Goal: Task Accomplishment & Management: Use online tool/utility

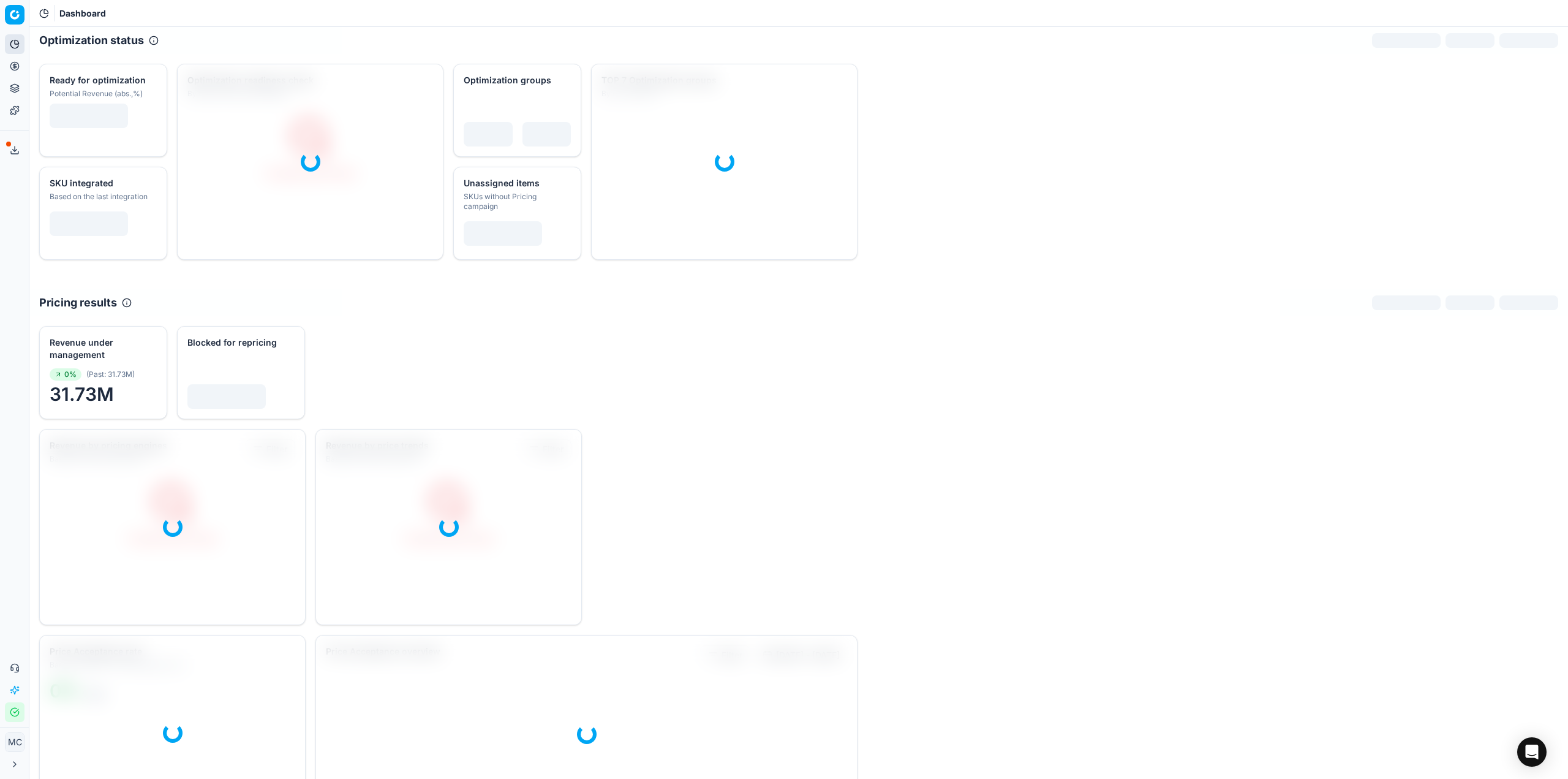
click at [18, 104] on link "Templates" at bounding box center [14, 110] width 20 height 20
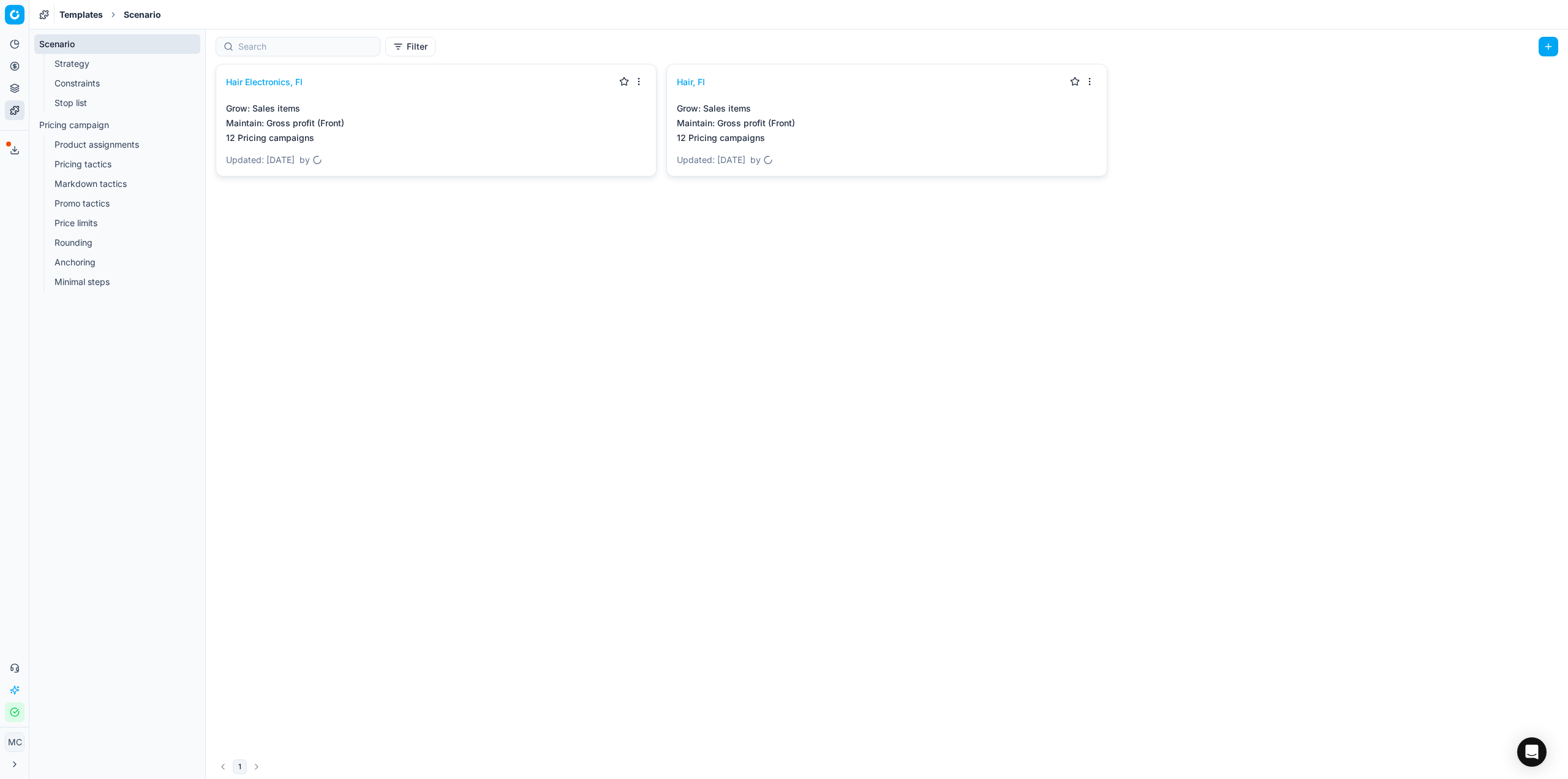
click at [568, 243] on div "Hair Electronics, FI Grow : Sales items Maintain : Gross profit (Front) 12 Pric…" at bounding box center [887, 409] width 1362 height 691
click at [259, 81] on link "Hair Electronics, FI" at bounding box center [264, 82] width 77 height 12
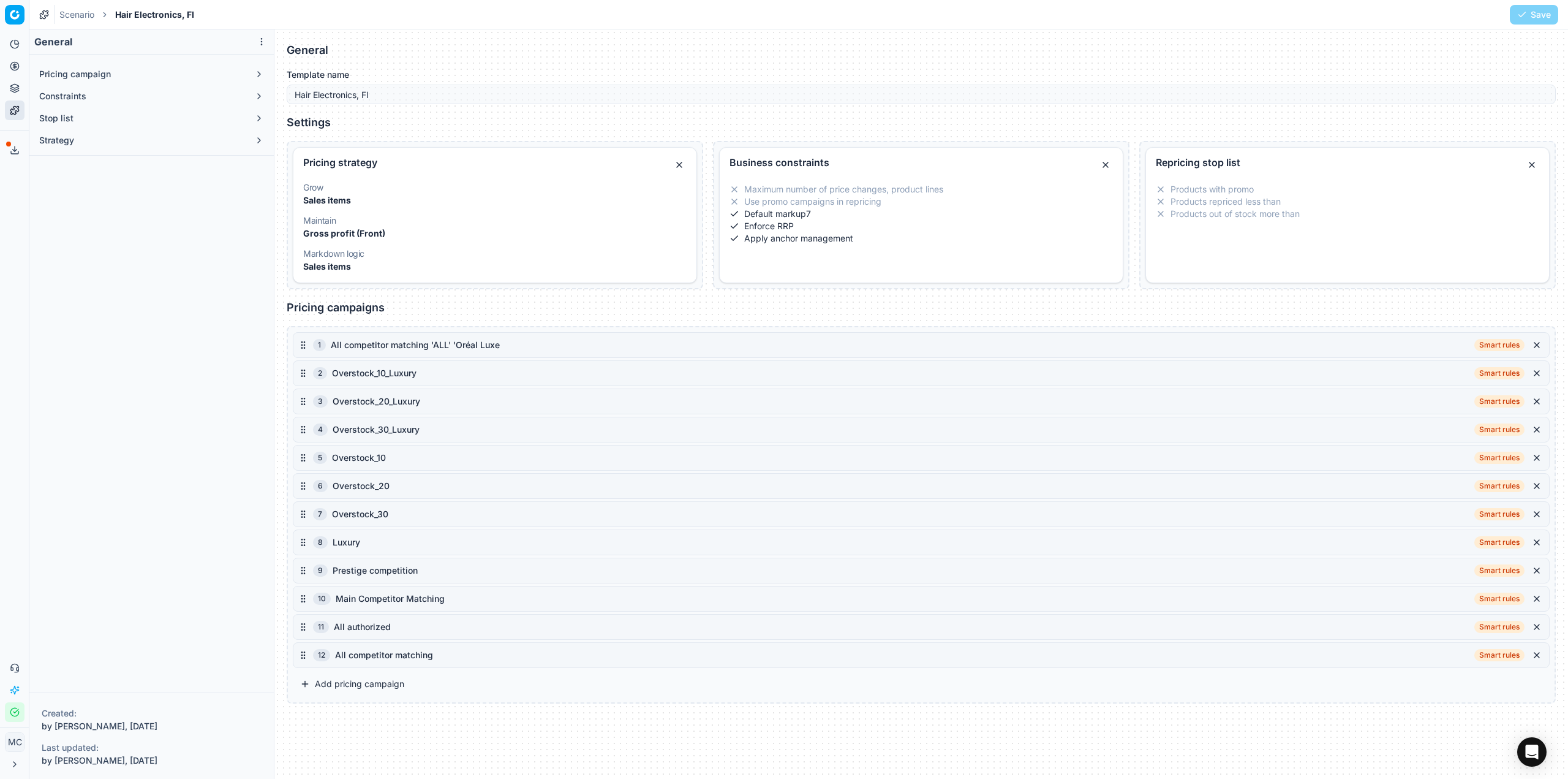
click at [365, 656] on div "All competitor matching" at bounding box center [902, 654] width 1135 height 12
click at [312, 653] on div "12 All competitor matching Smart rules" at bounding box center [921, 655] width 1257 height 26
click at [319, 653] on span "12" at bounding box center [322, 654] width 17 height 12
click at [293, 658] on div "12 All competitor matching Smart rules" at bounding box center [921, 655] width 1257 height 26
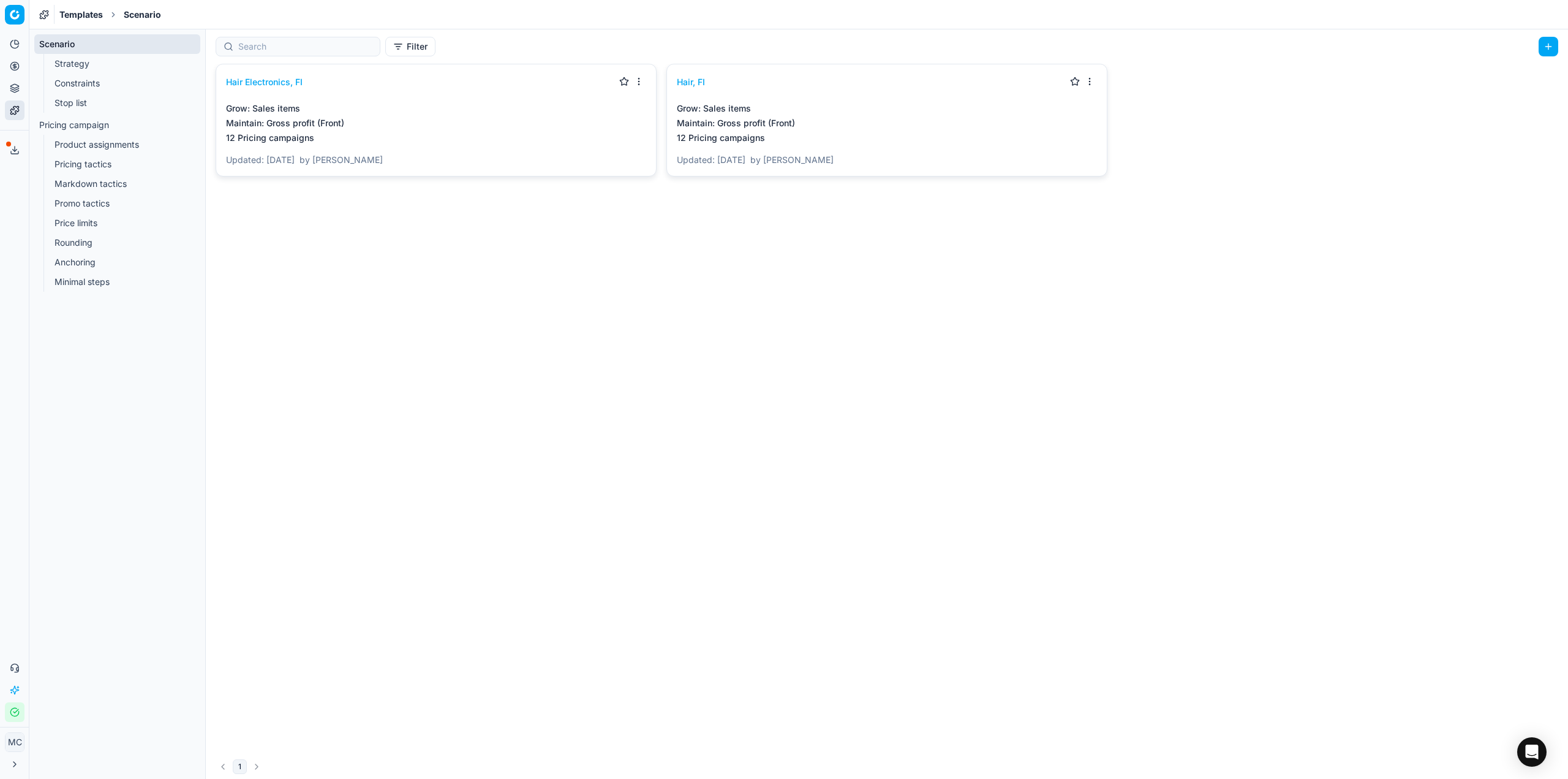
click at [640, 80] on html "Pricing platform Analytics Pricing Product portfolio Templates Export service 2…" at bounding box center [784, 389] width 1568 height 779
click at [621, 118] on div "Apply to ..." at bounding box center [607, 123] width 72 height 20
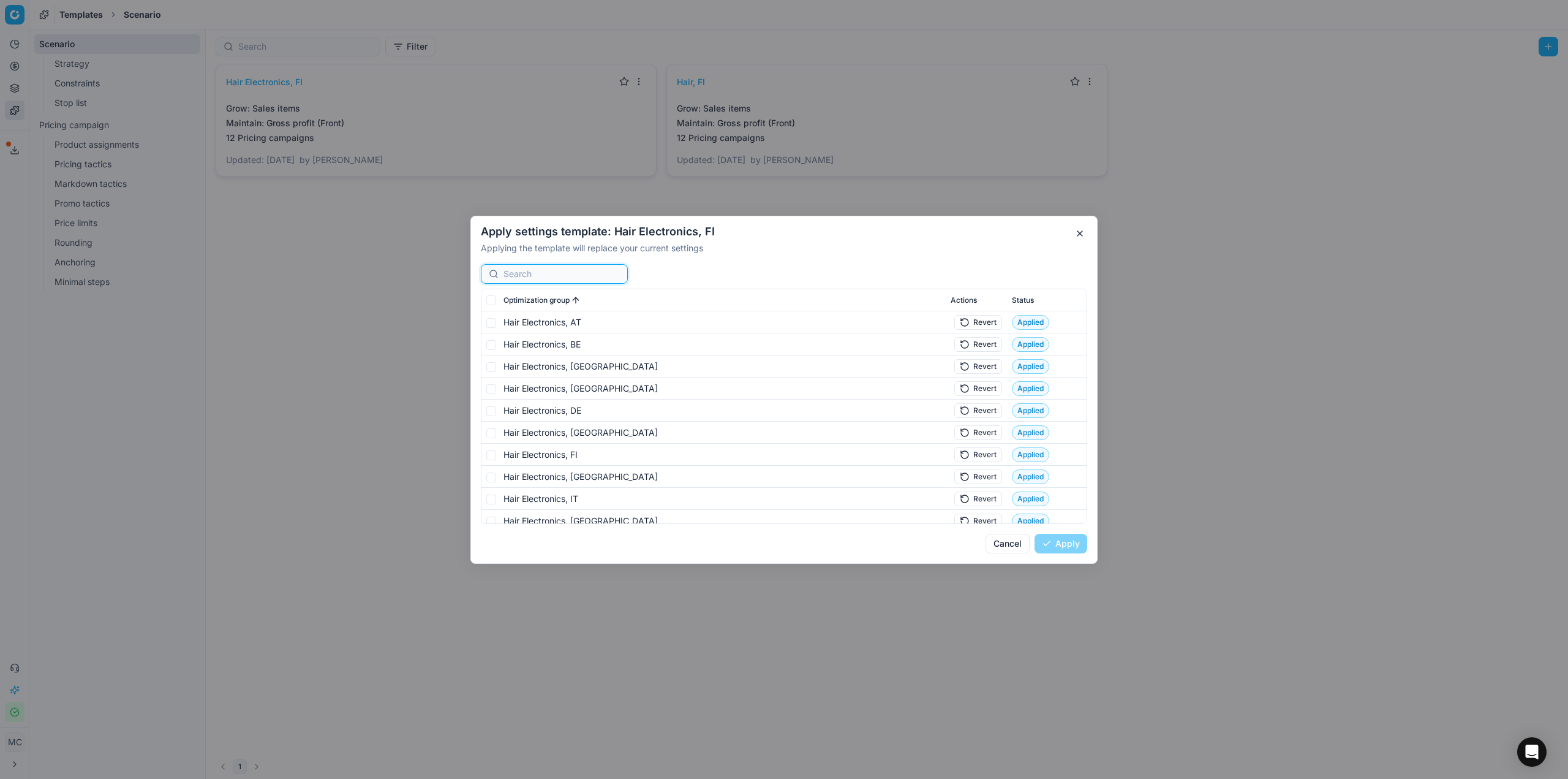
click at [593, 272] on input at bounding box center [562, 273] width 117 height 12
type input "FI"
click at [491, 299] on input "checkbox" at bounding box center [491, 300] width 10 height 10
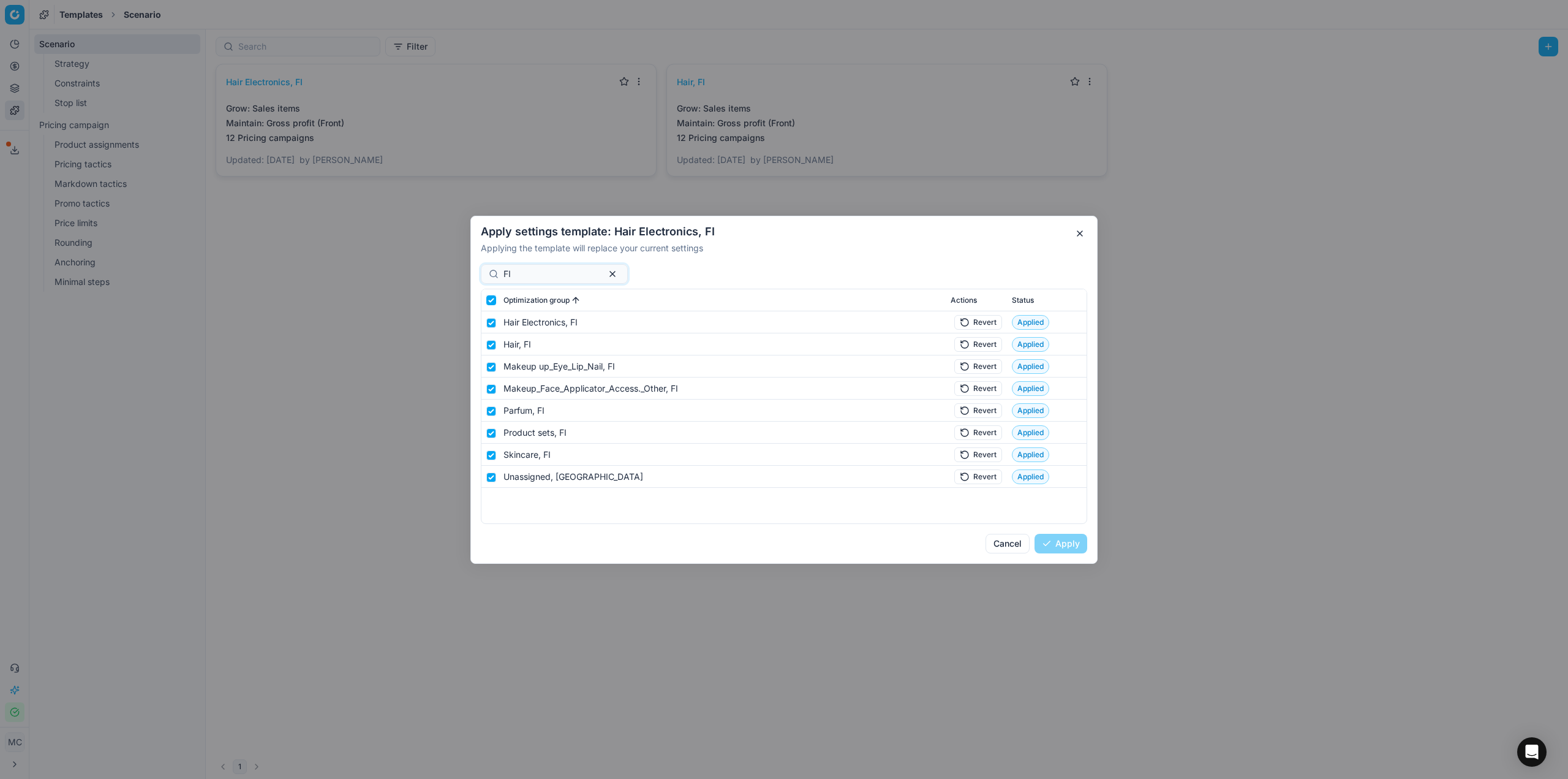
checkbox input "true"
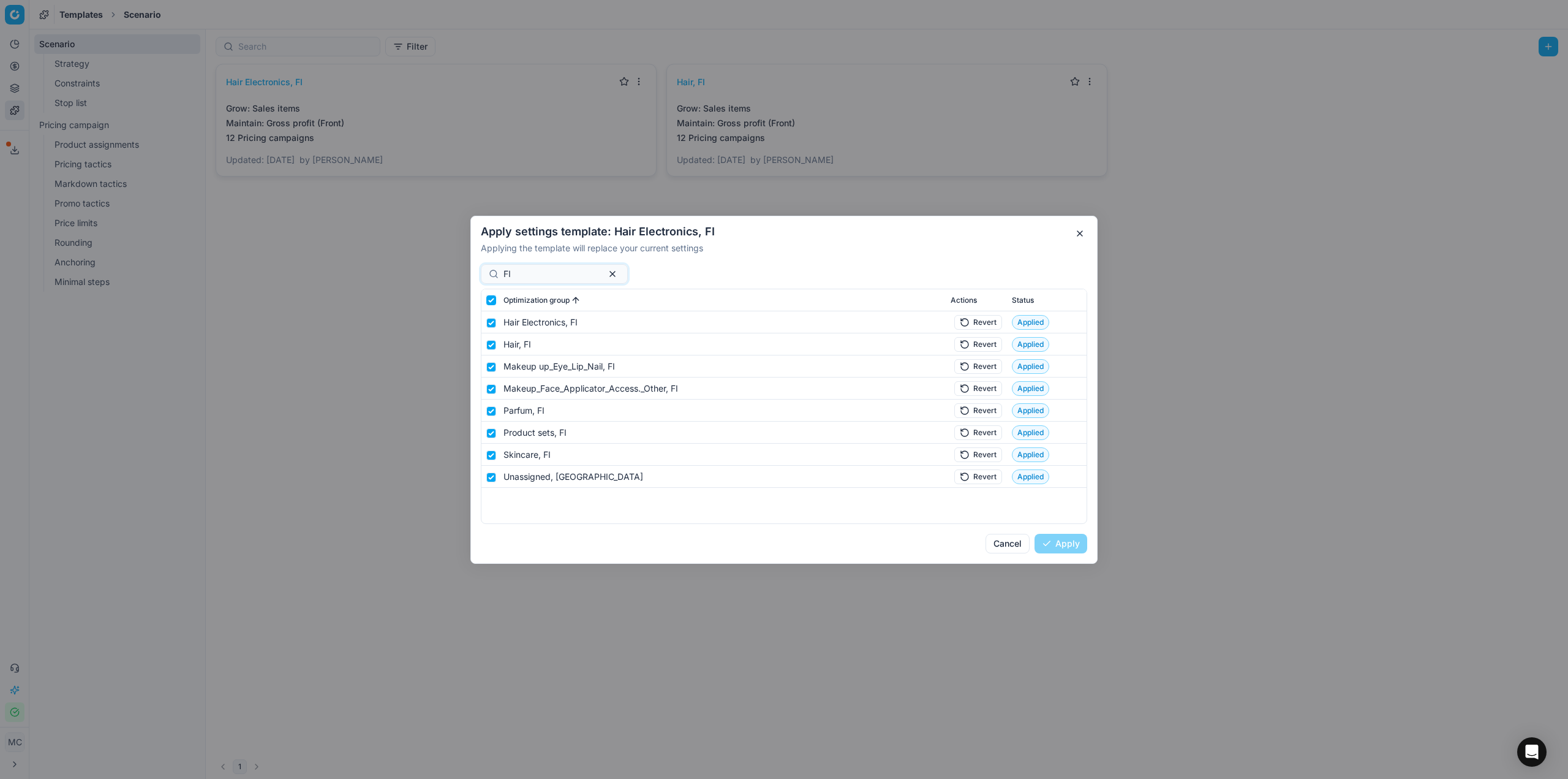
checkbox input "true"
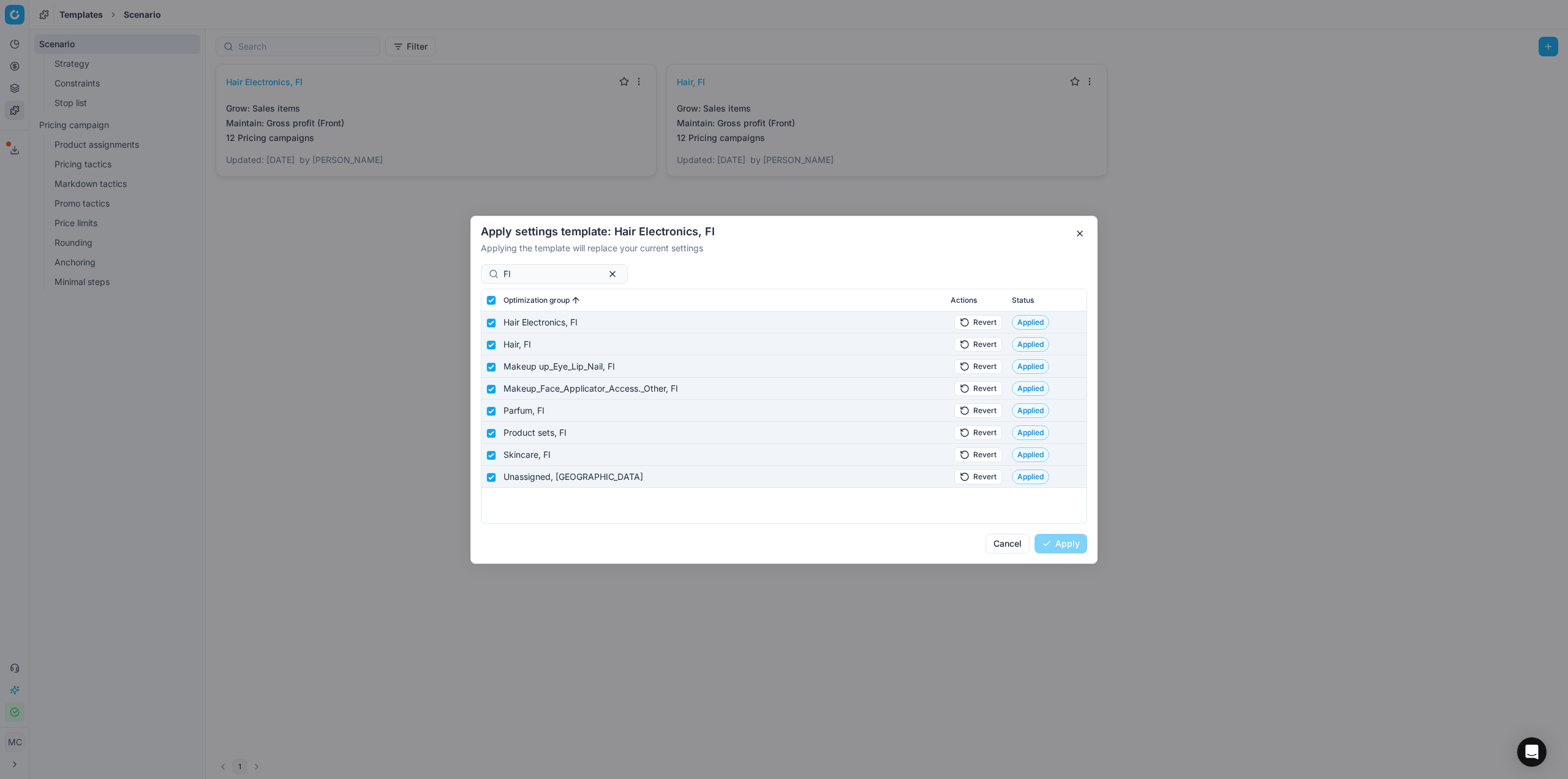
click at [992, 322] on button "Revert" at bounding box center [978, 322] width 48 height 14
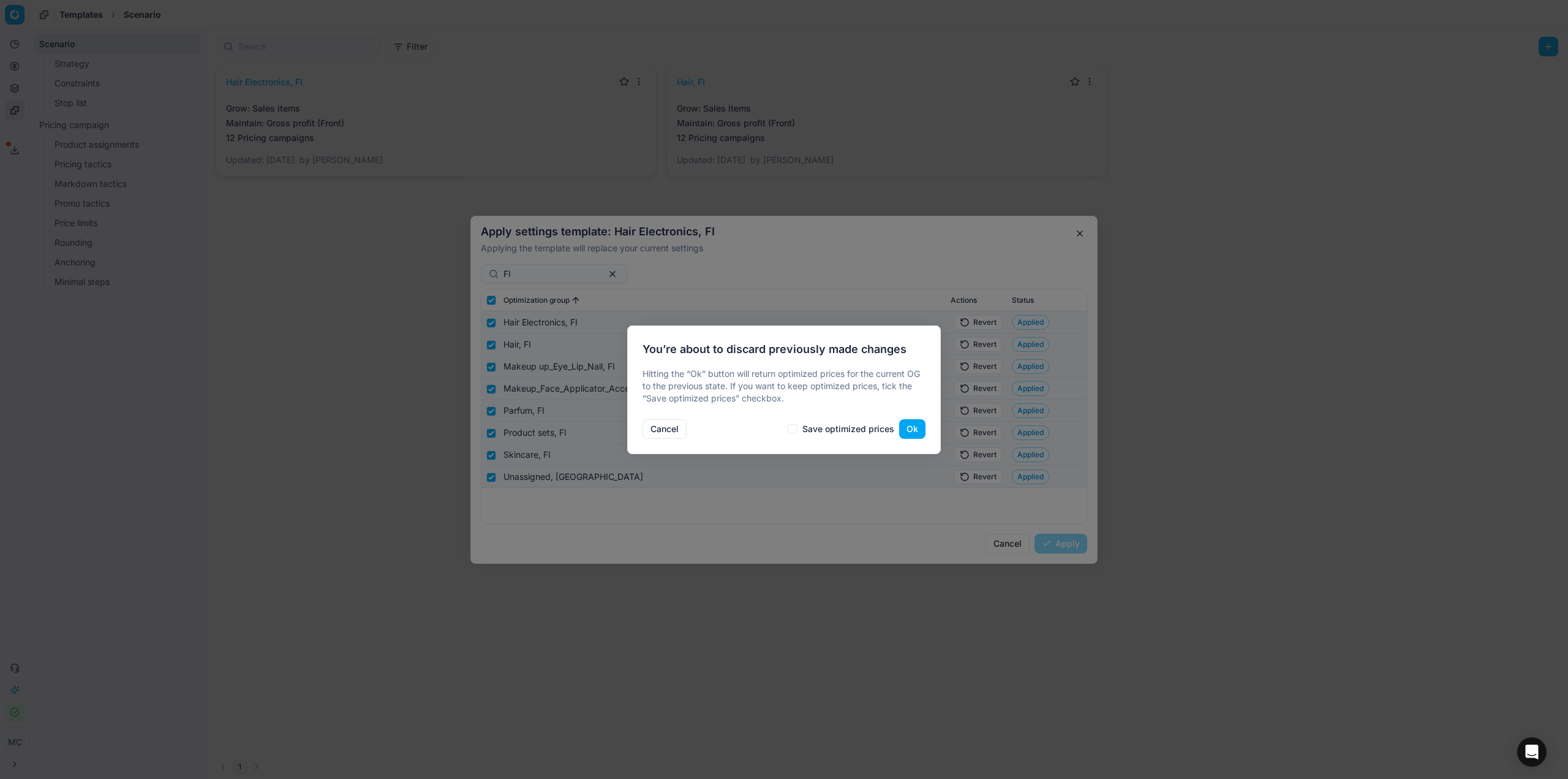
click at [910, 429] on button "Ok" at bounding box center [912, 428] width 26 height 20
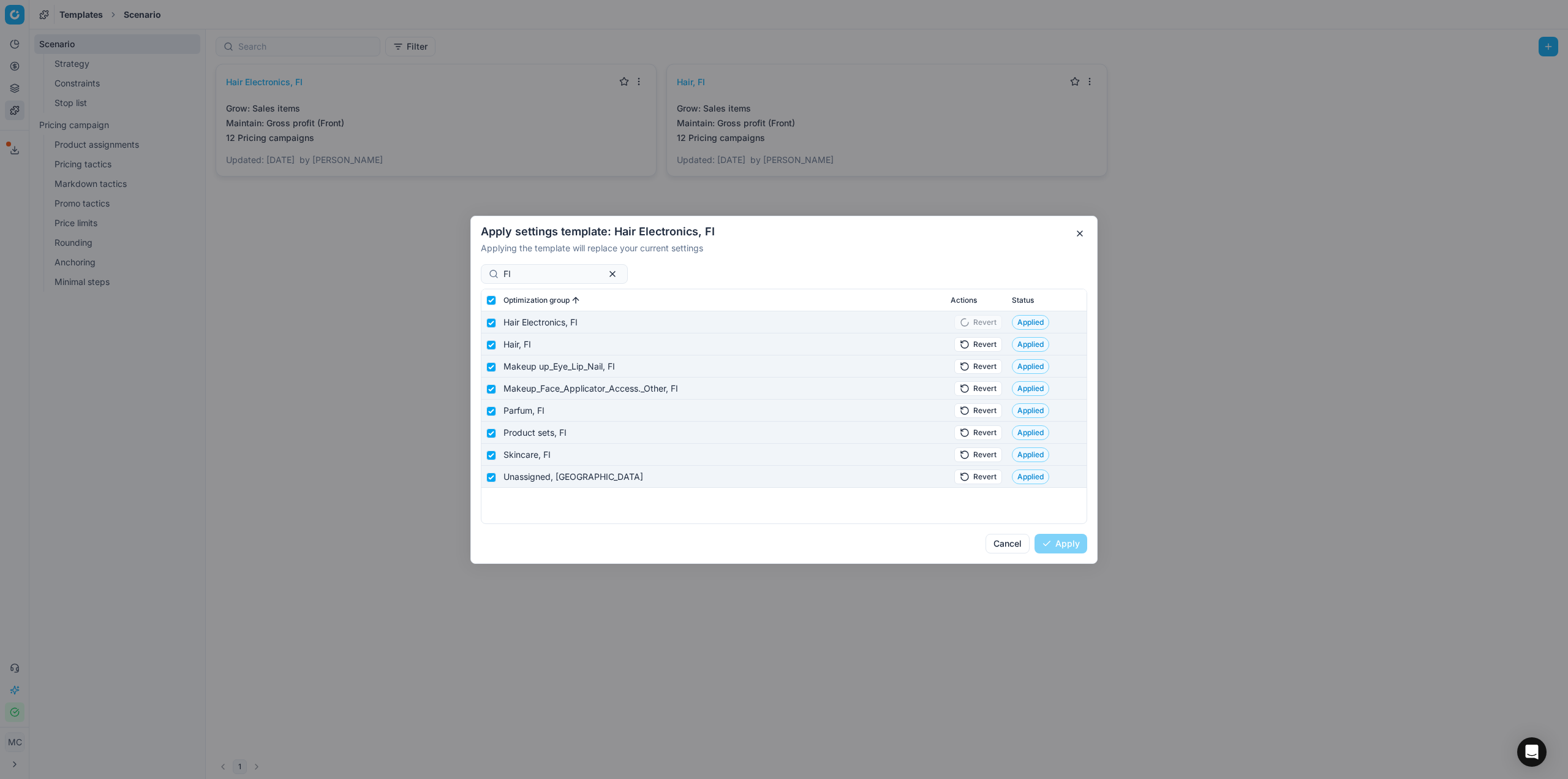
click at [987, 343] on button "Revert" at bounding box center [978, 343] width 48 height 14
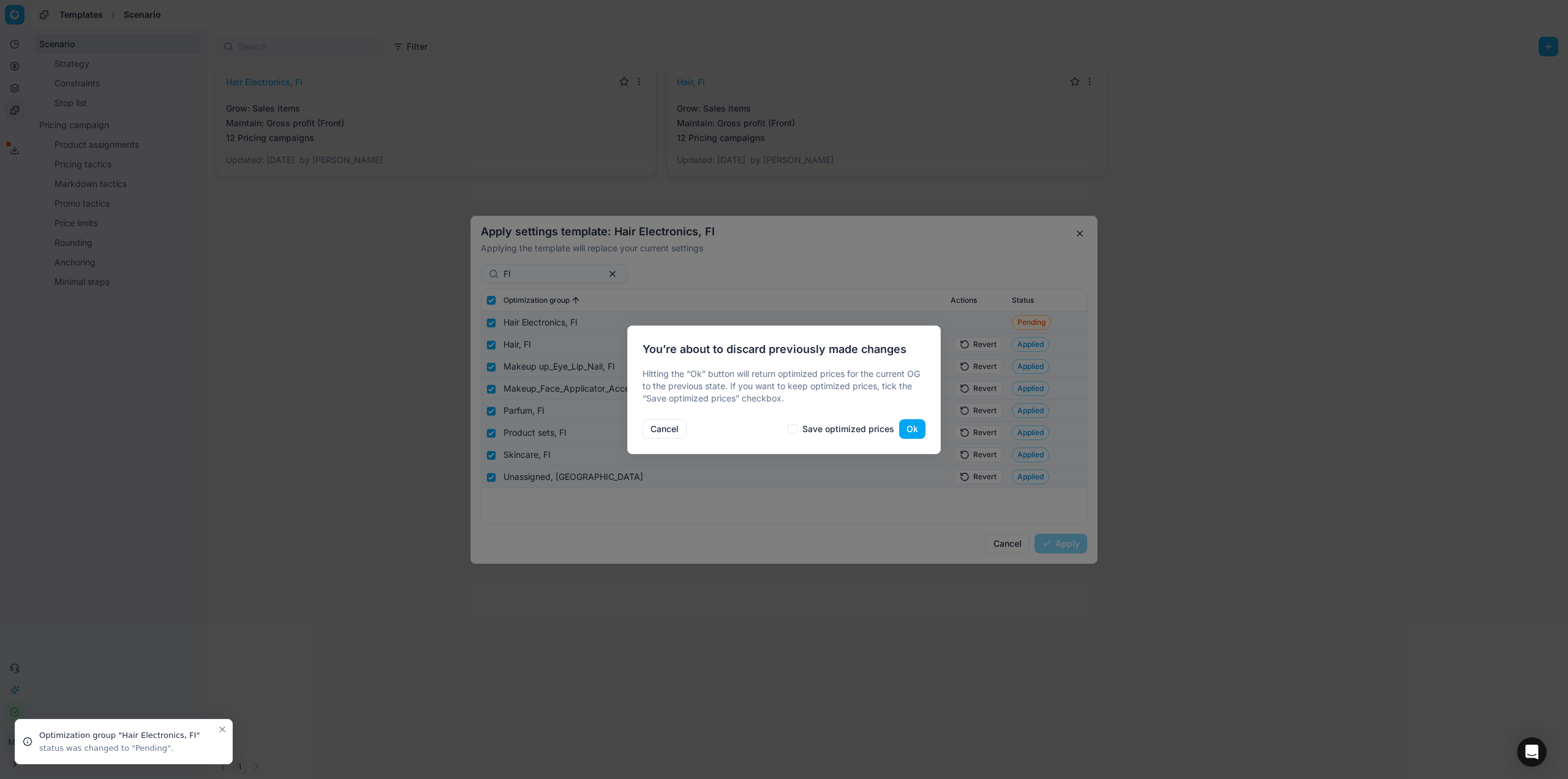
click at [916, 426] on button "Ok" at bounding box center [912, 428] width 26 height 20
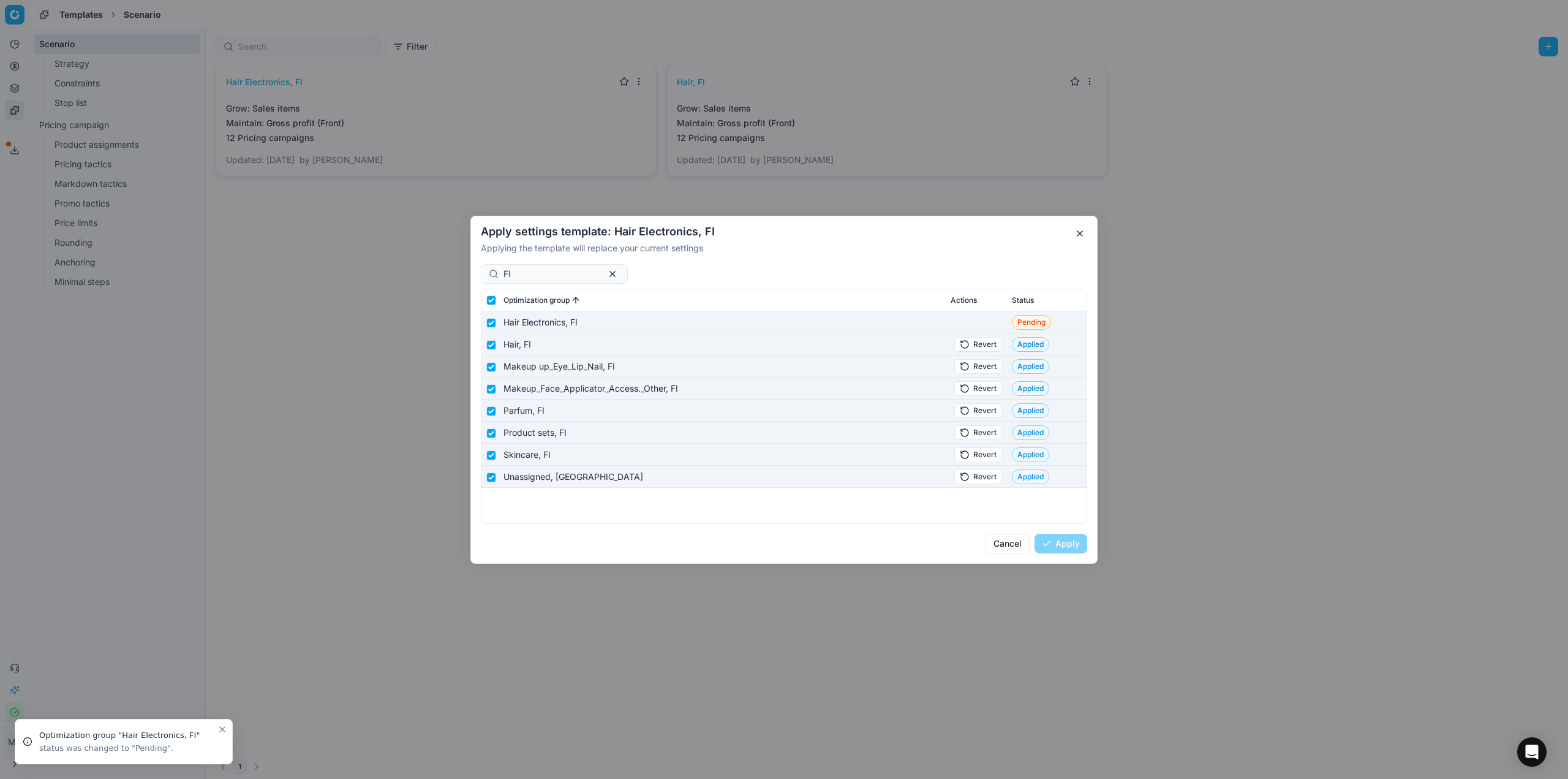
click at [970, 367] on button "Revert" at bounding box center [978, 366] width 48 height 14
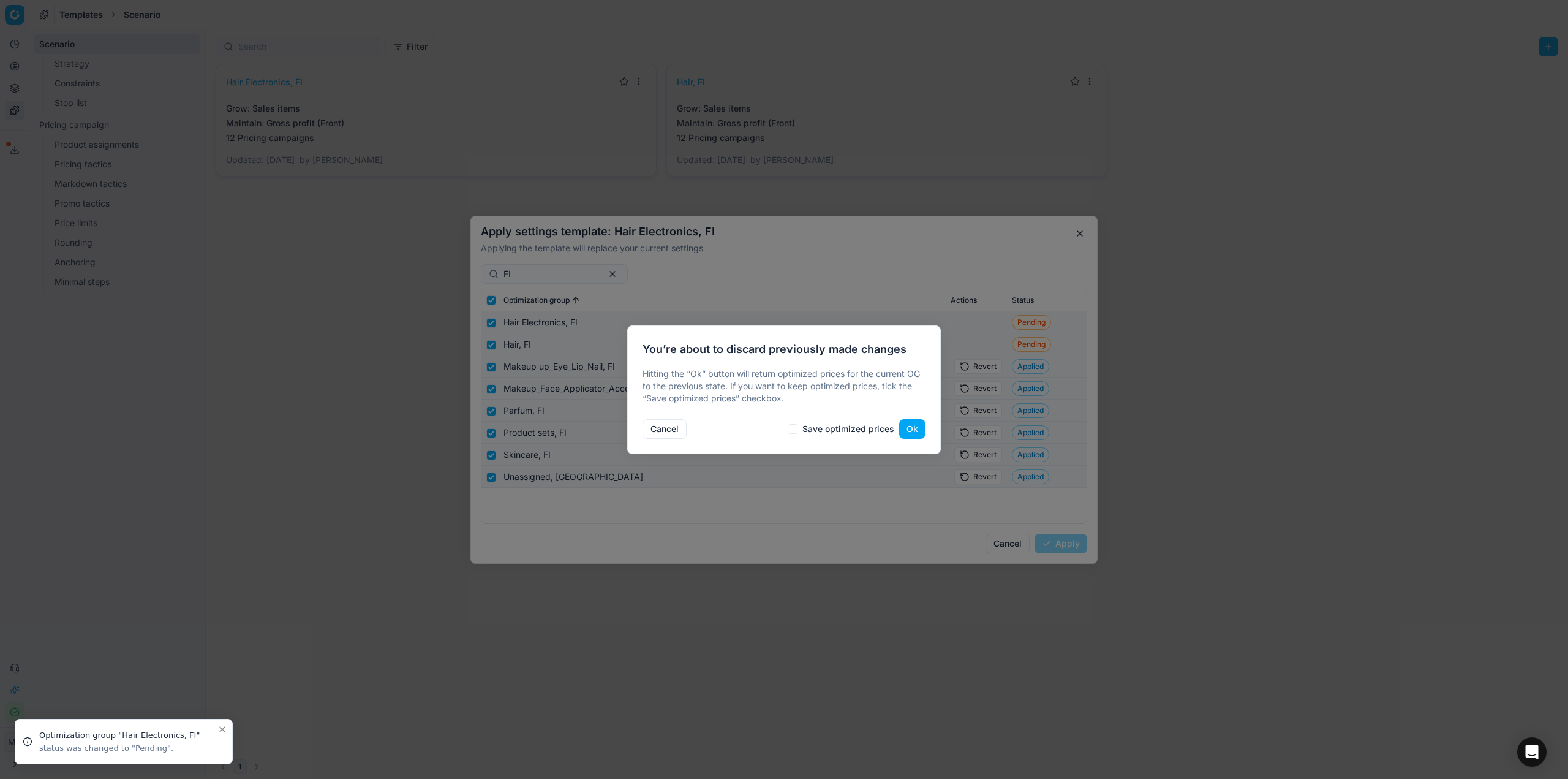
drag, startPoint x: 901, startPoint y: 426, endPoint x: 977, endPoint y: 420, distance: 76.2
click at [905, 426] on button "Ok" at bounding box center [912, 428] width 26 height 20
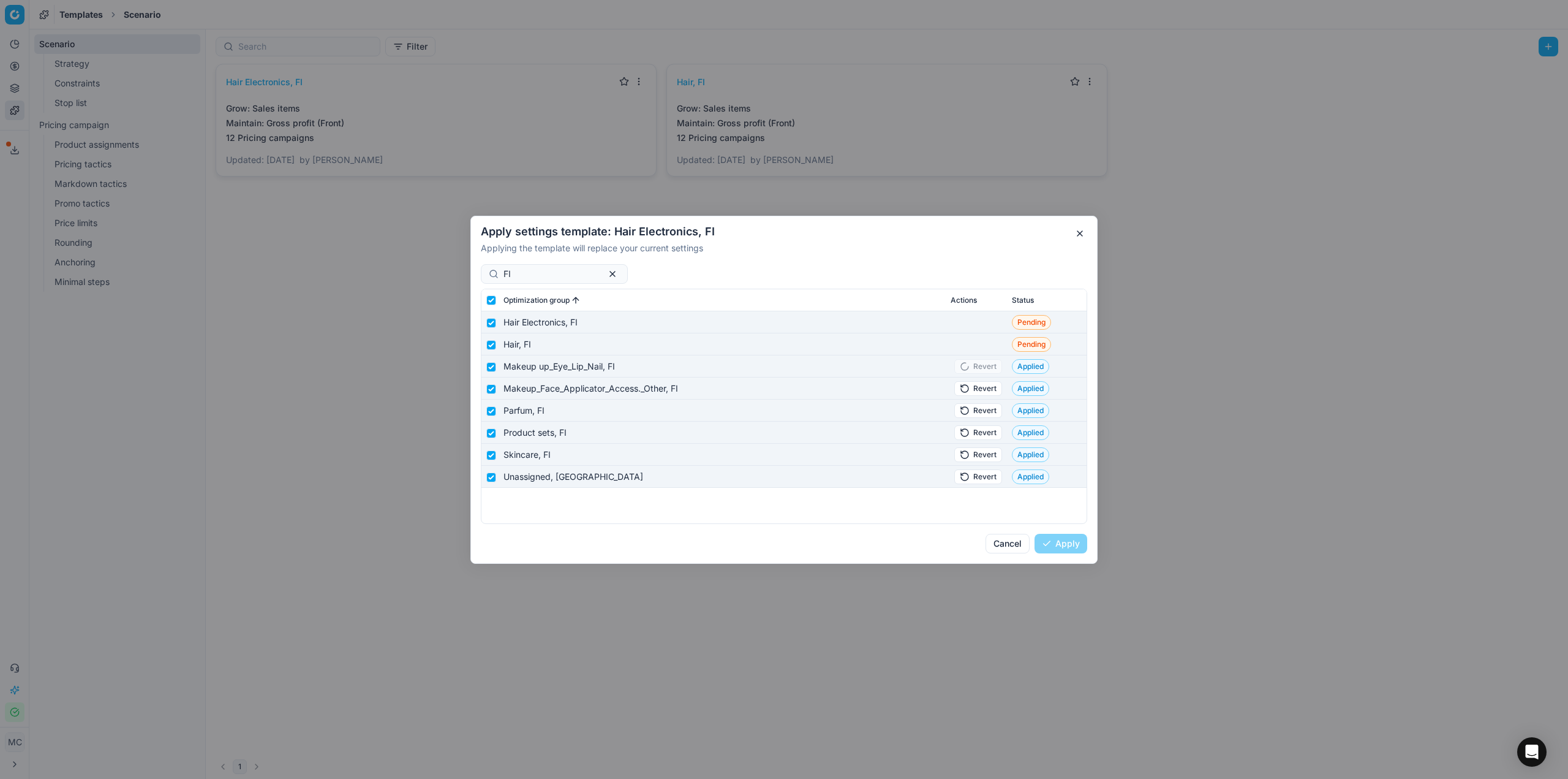
click at [977, 392] on button "Revert" at bounding box center [978, 388] width 48 height 14
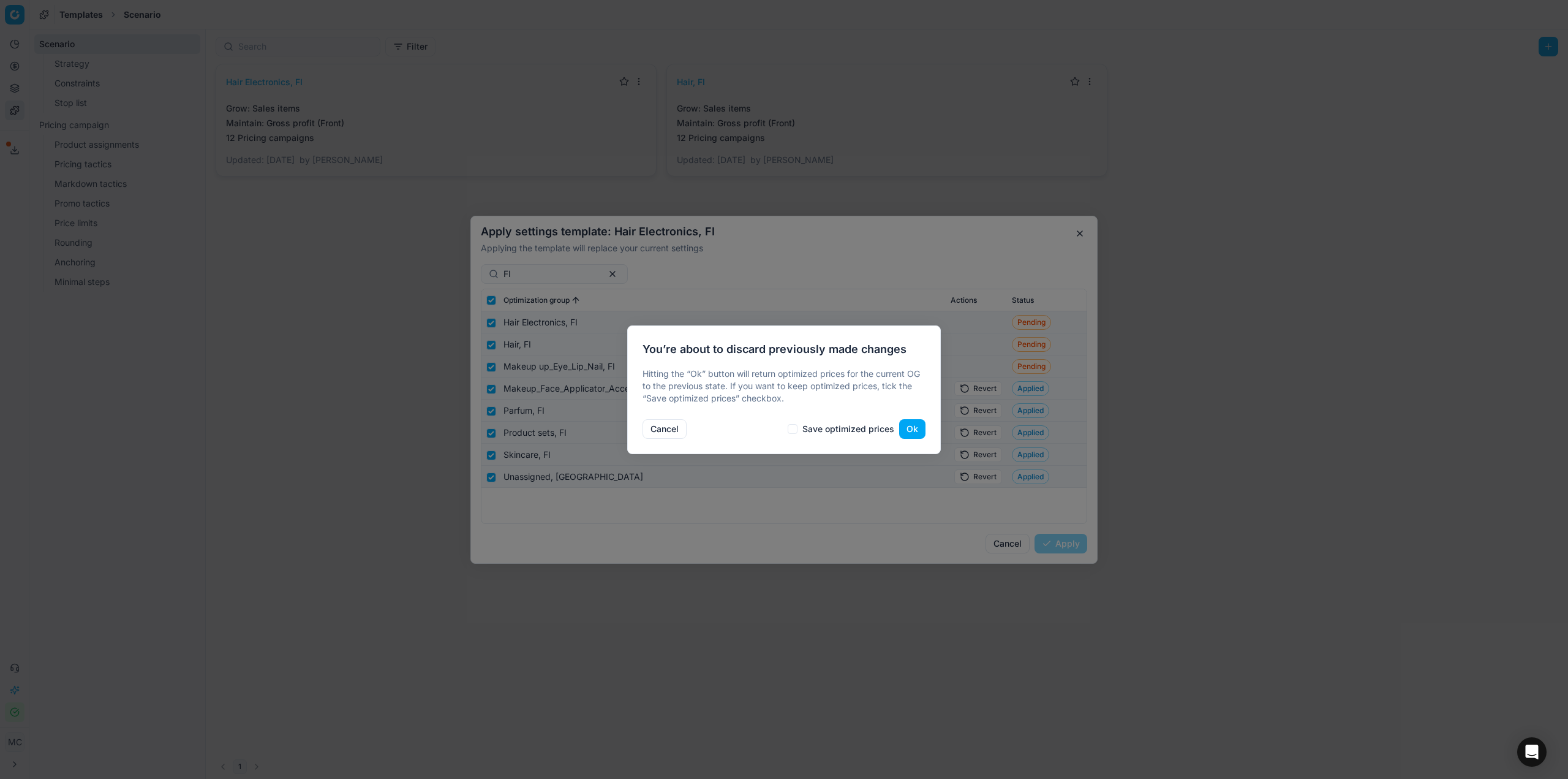
click at [909, 424] on button "Ok" at bounding box center [912, 428] width 26 height 20
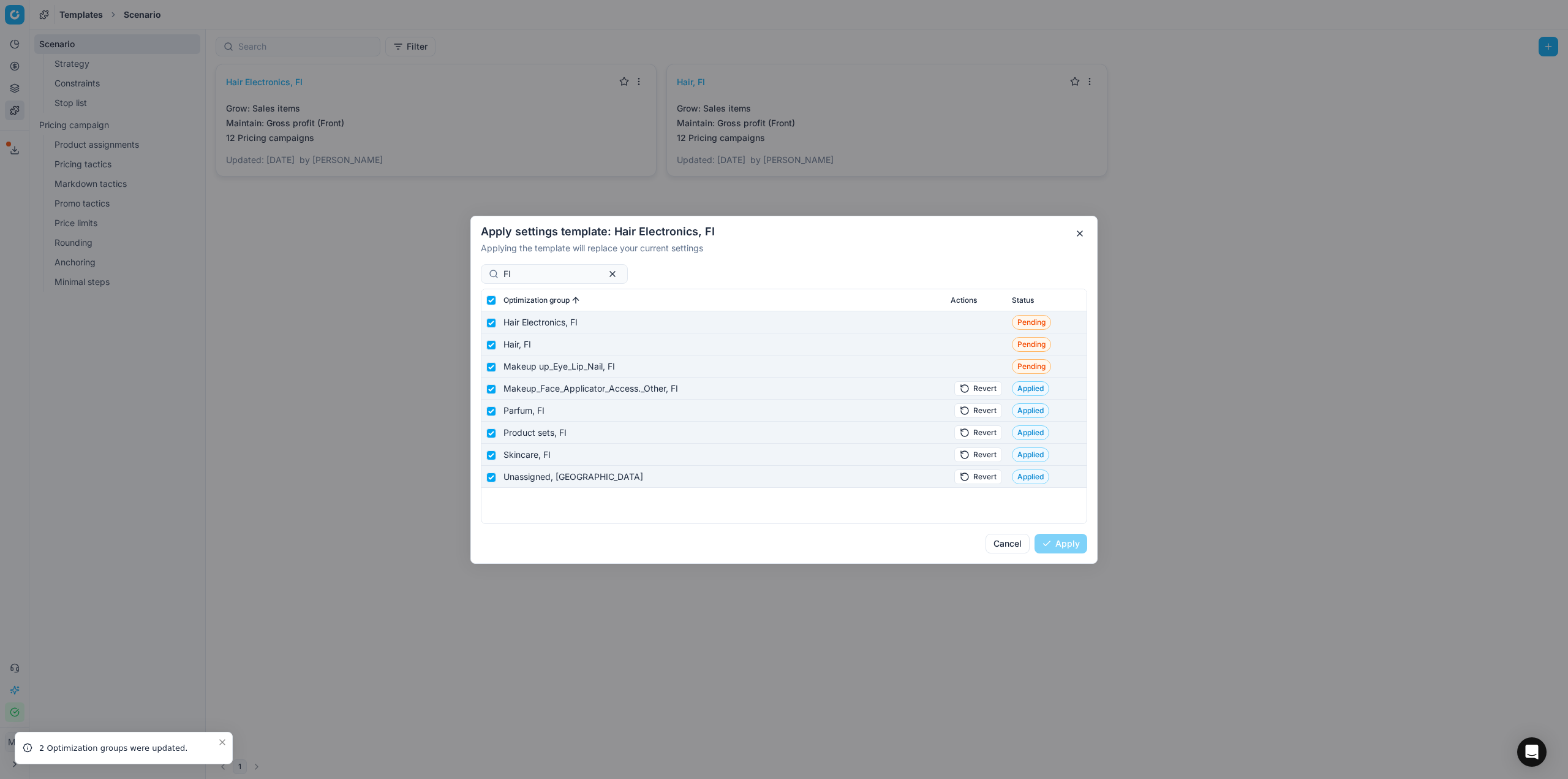
click at [980, 406] on button "Revert" at bounding box center [978, 409] width 48 height 14
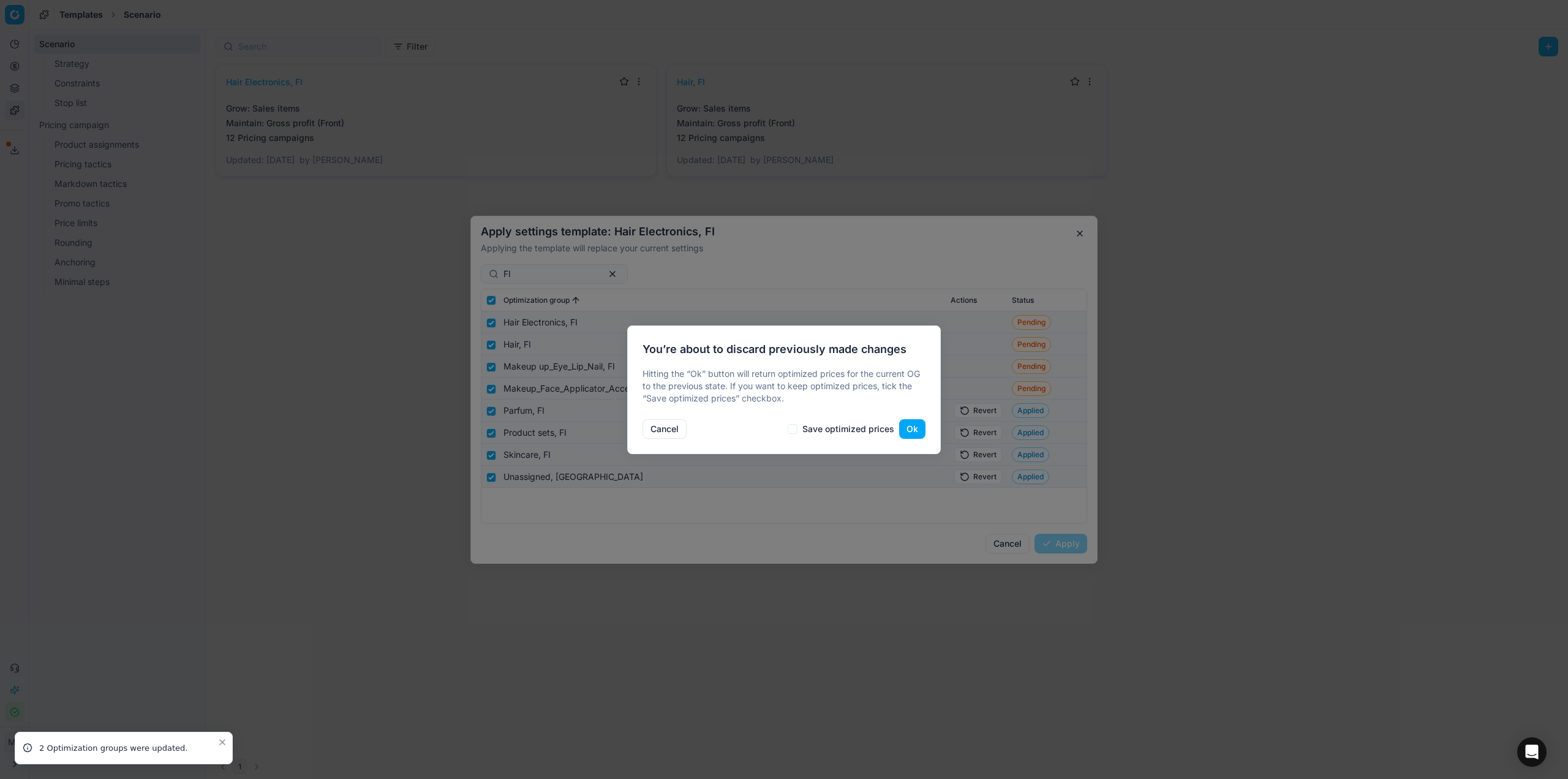
click at [910, 434] on button "Ok" at bounding box center [912, 428] width 26 height 20
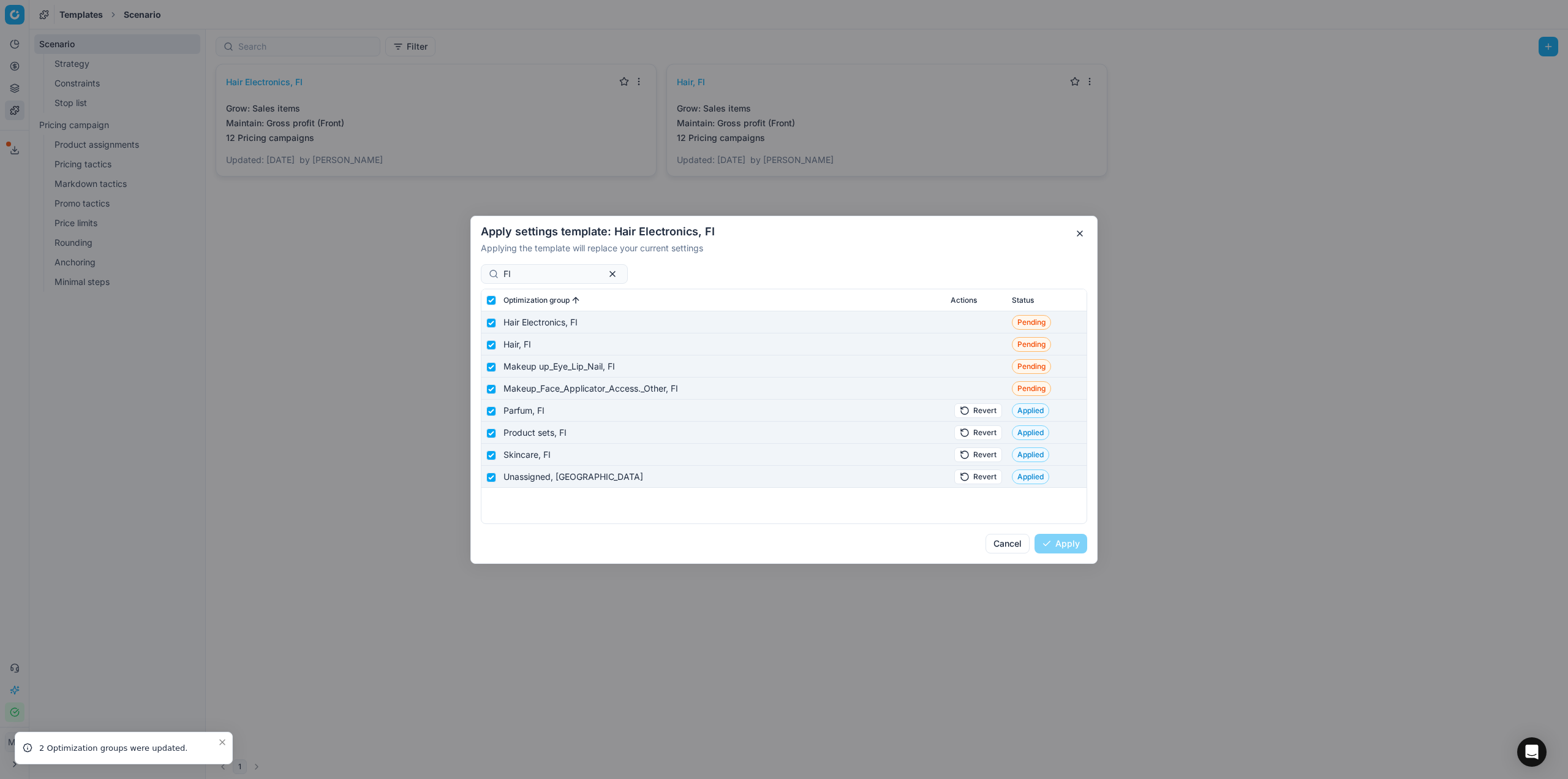
click at [989, 431] on button "Revert" at bounding box center [978, 432] width 48 height 14
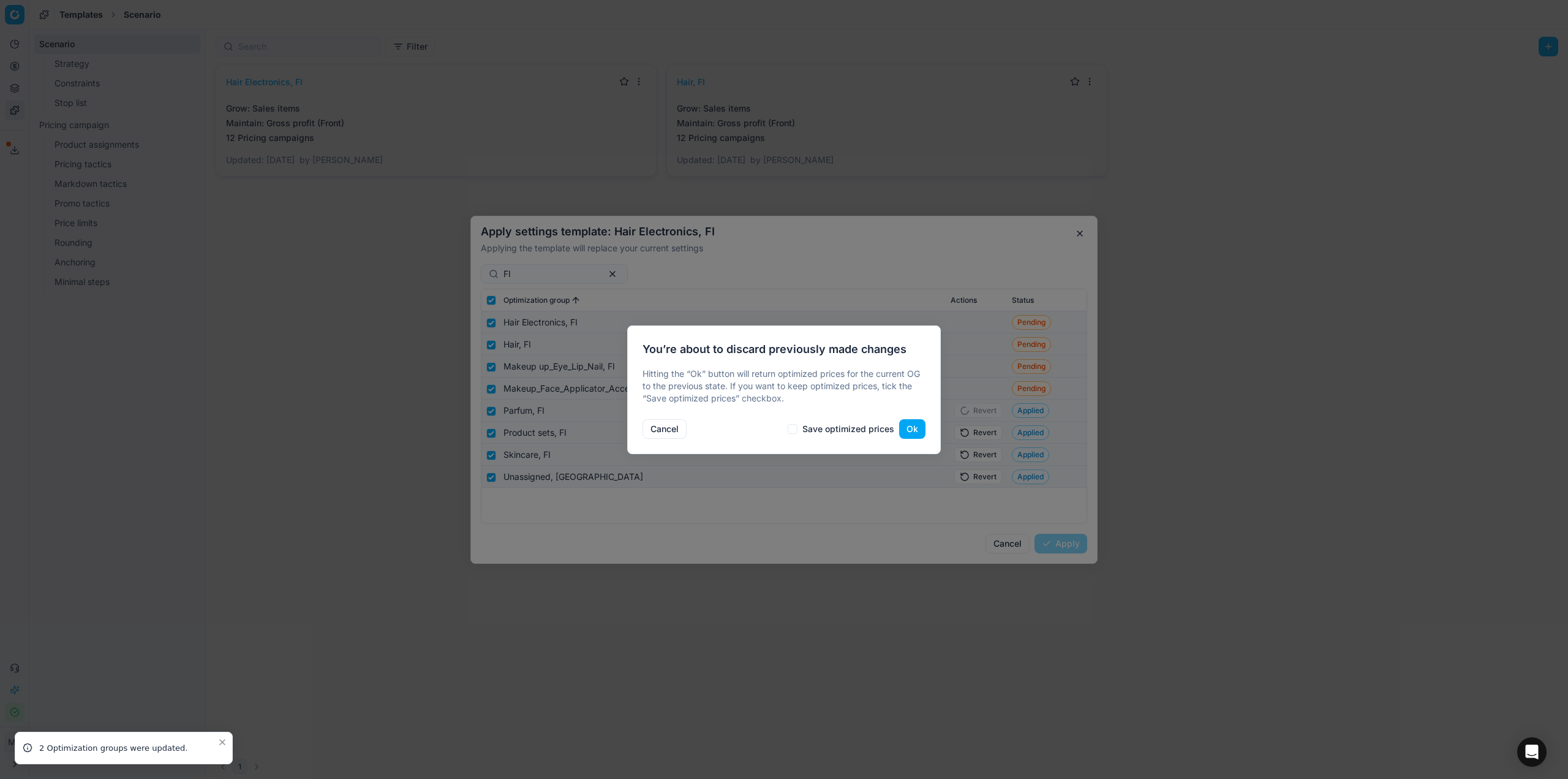
click at [909, 425] on button "Ok" at bounding box center [912, 428] width 26 height 20
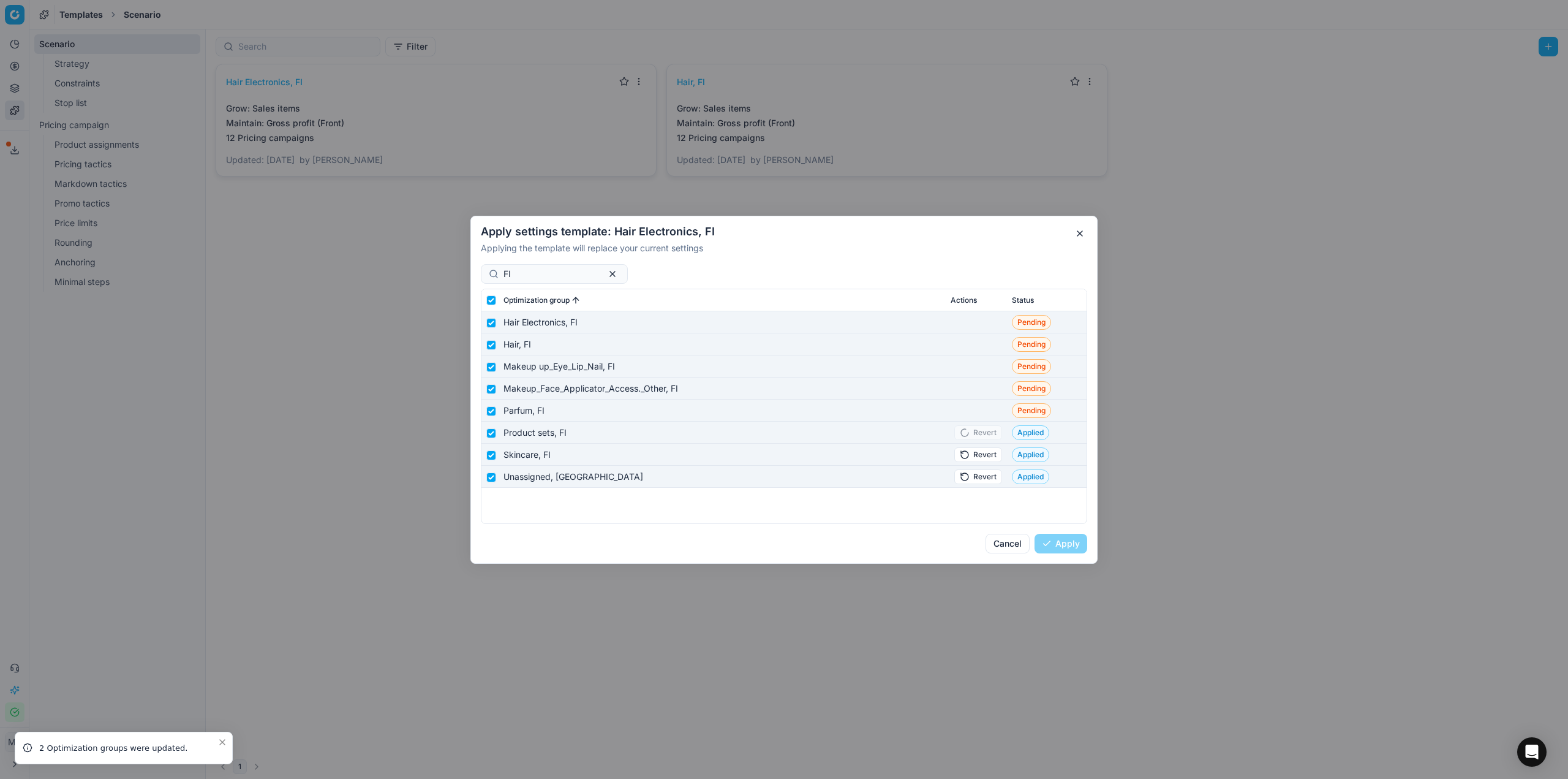
click at [974, 450] on button "Revert" at bounding box center [978, 454] width 48 height 14
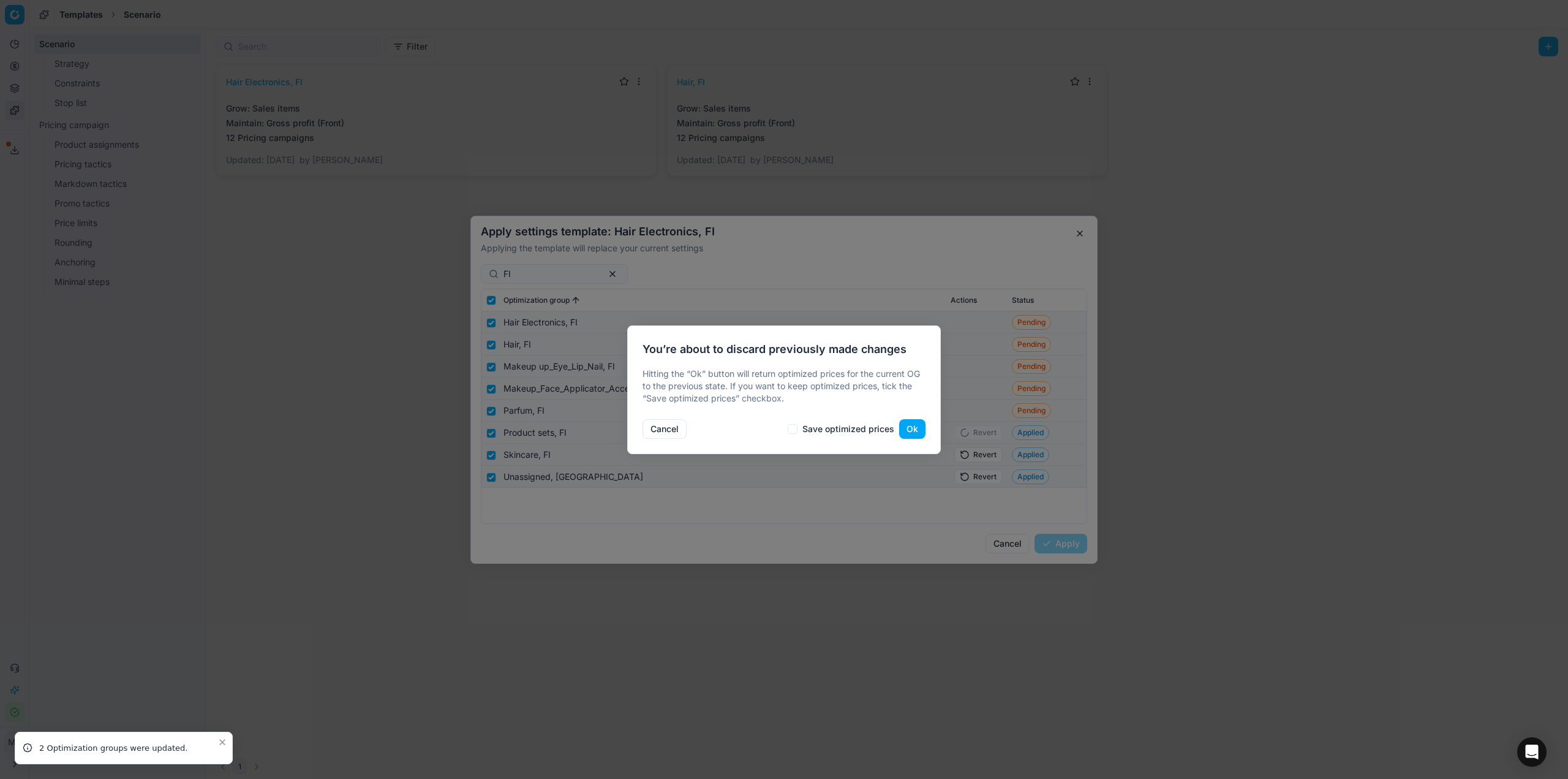
click at [915, 423] on button "Ok" at bounding box center [912, 428] width 26 height 20
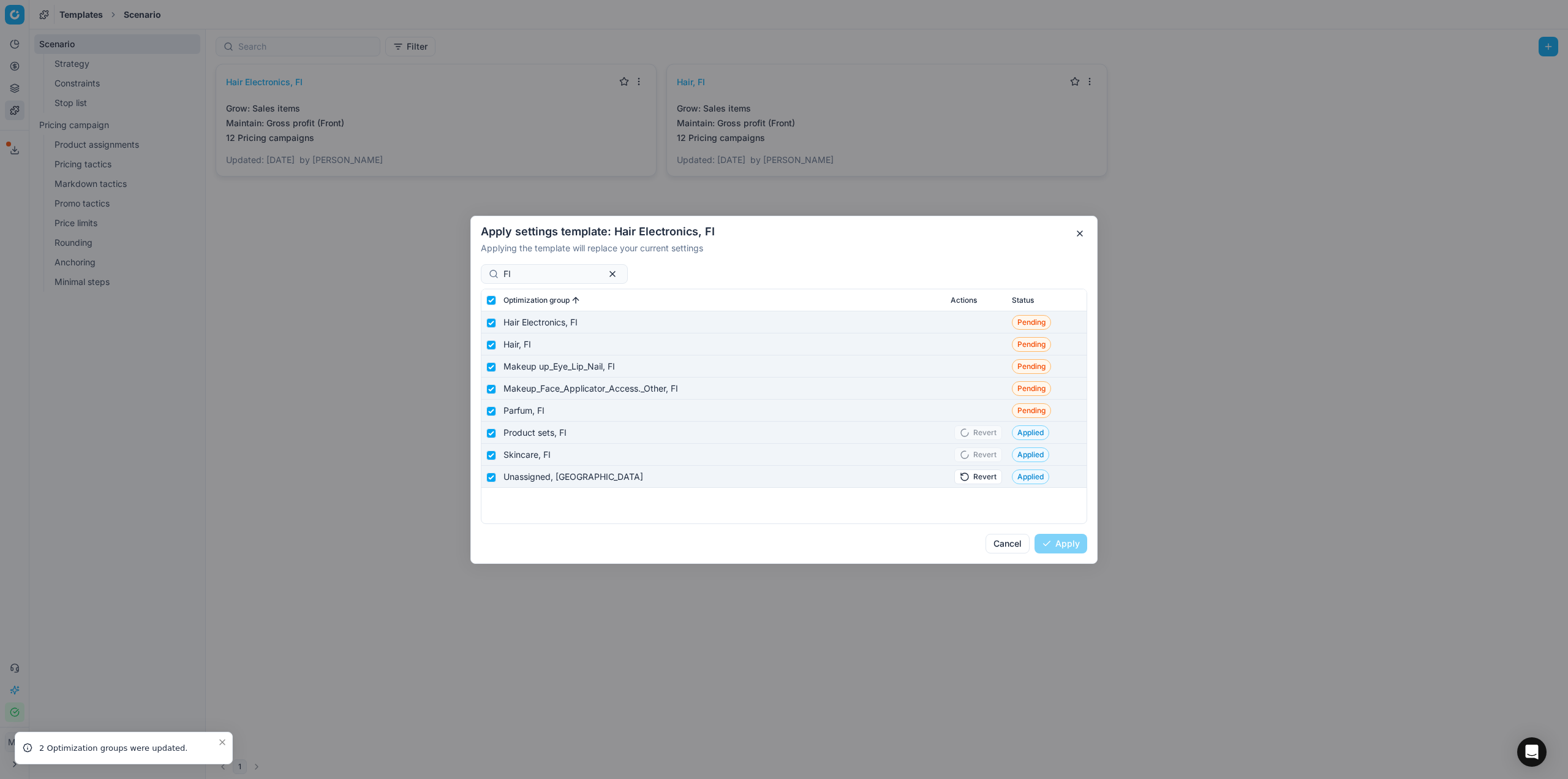
click at [981, 473] on button "Revert" at bounding box center [978, 476] width 48 height 14
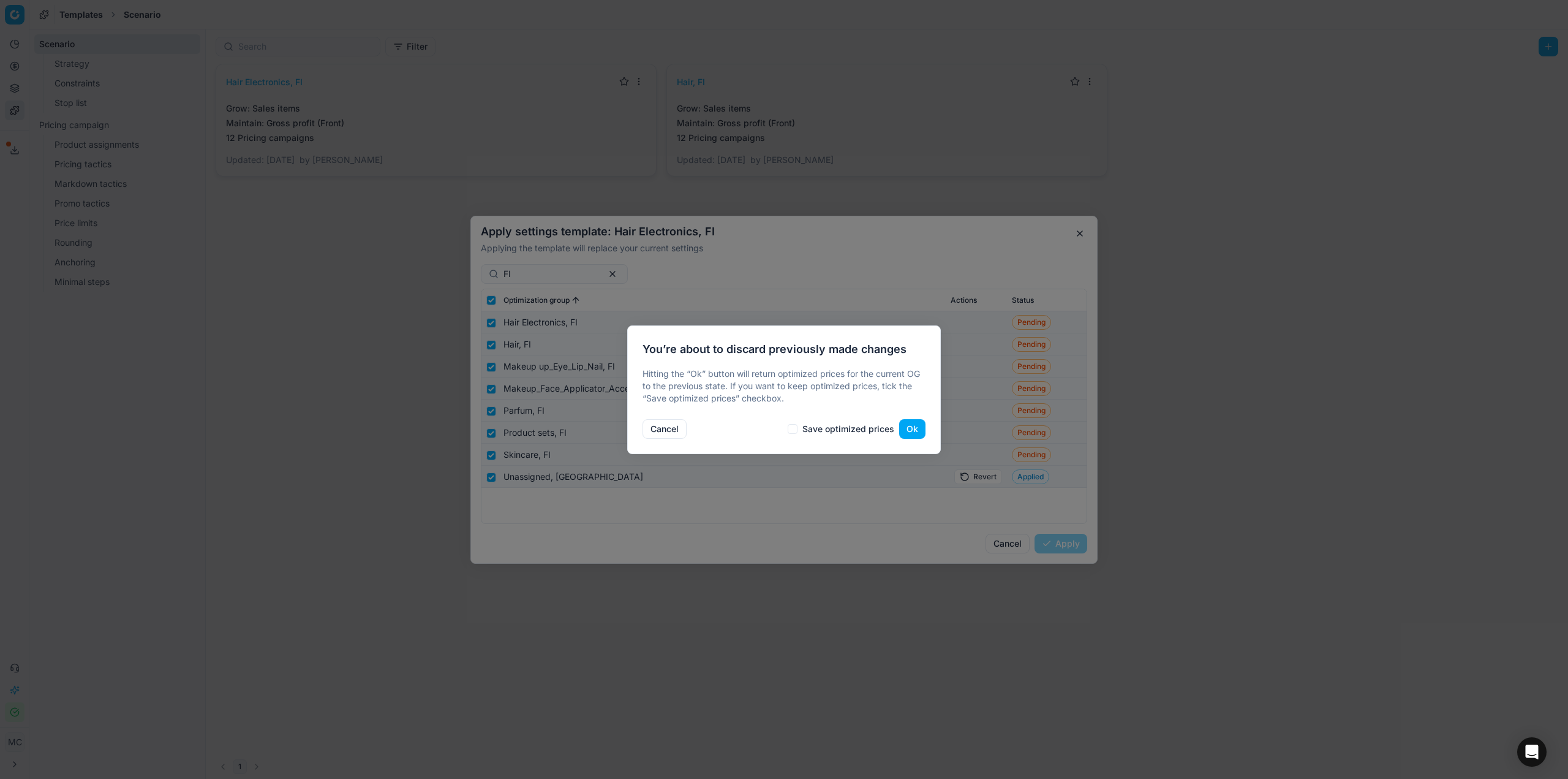
click at [909, 418] on div "Cancel Save optimized prices Ok" at bounding box center [784, 427] width 283 height 25
click at [910, 422] on button "Ok" at bounding box center [912, 428] width 26 height 20
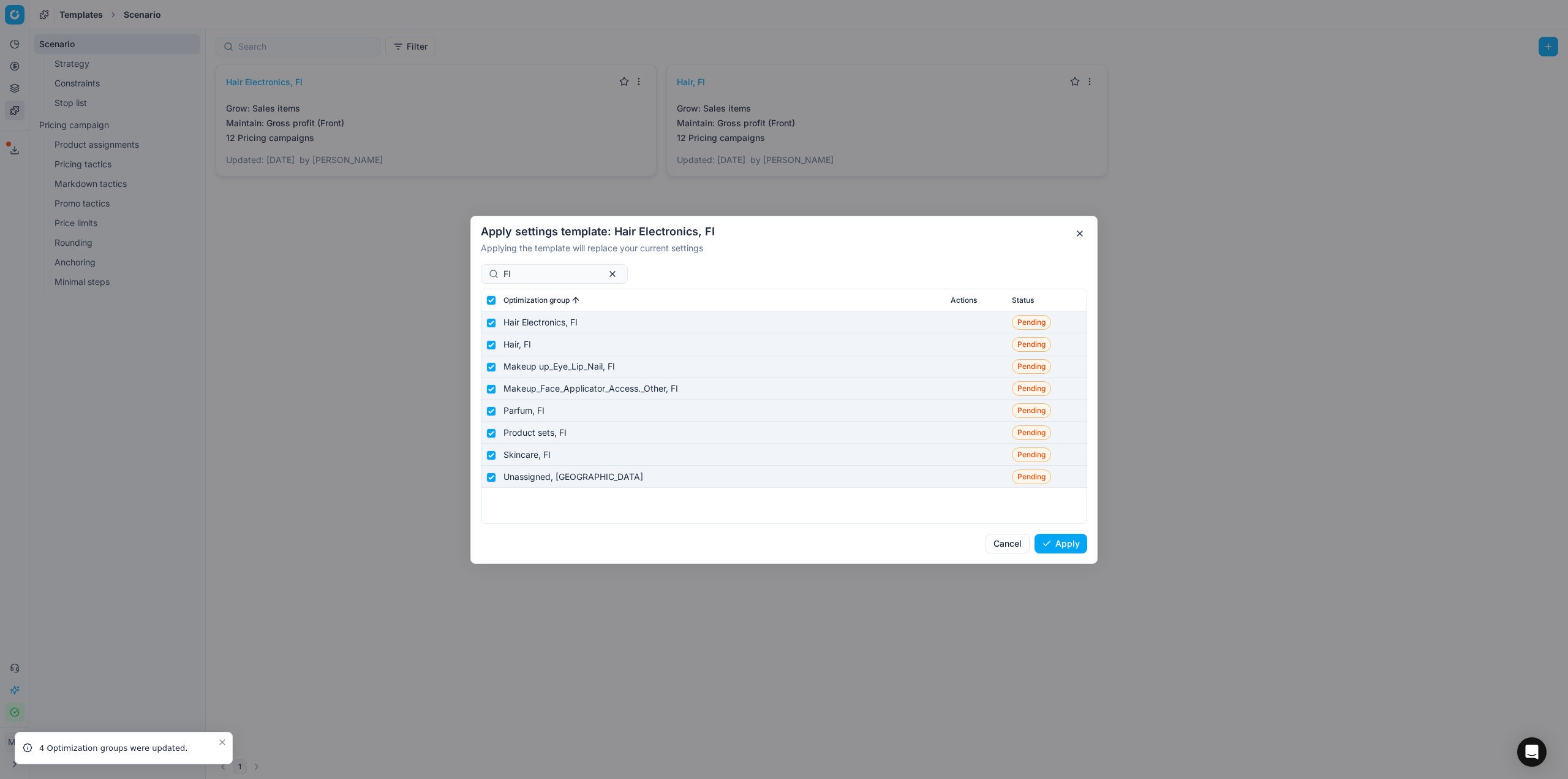
click at [1070, 546] on button "Apply" at bounding box center [1061, 543] width 53 height 20
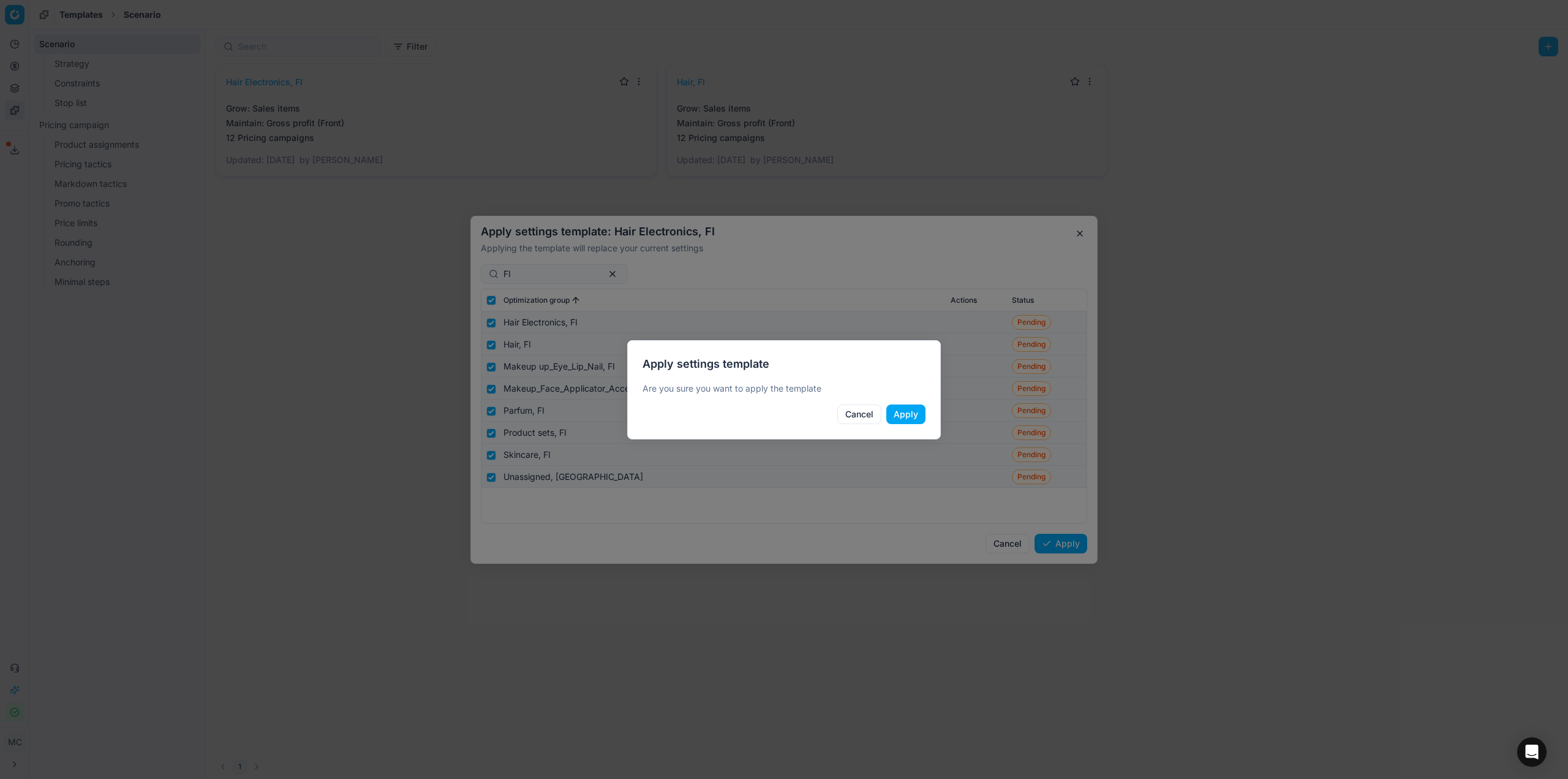
click at [903, 413] on button "Apply" at bounding box center [906, 414] width 39 height 20
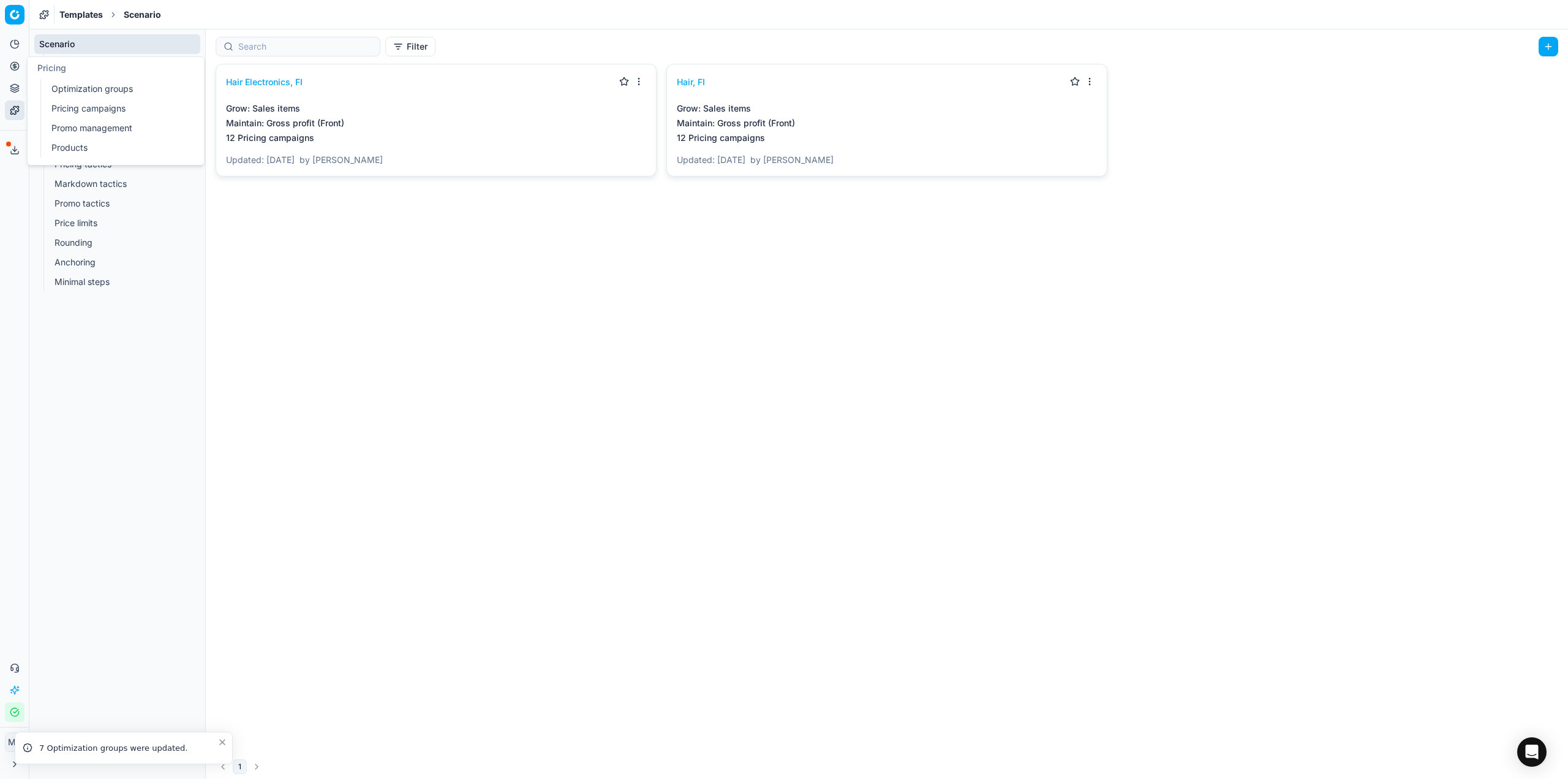
click at [83, 93] on link "Optimization groups" at bounding box center [117, 89] width 143 height 17
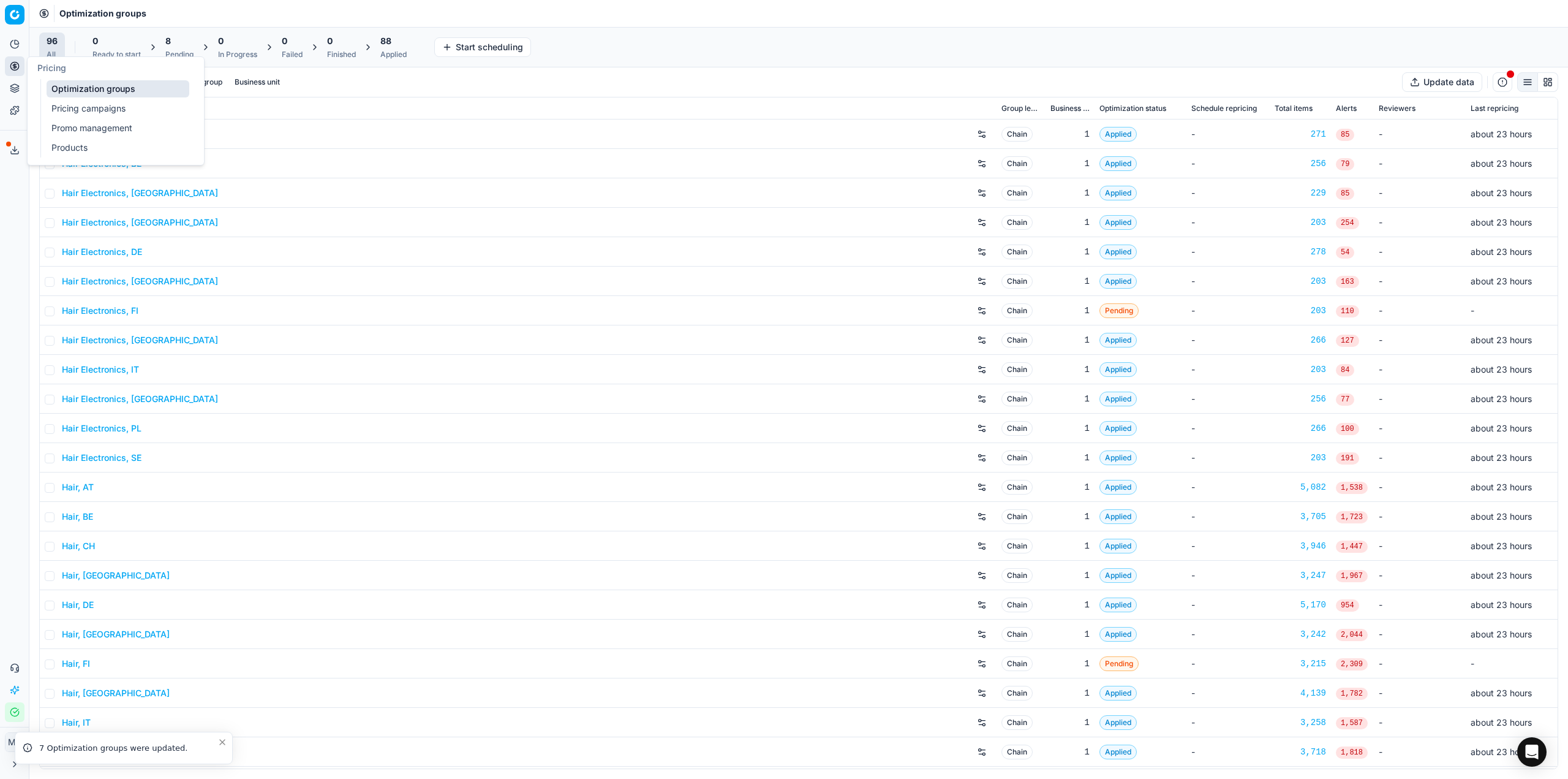
click at [168, 32] on div "96 All 0 Ready to start 8 Pending 0 In Progress 0 Failed 0 Finished 88 Applied …" at bounding box center [799, 47] width 1539 height 41
click at [169, 38] on span "8" at bounding box center [168, 41] width 6 height 12
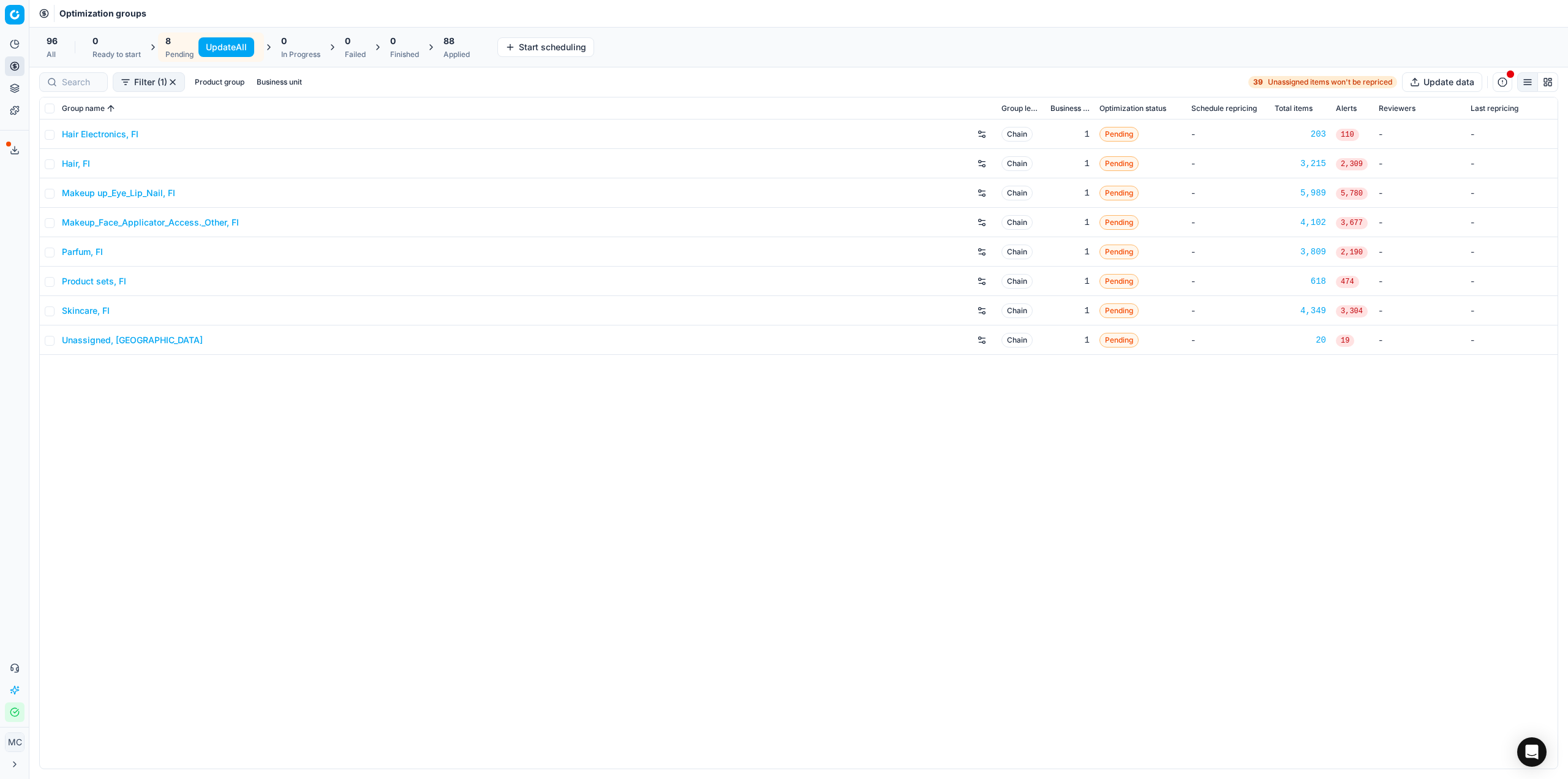
click at [99, 132] on link "Hair Electronics, FI" at bounding box center [100, 134] width 77 height 12
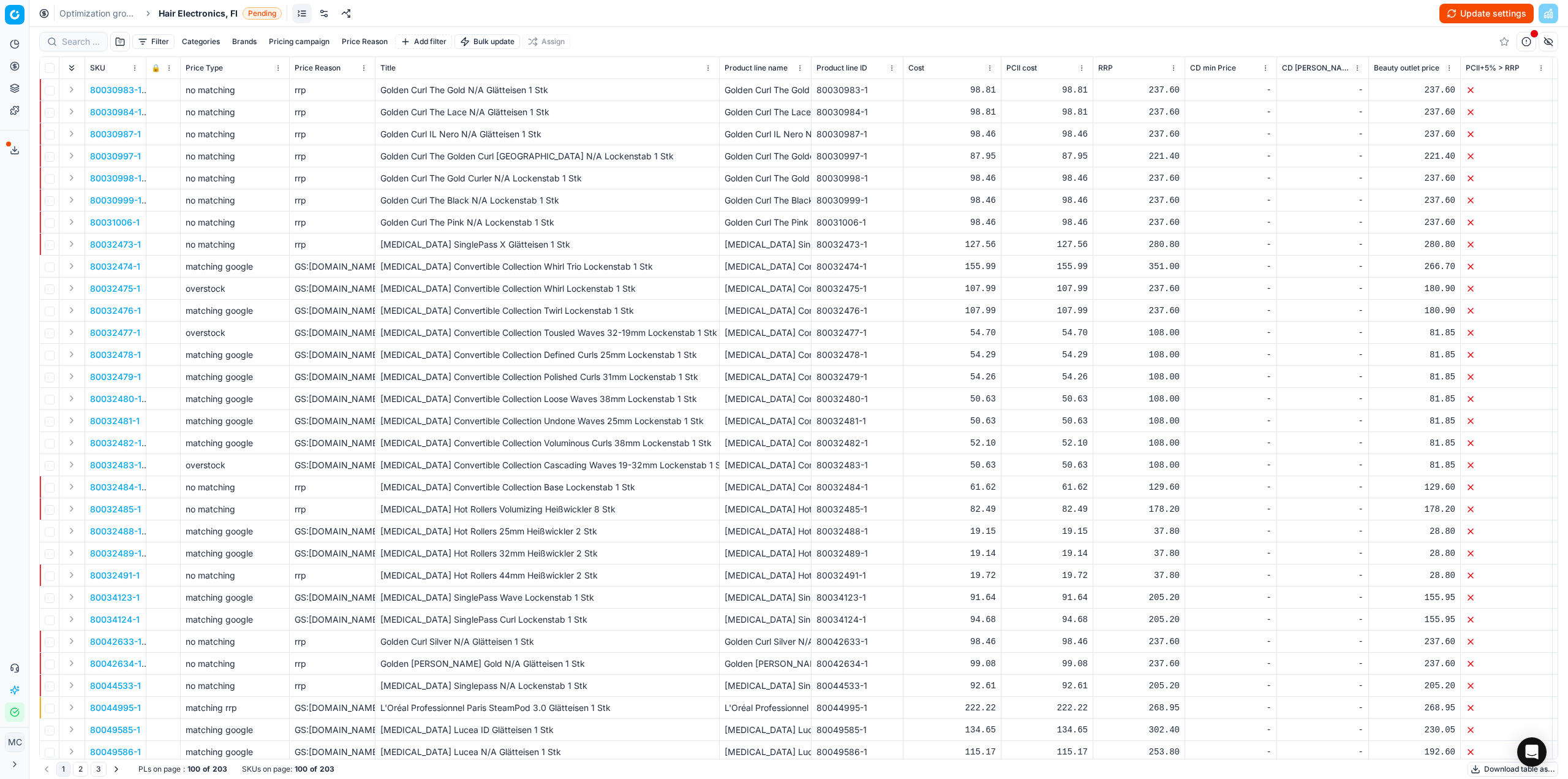
click at [330, 11] on link at bounding box center [324, 13] width 20 height 20
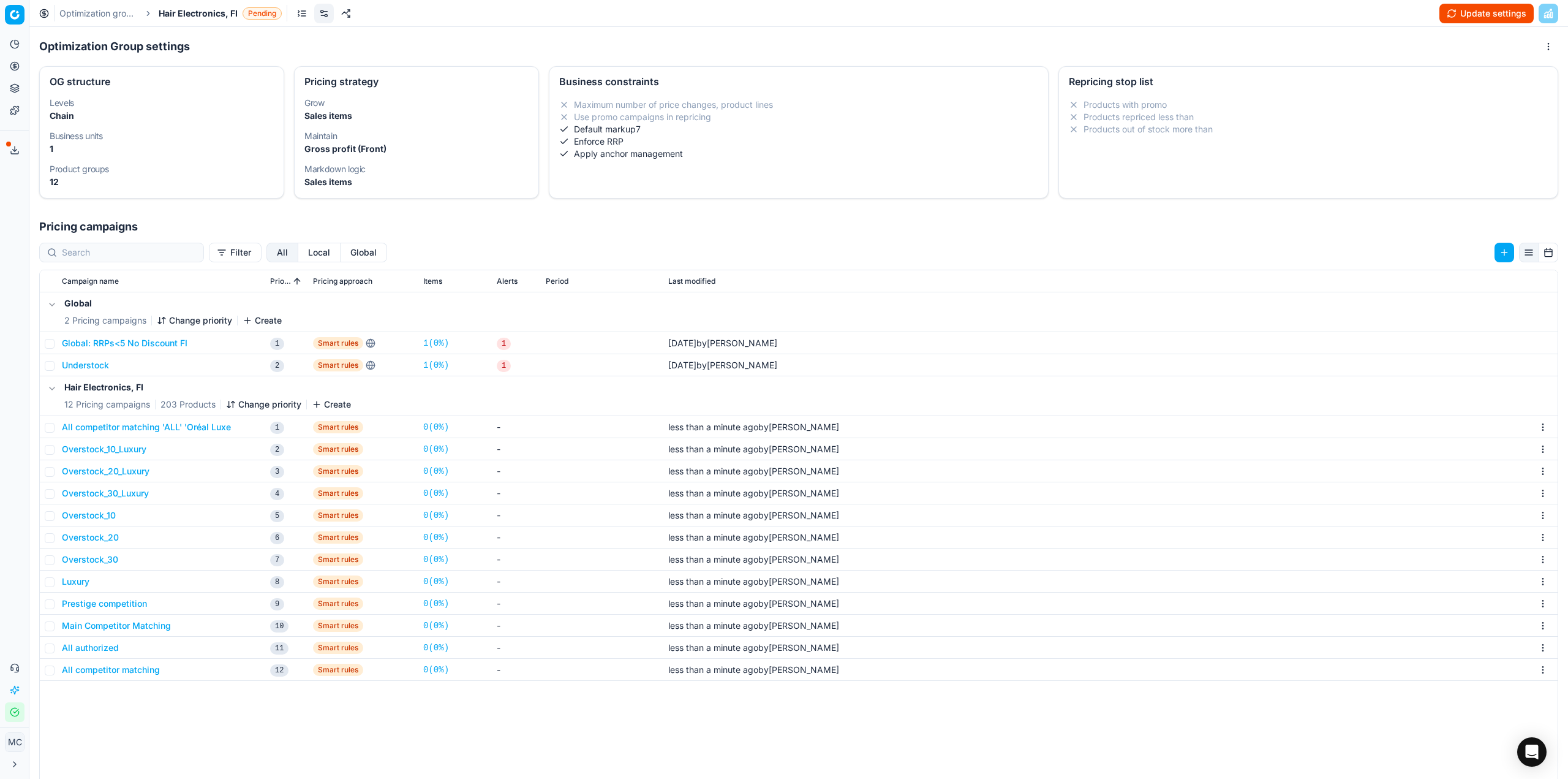
click at [140, 672] on button "All competitor matching" at bounding box center [110, 670] width 98 height 12
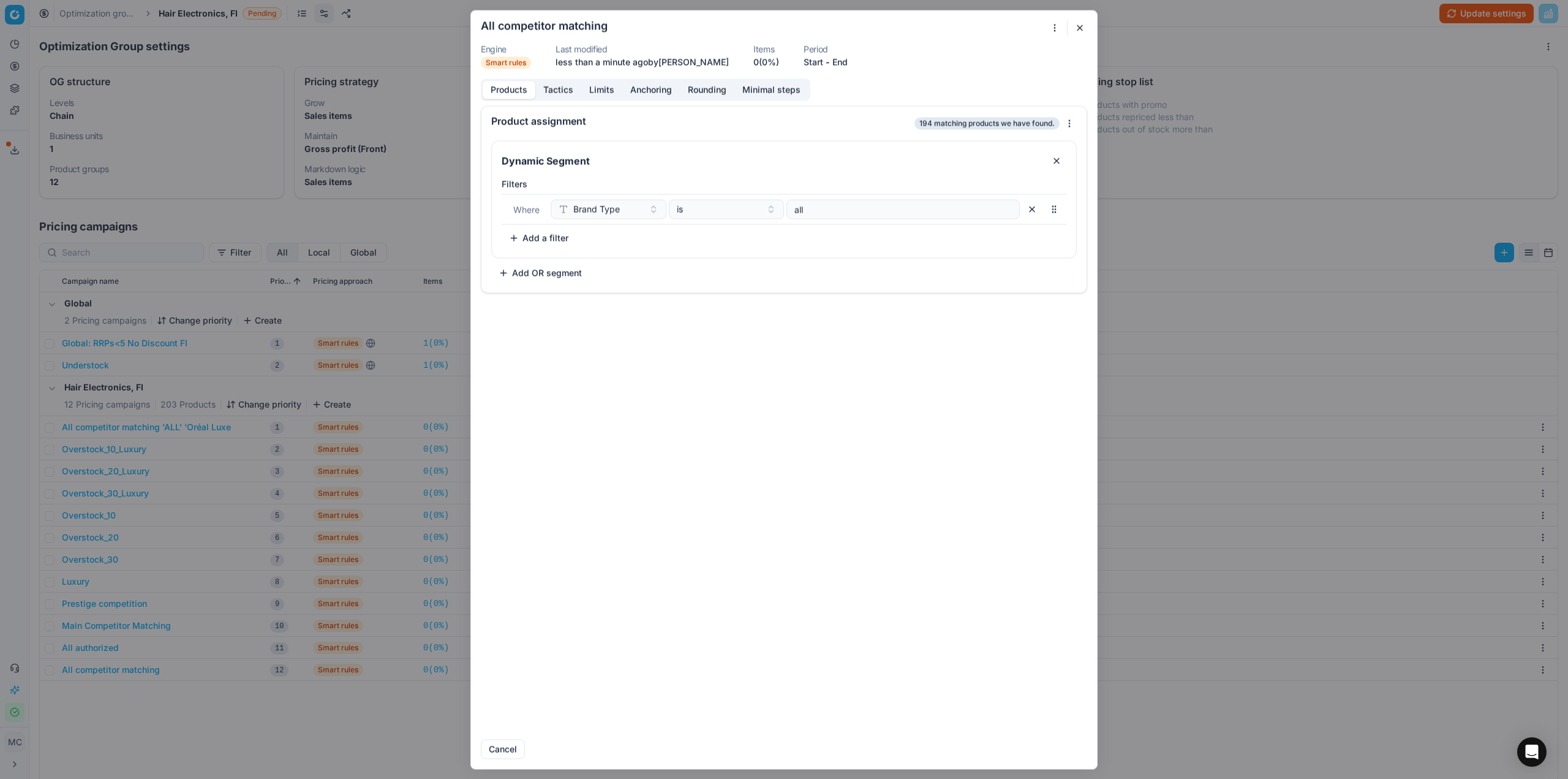
click at [554, 91] on button "Tactics" at bounding box center [558, 90] width 46 height 18
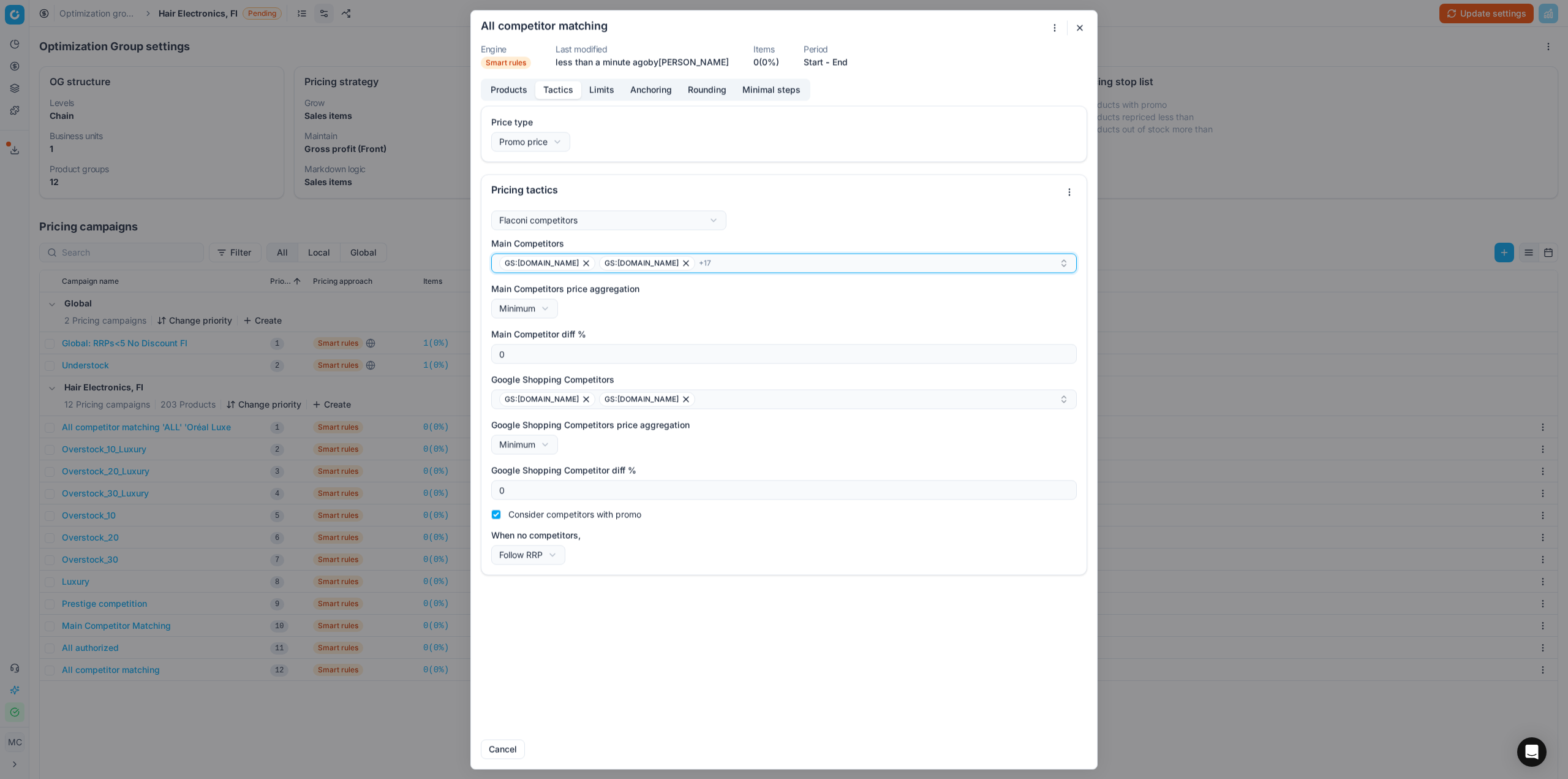
click at [709, 262] on div "GS:Boozt.com GS:Booztlet.com + 17" at bounding box center [779, 263] width 560 height 14
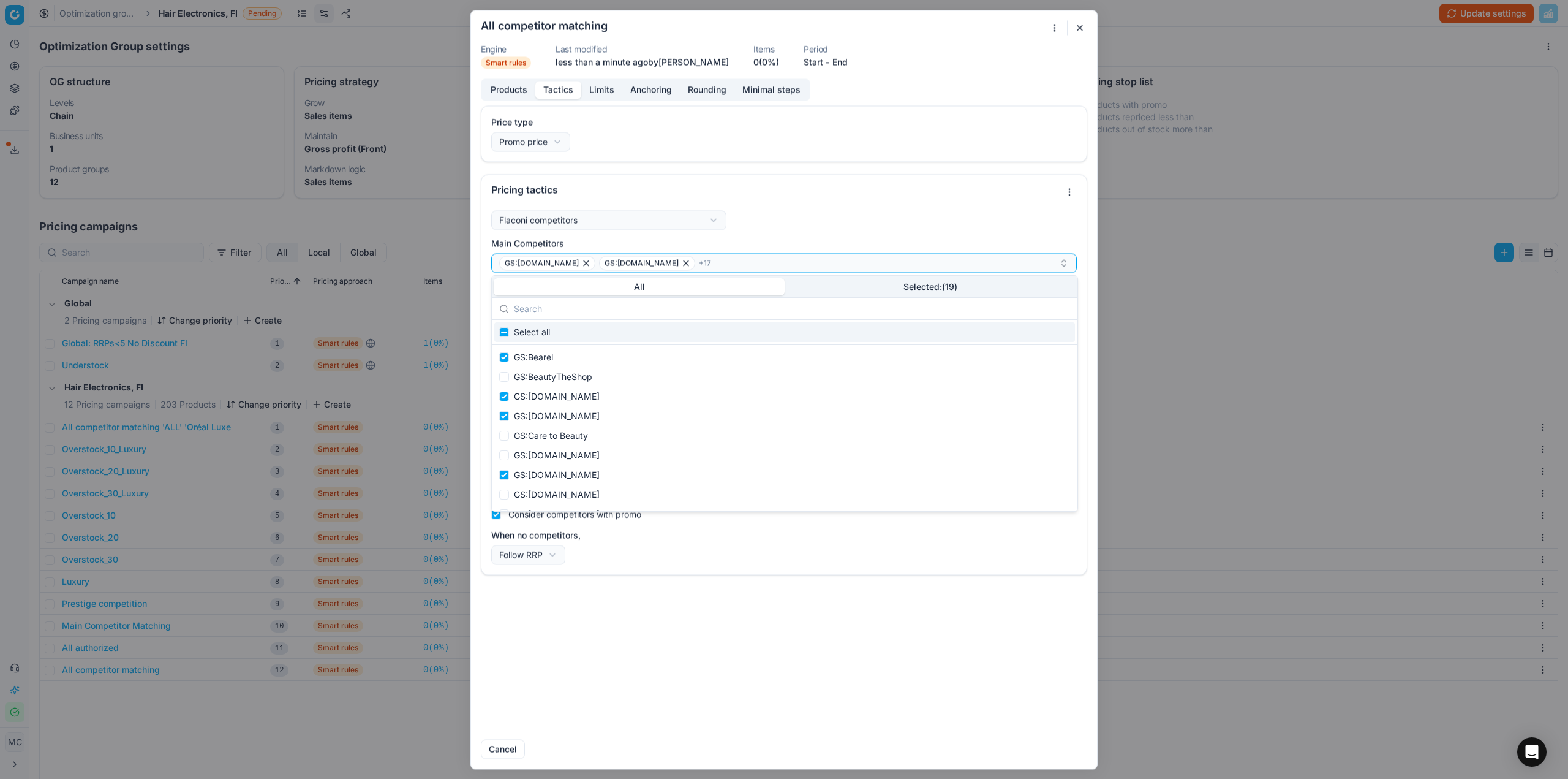
click at [662, 309] on input "text" at bounding box center [792, 309] width 556 height 25
type input "PA"
checkbox input "true"
type input "P"
checkbox input "false"
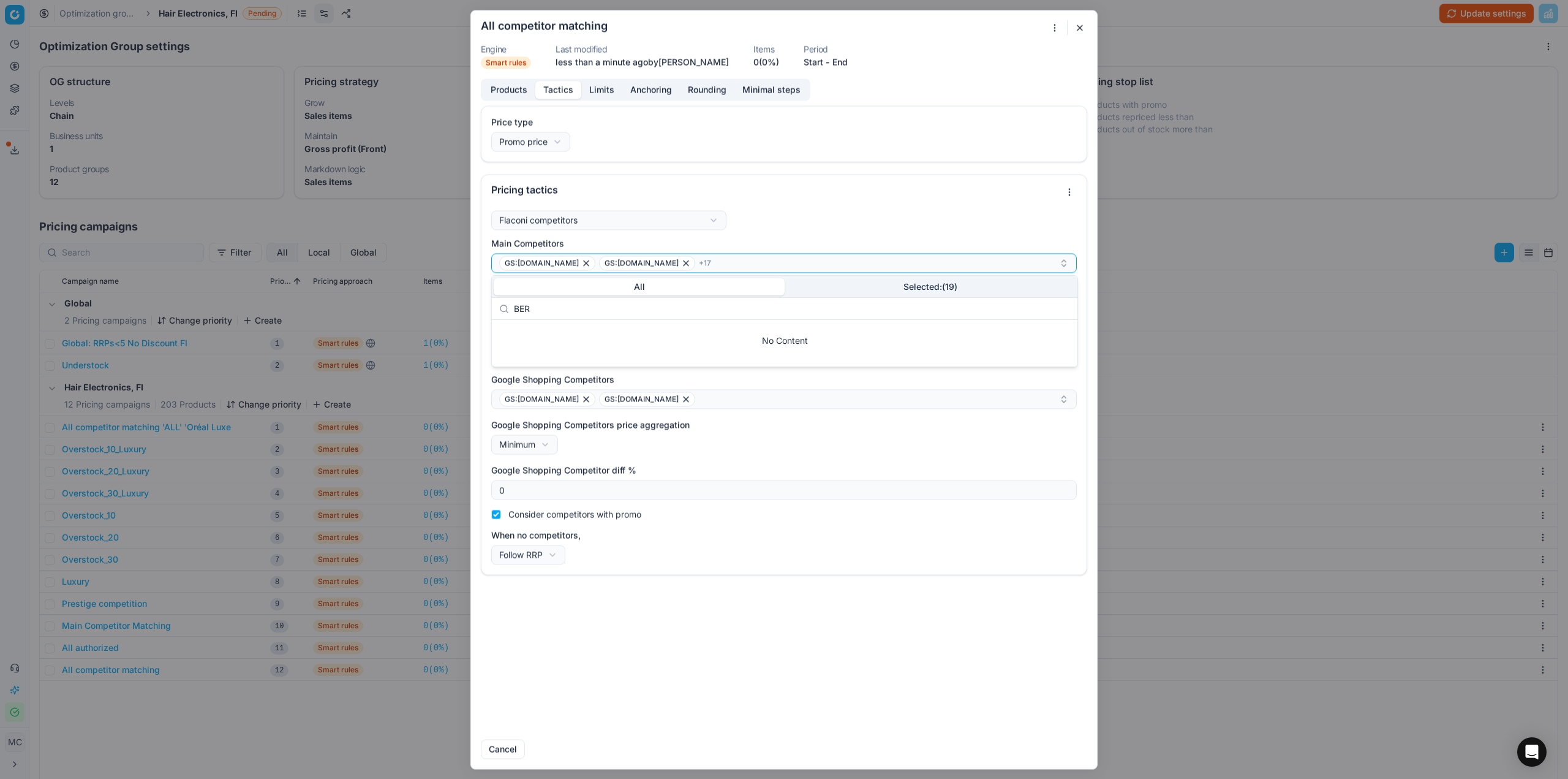
type input "BE"
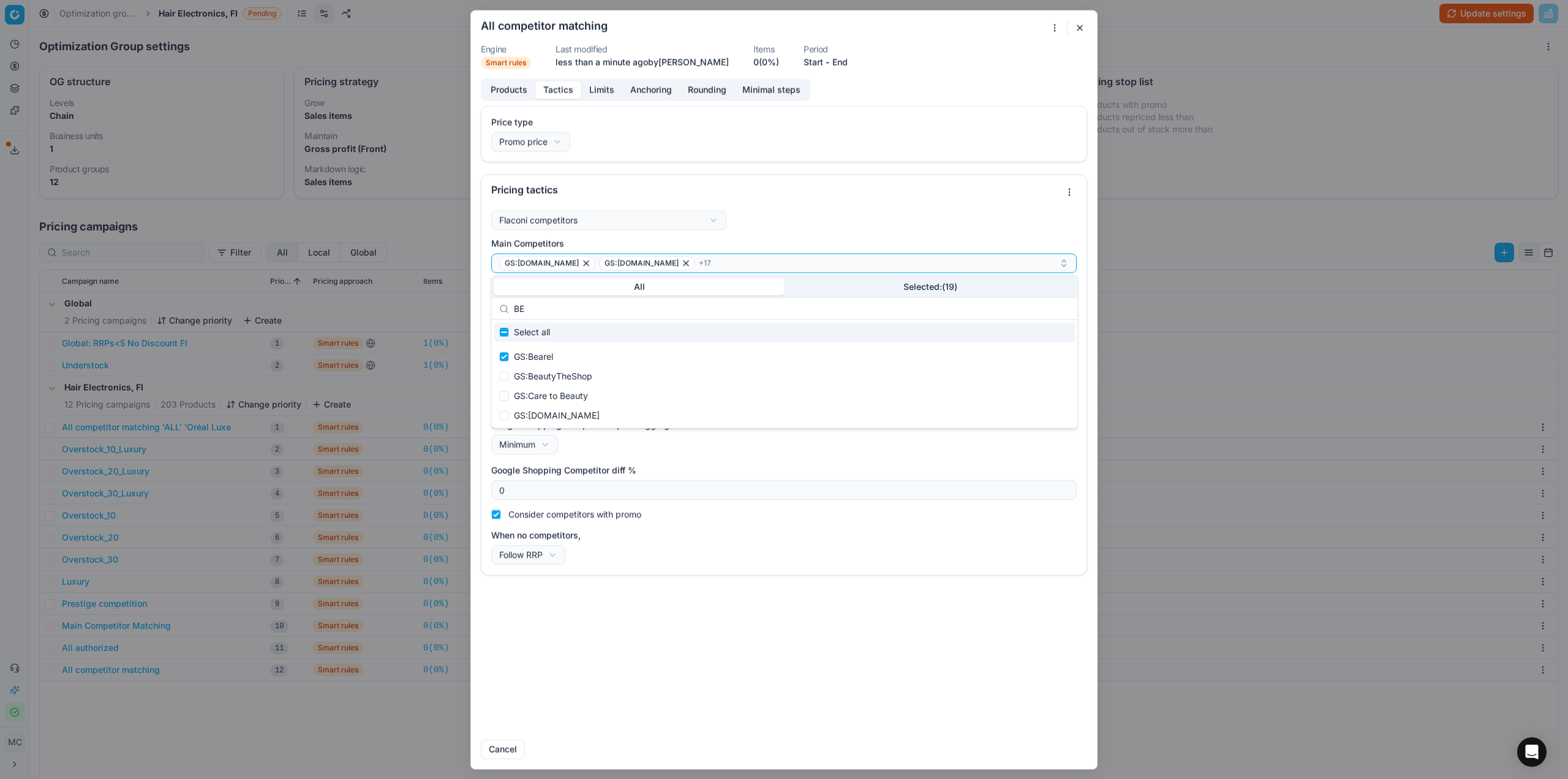
click at [882, 192] on div "Pricing tactics" at bounding box center [775, 189] width 569 height 10
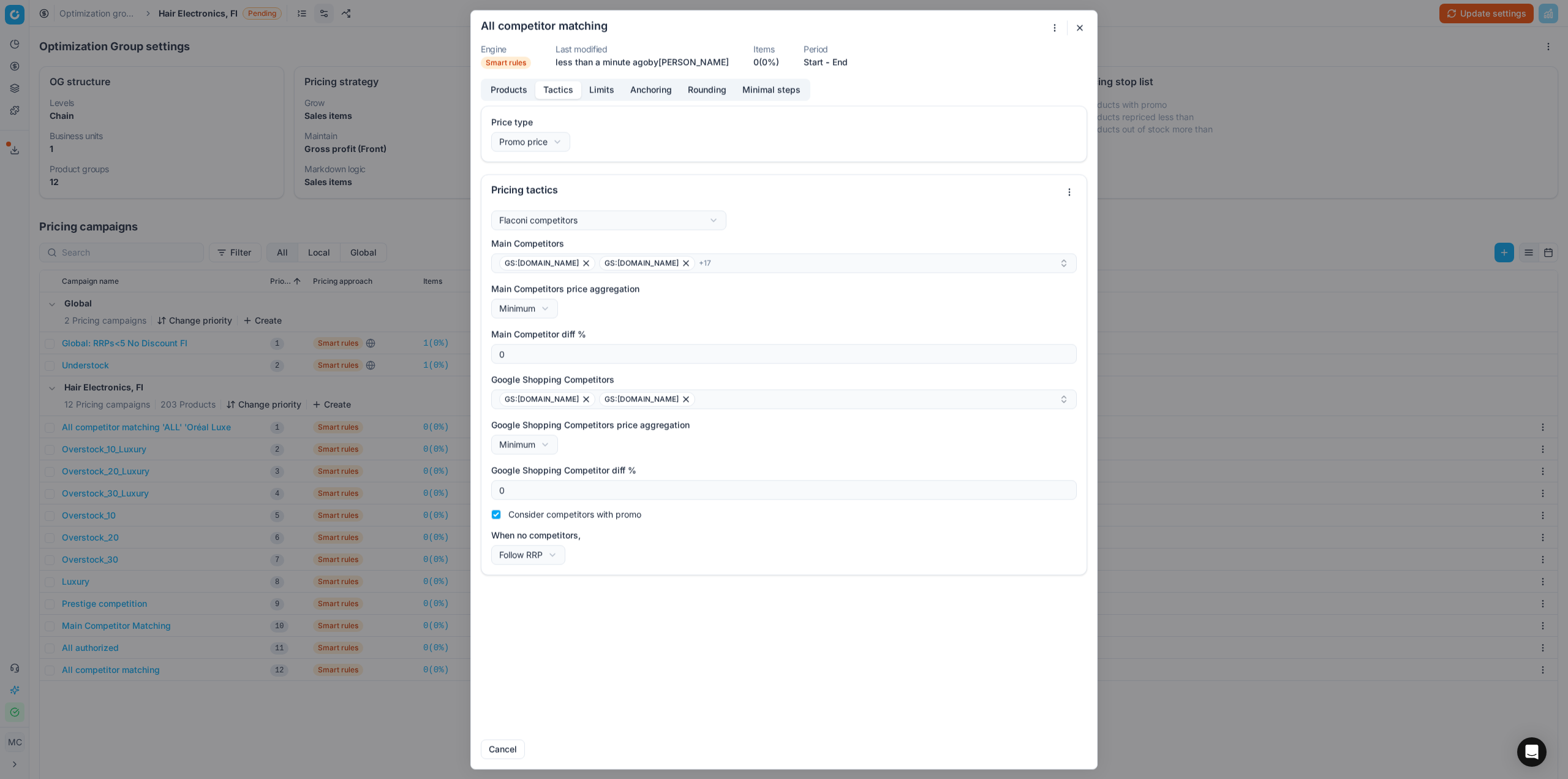
click at [1075, 26] on button "button" at bounding box center [1080, 28] width 14 height 14
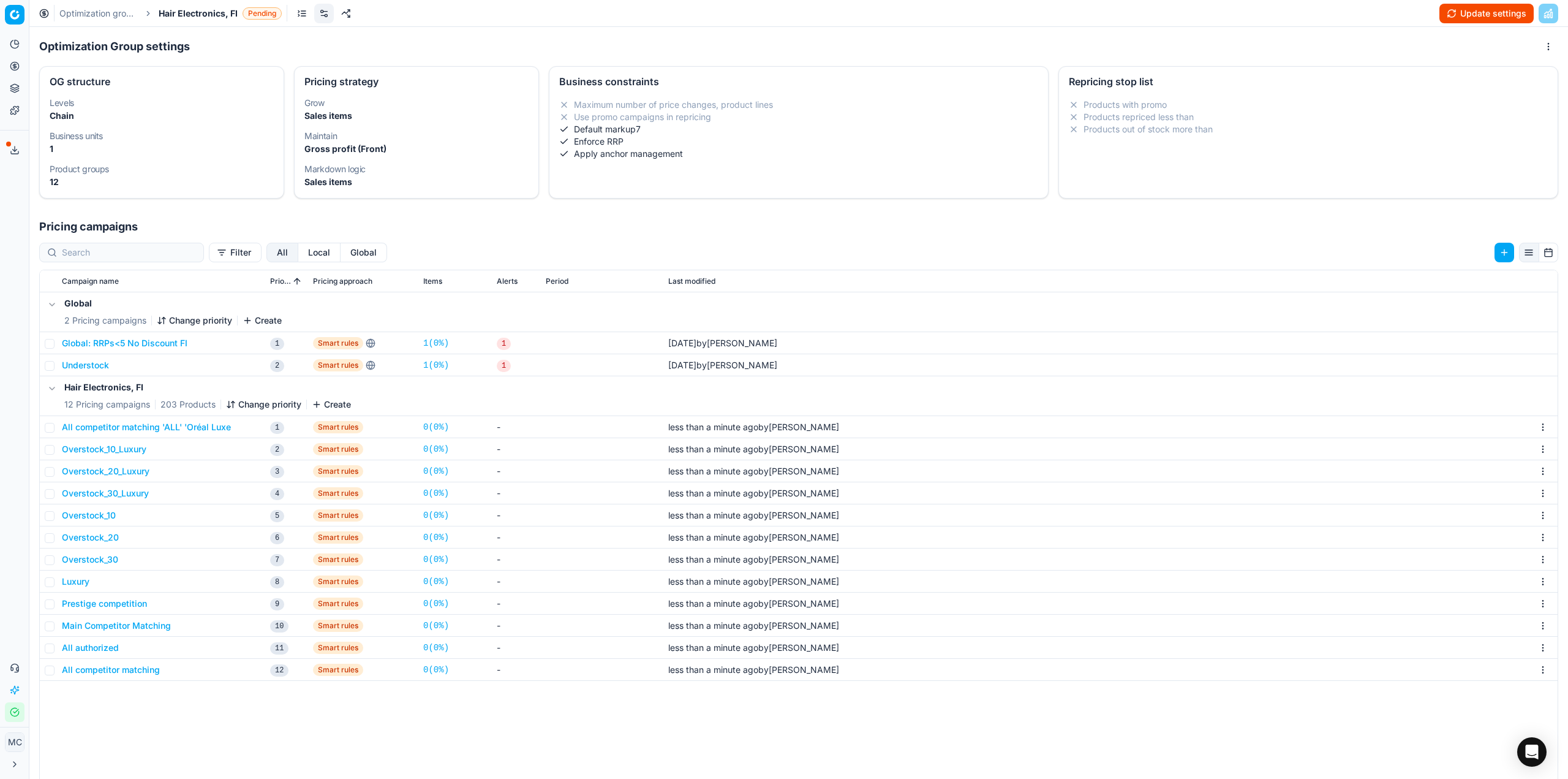
click at [107, 535] on button "Overstock_20" at bounding box center [90, 537] width 57 height 12
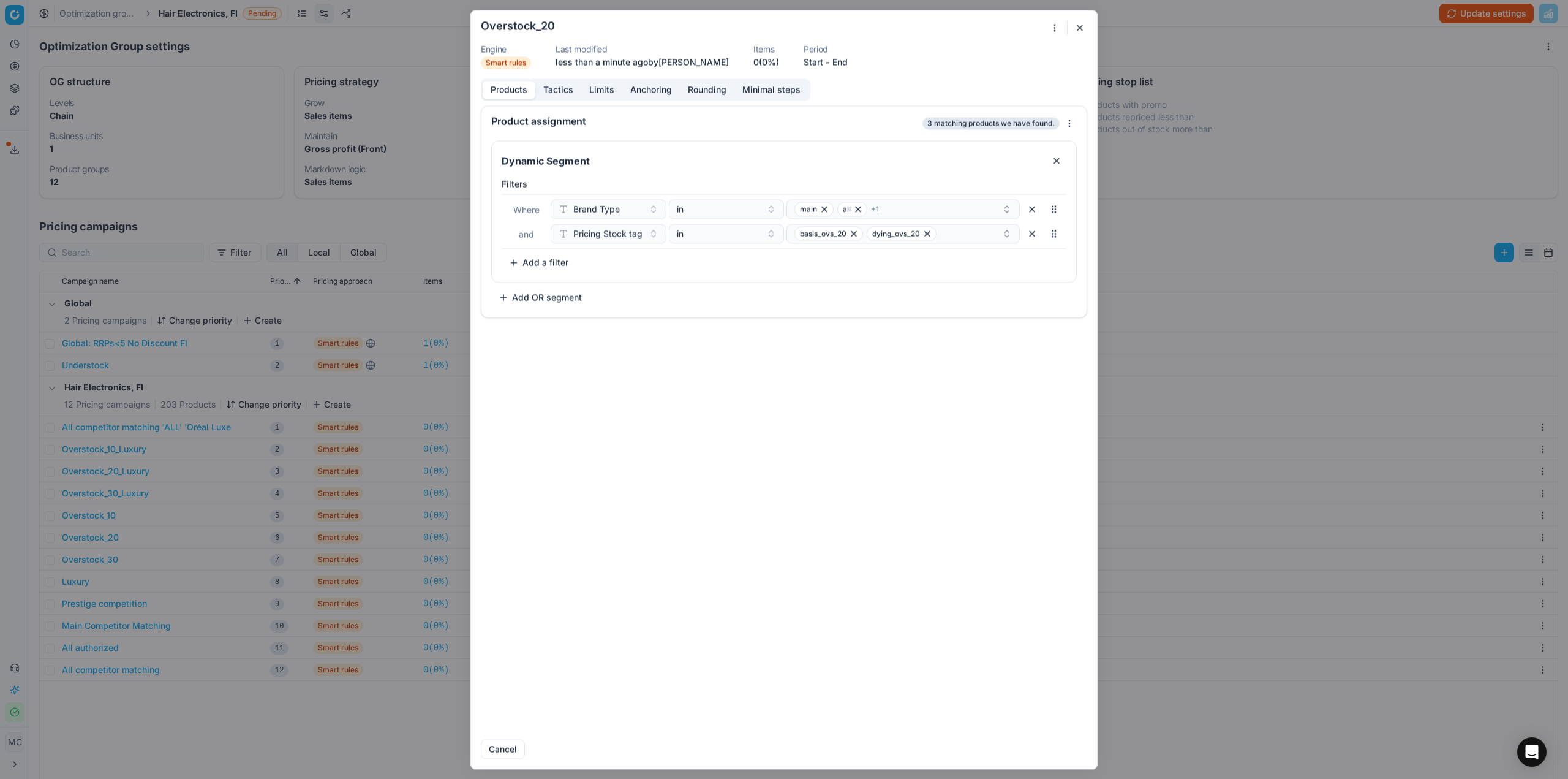
click at [552, 86] on button "Tactics" at bounding box center [558, 90] width 46 height 18
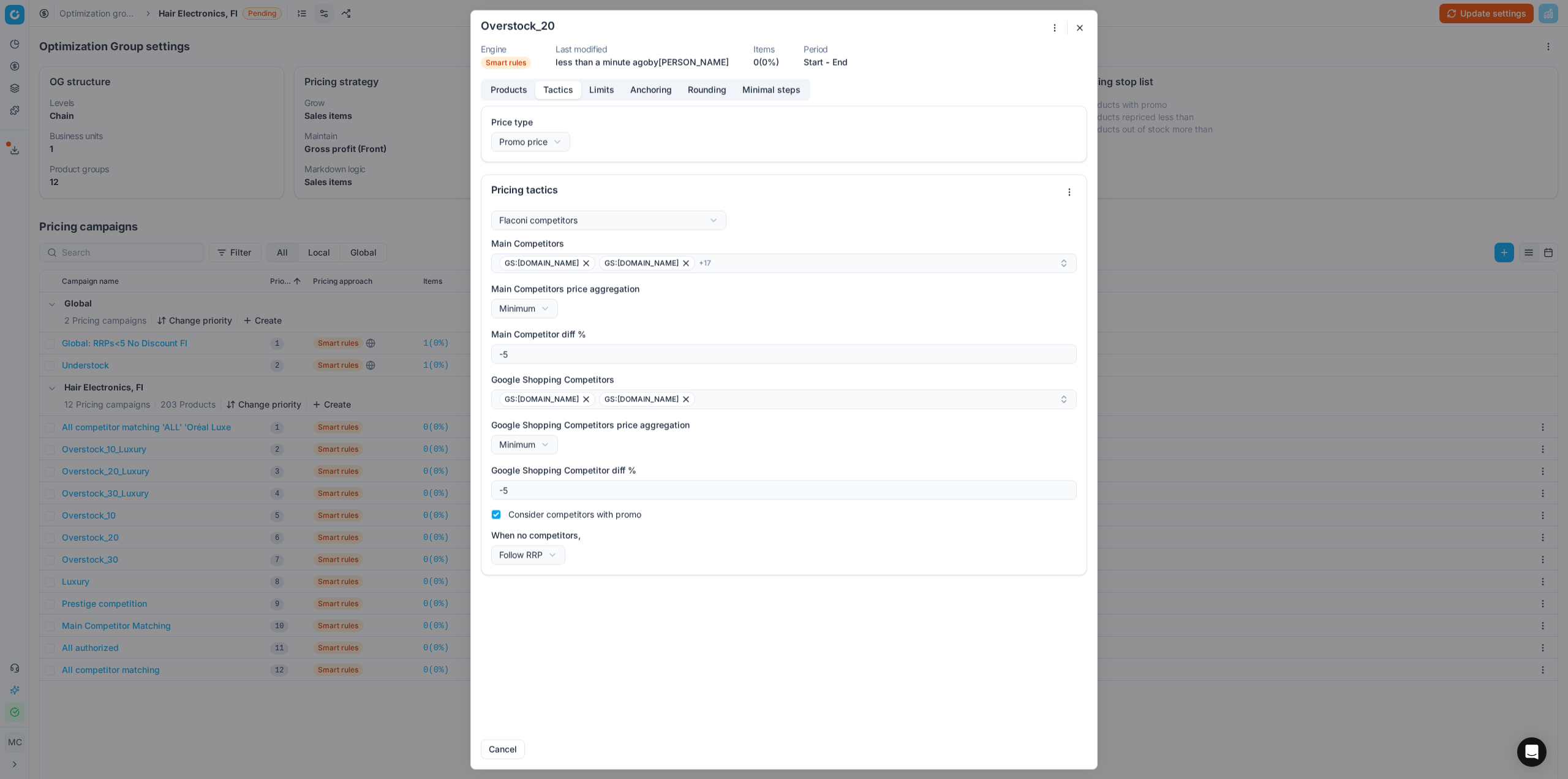
click at [1330, 241] on div "We are saving PC settings. Please wait, it should take a few minutes Overstock_…" at bounding box center [784, 389] width 1568 height 779
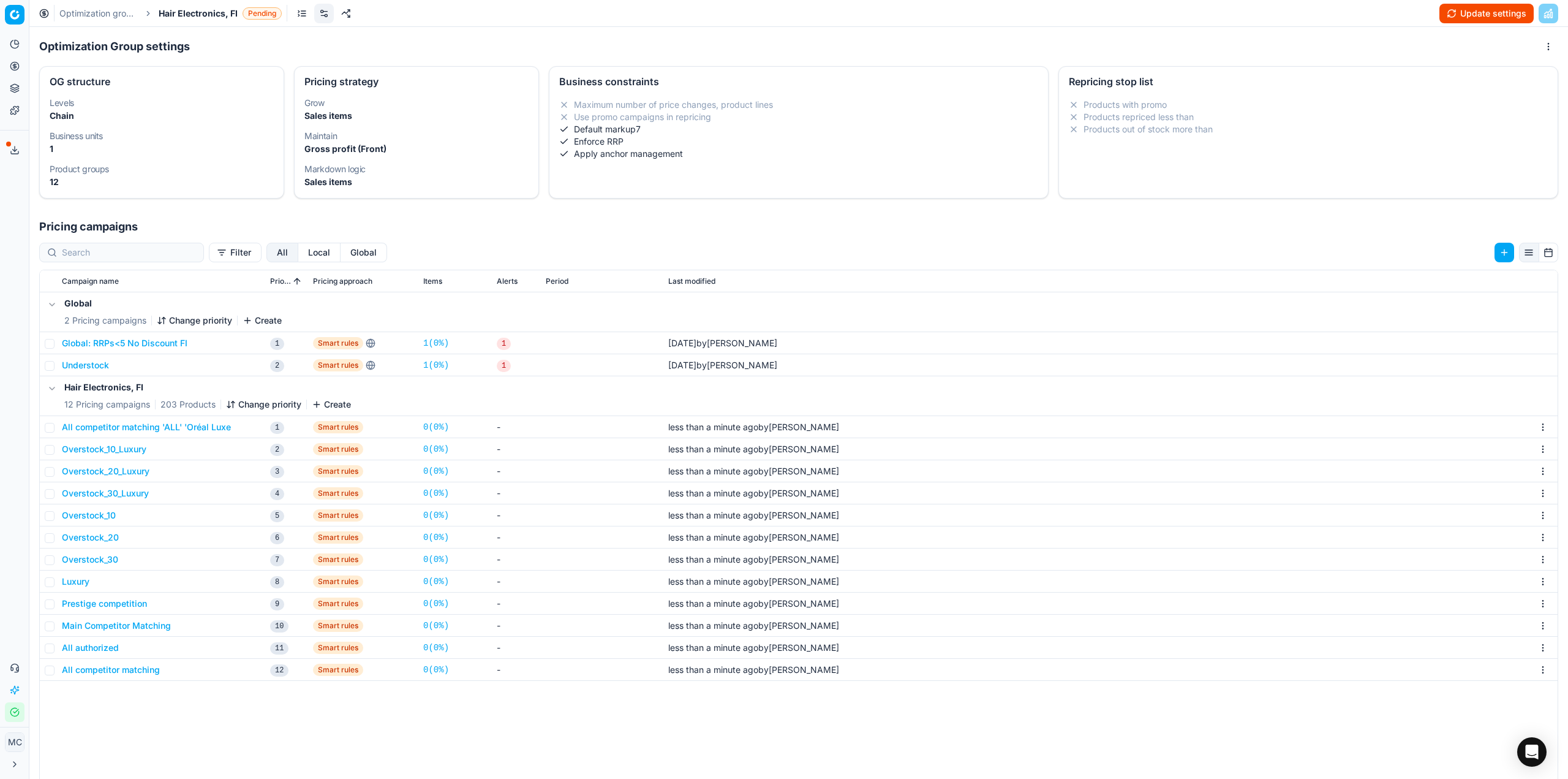
click at [117, 18] on link "Optimization groups" at bounding box center [99, 13] width 78 height 12
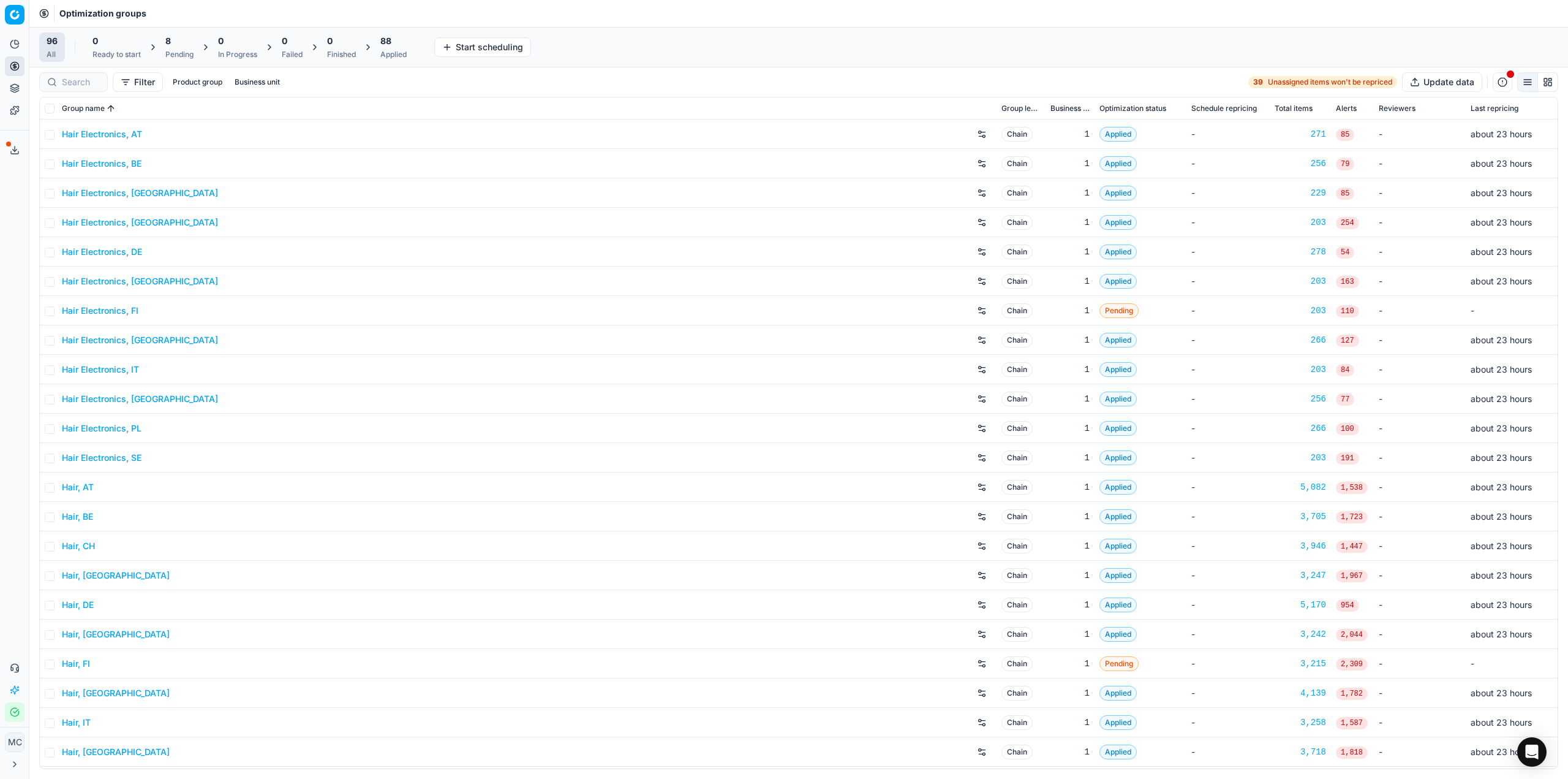
click at [167, 45] on span "8" at bounding box center [168, 41] width 6 height 12
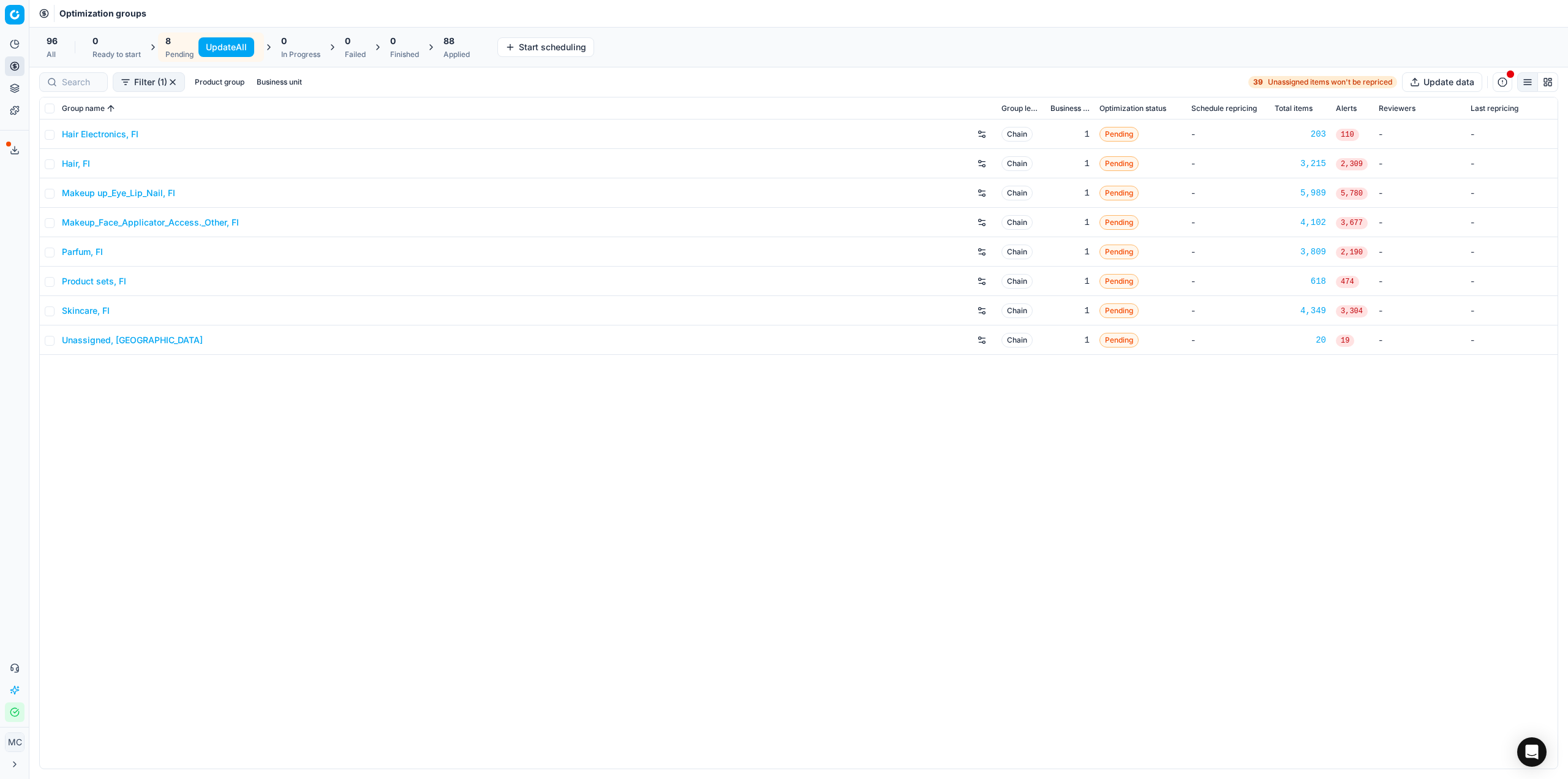
click at [89, 281] on link "Product sets, FI" at bounding box center [93, 281] width 64 height 12
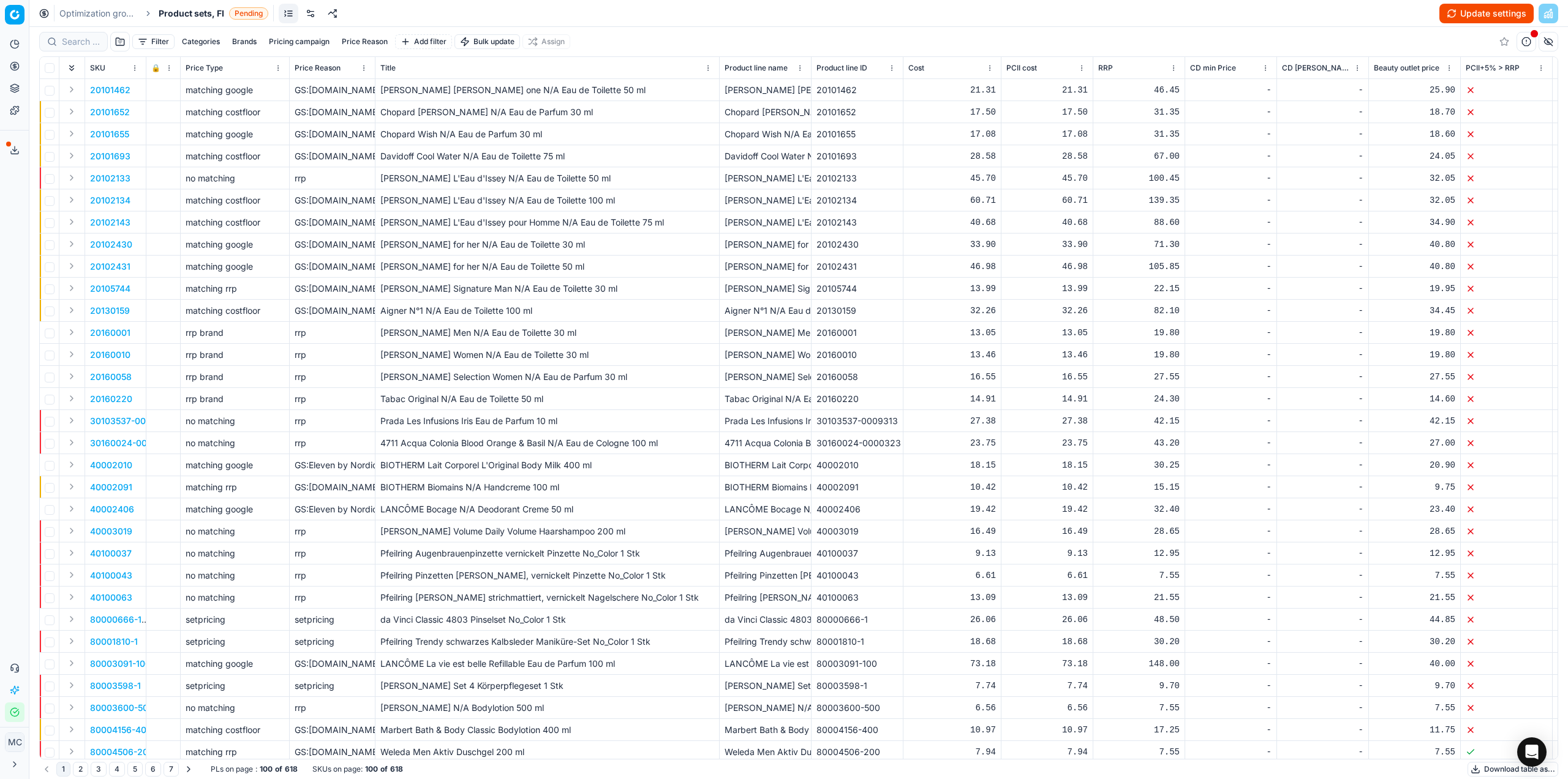
click at [308, 13] on link at bounding box center [310, 13] width 20 height 20
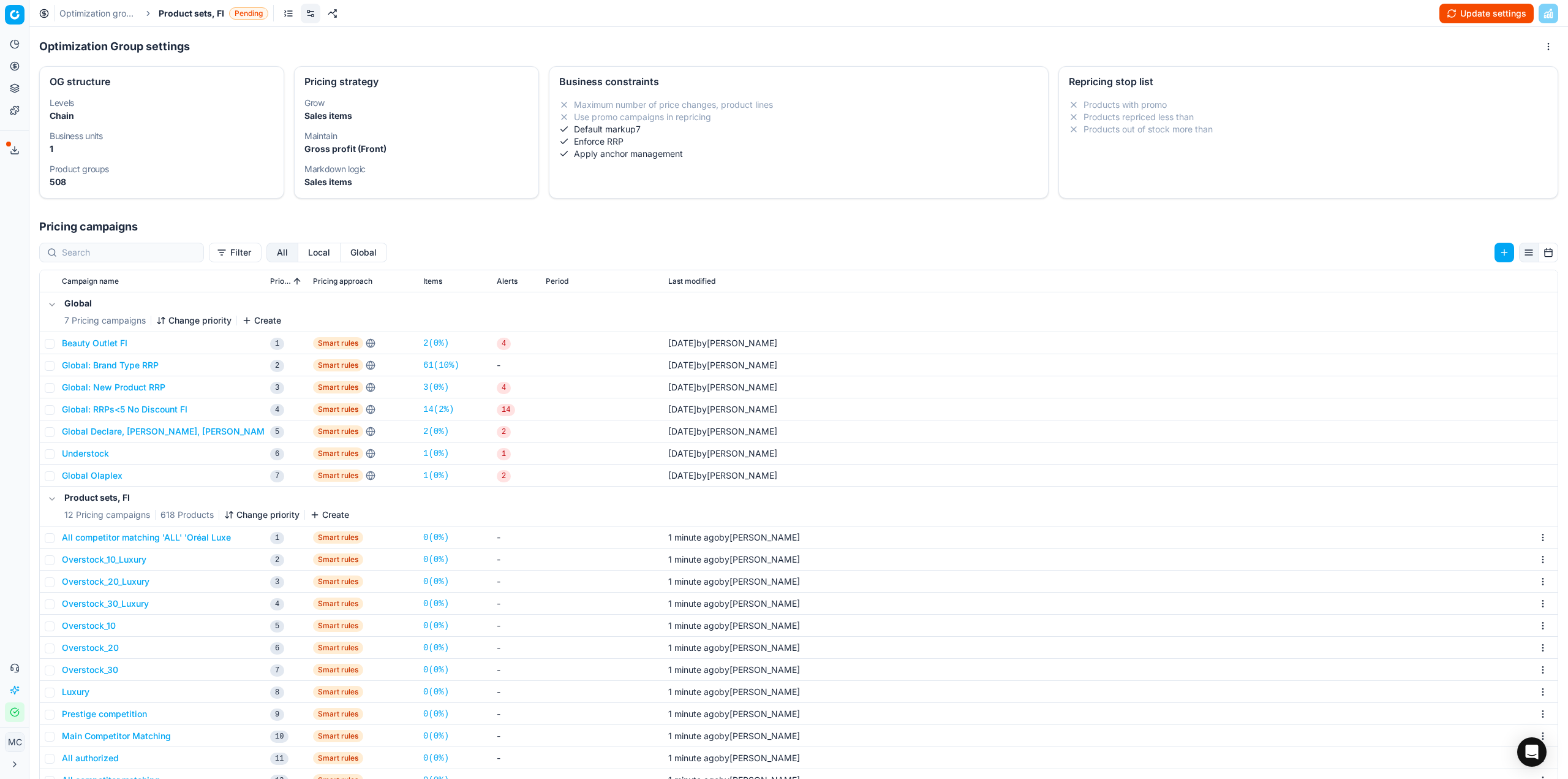
click at [684, 112] on li "Use promo campaigns in repricing" at bounding box center [798, 117] width 479 height 12
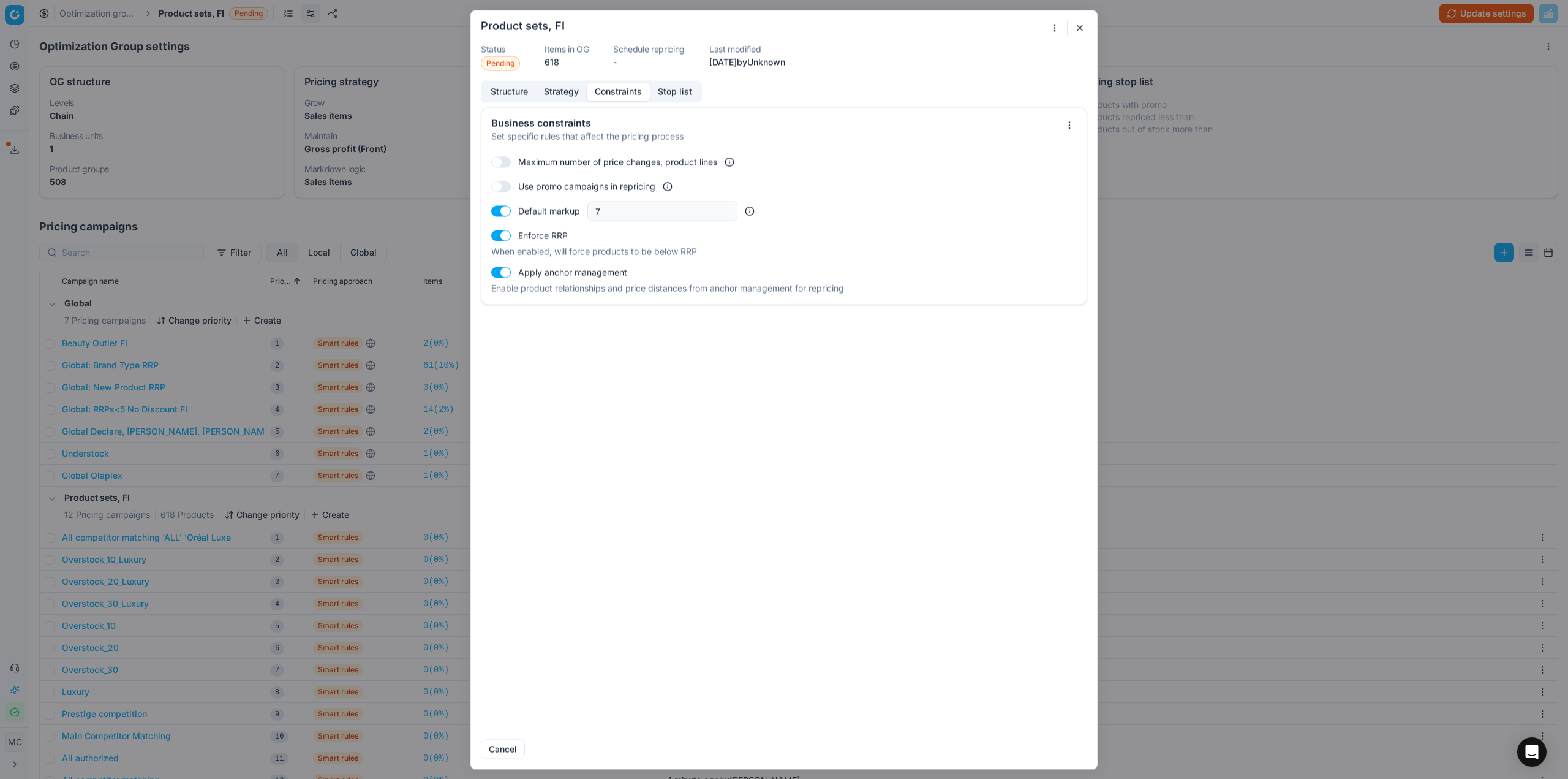
click at [502, 278] on div "Apply anchor management" at bounding box center [784, 272] width 585 height 20
click at [501, 275] on button "button" at bounding box center [501, 272] width 20 height 11
checkbox input "false"
click at [1076, 743] on button "Save" at bounding box center [1063, 749] width 49 height 20
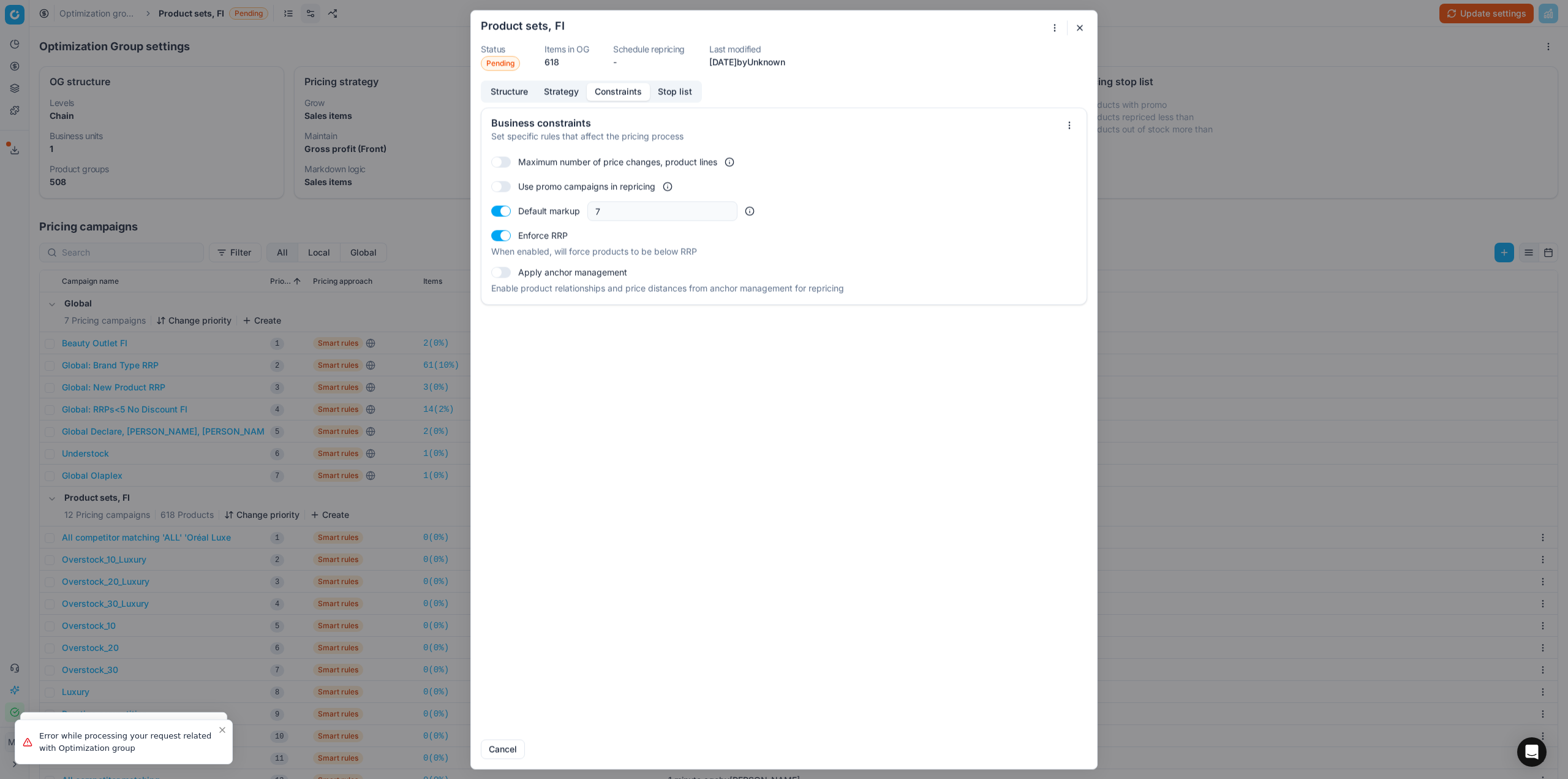
click at [1302, 148] on div "Oprimization group is saving... Product sets, FI Status Pending Items in OG 618…" at bounding box center [784, 389] width 1568 height 779
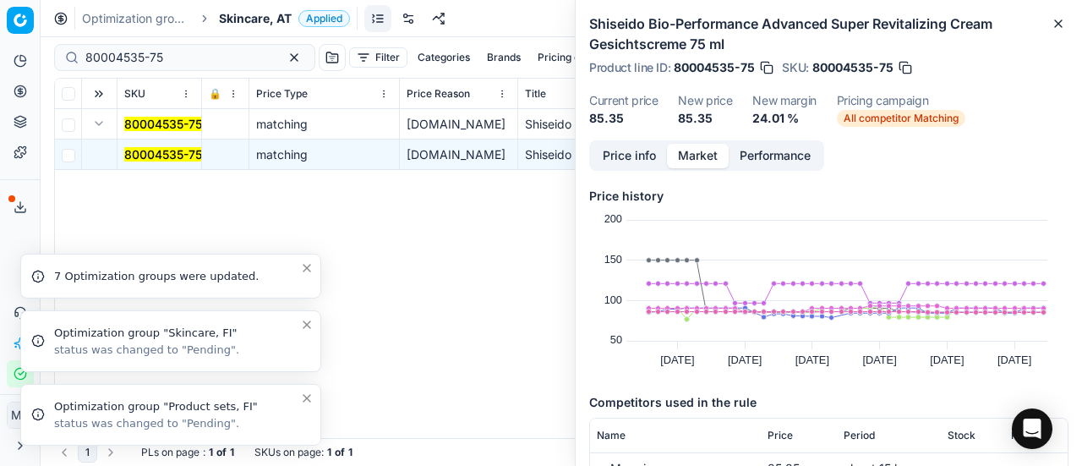
scroll to position [254, 0]
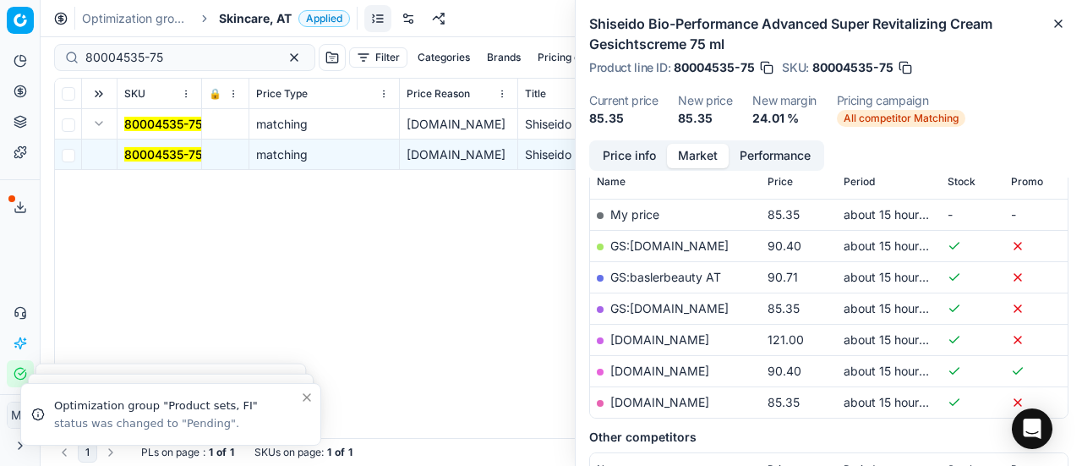
click at [205, 222] on div "80004535-75 matching parfumdreams.at Shiseido Bio-Performance Advanced Super Re…" at bounding box center [561, 273] width 1013 height 329
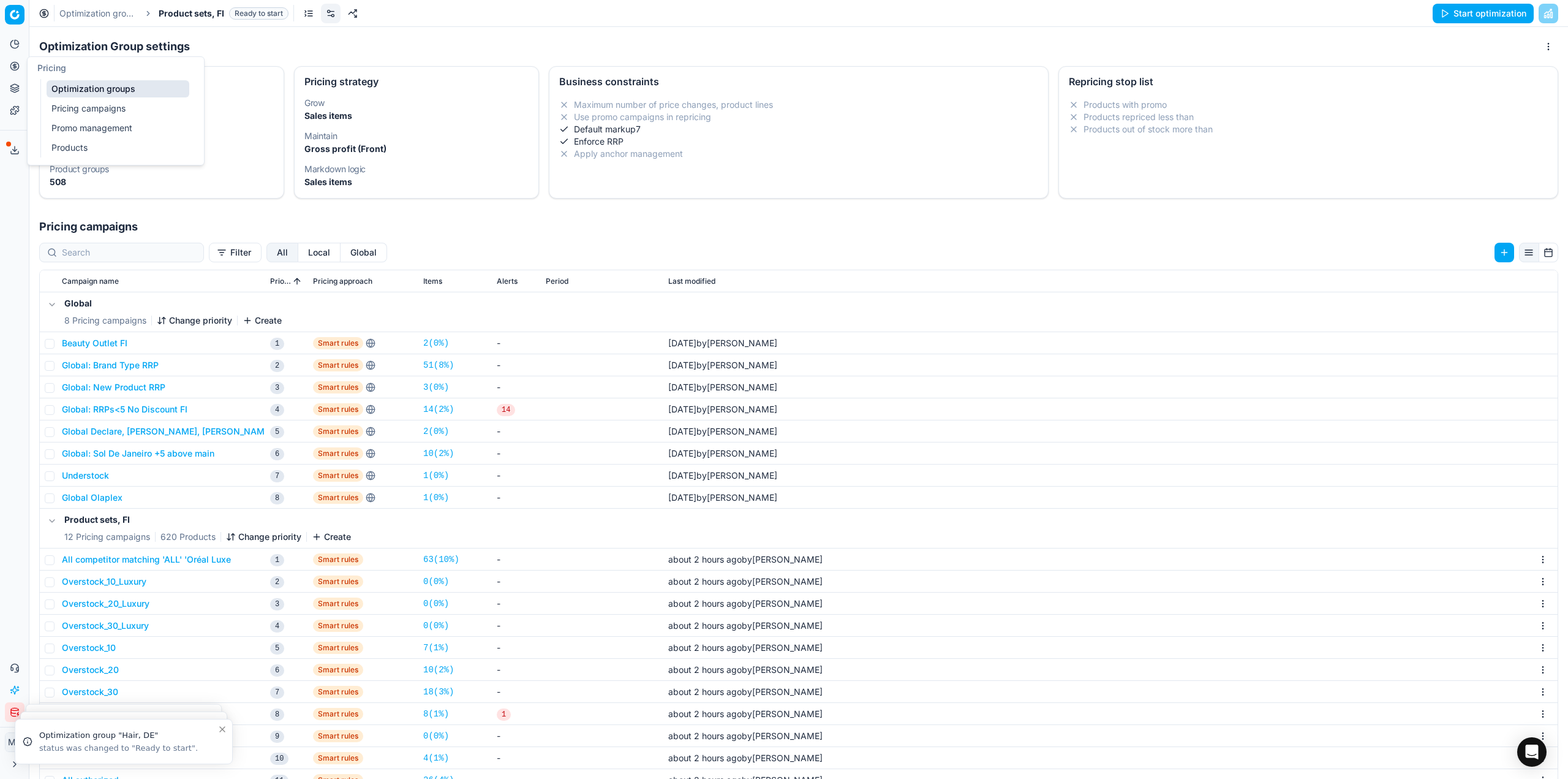
click at [15, 66] on icon at bounding box center [14, 66] width 3 height 3
click at [67, 86] on link "Optimization groups" at bounding box center [117, 89] width 143 height 17
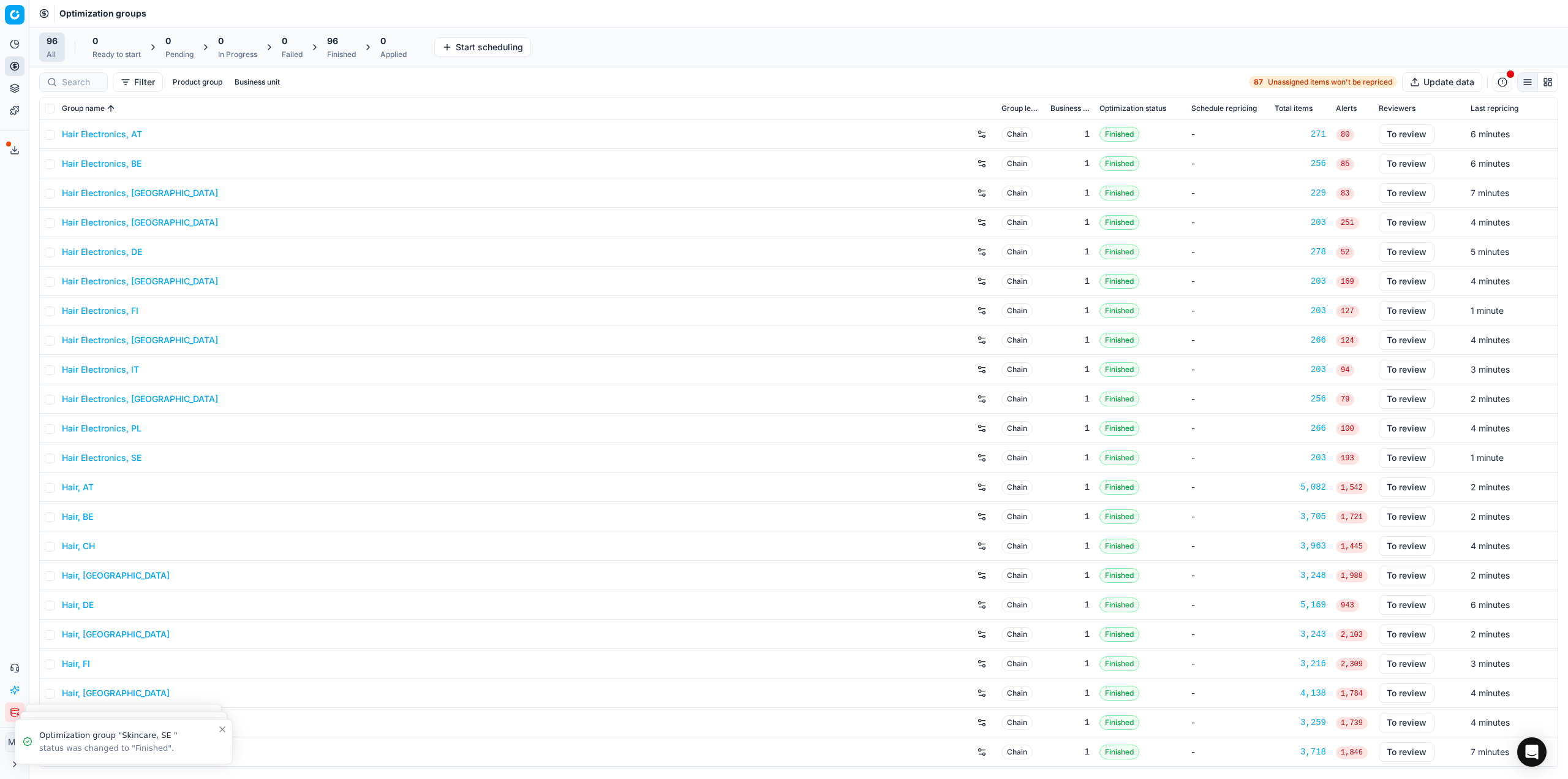
click at [330, 38] on span "96" at bounding box center [332, 41] width 11 height 12
click at [394, 49] on button "Apply prices All" at bounding box center [401, 47] width 81 height 20
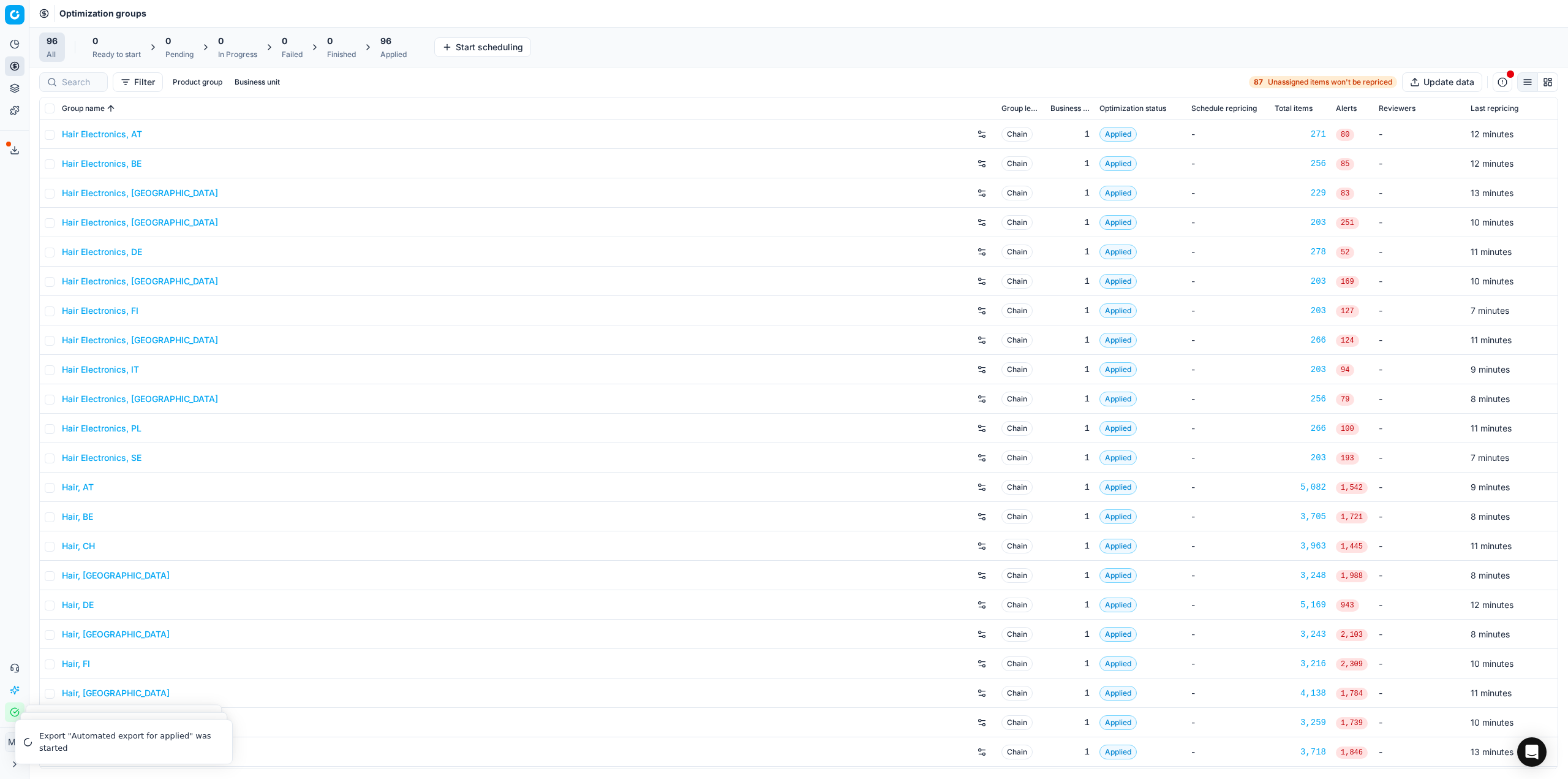
click at [391, 49] on div "96 Applied" at bounding box center [393, 47] width 26 height 25
click at [527, 46] on button "Revert All" at bounding box center [529, 47] width 56 height 20
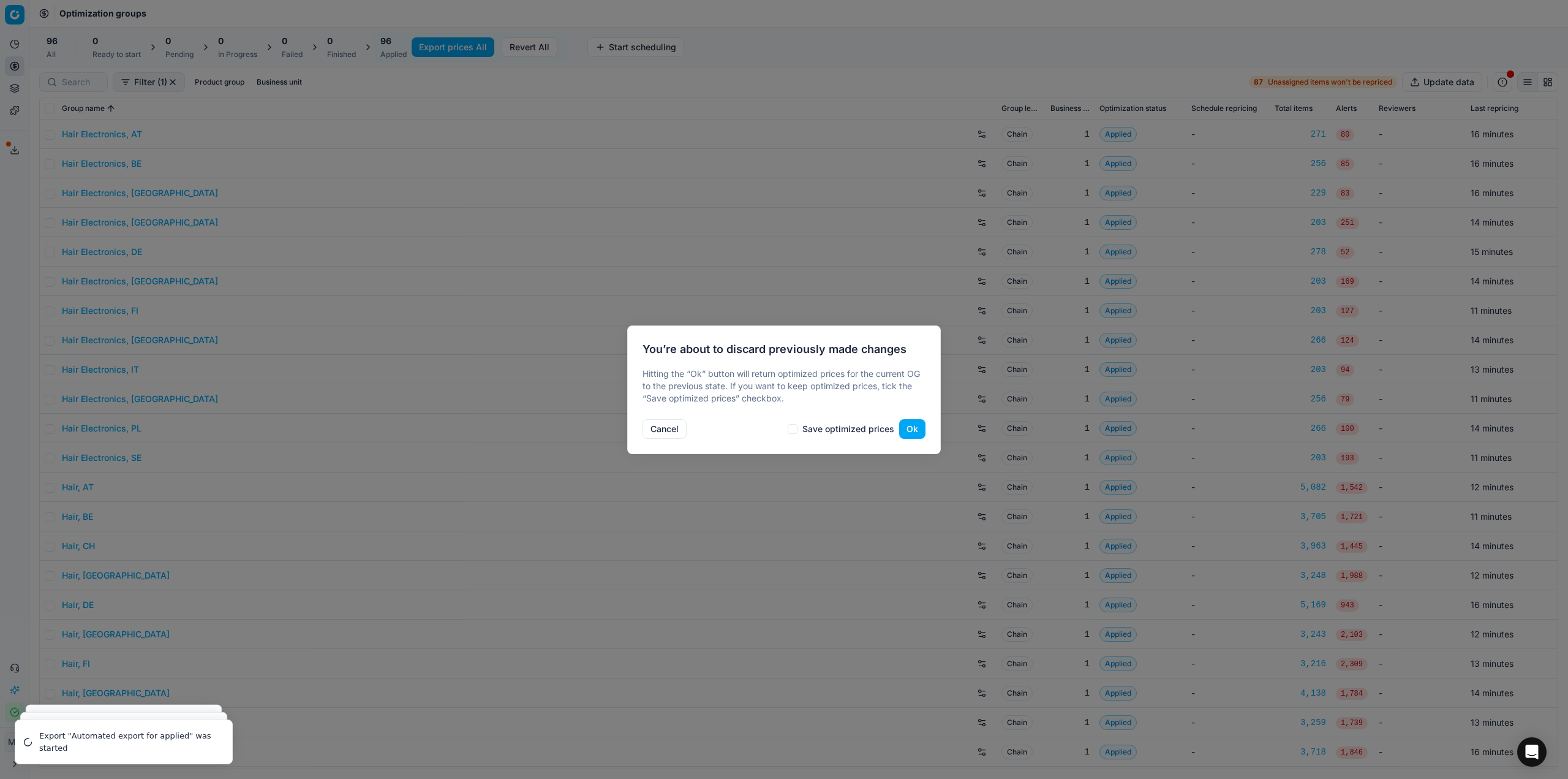
click at [649, 435] on button "Cancel" at bounding box center [664, 428] width 44 height 20
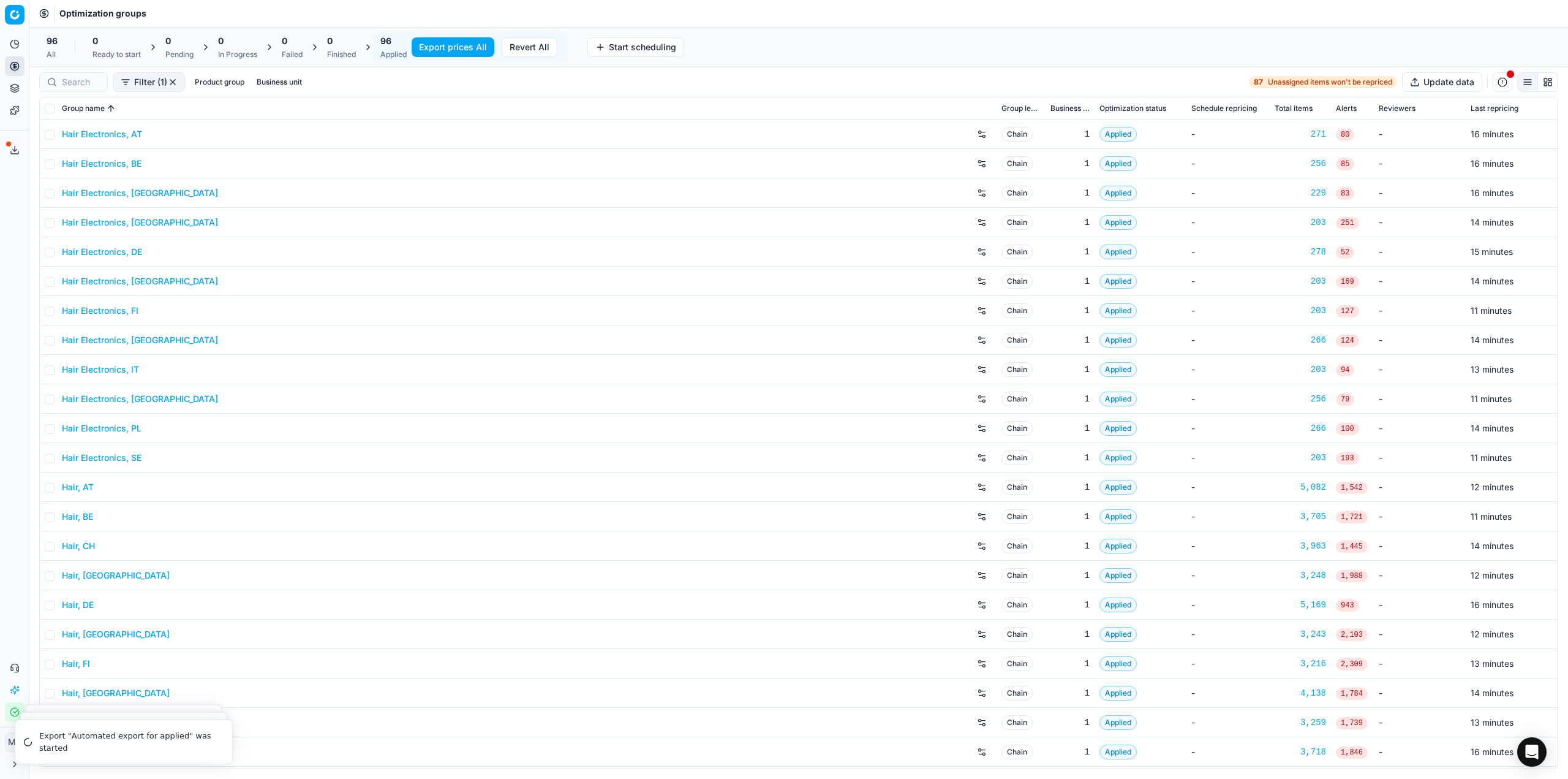
click at [435, 46] on button "Export prices All" at bounding box center [453, 47] width 83 height 20
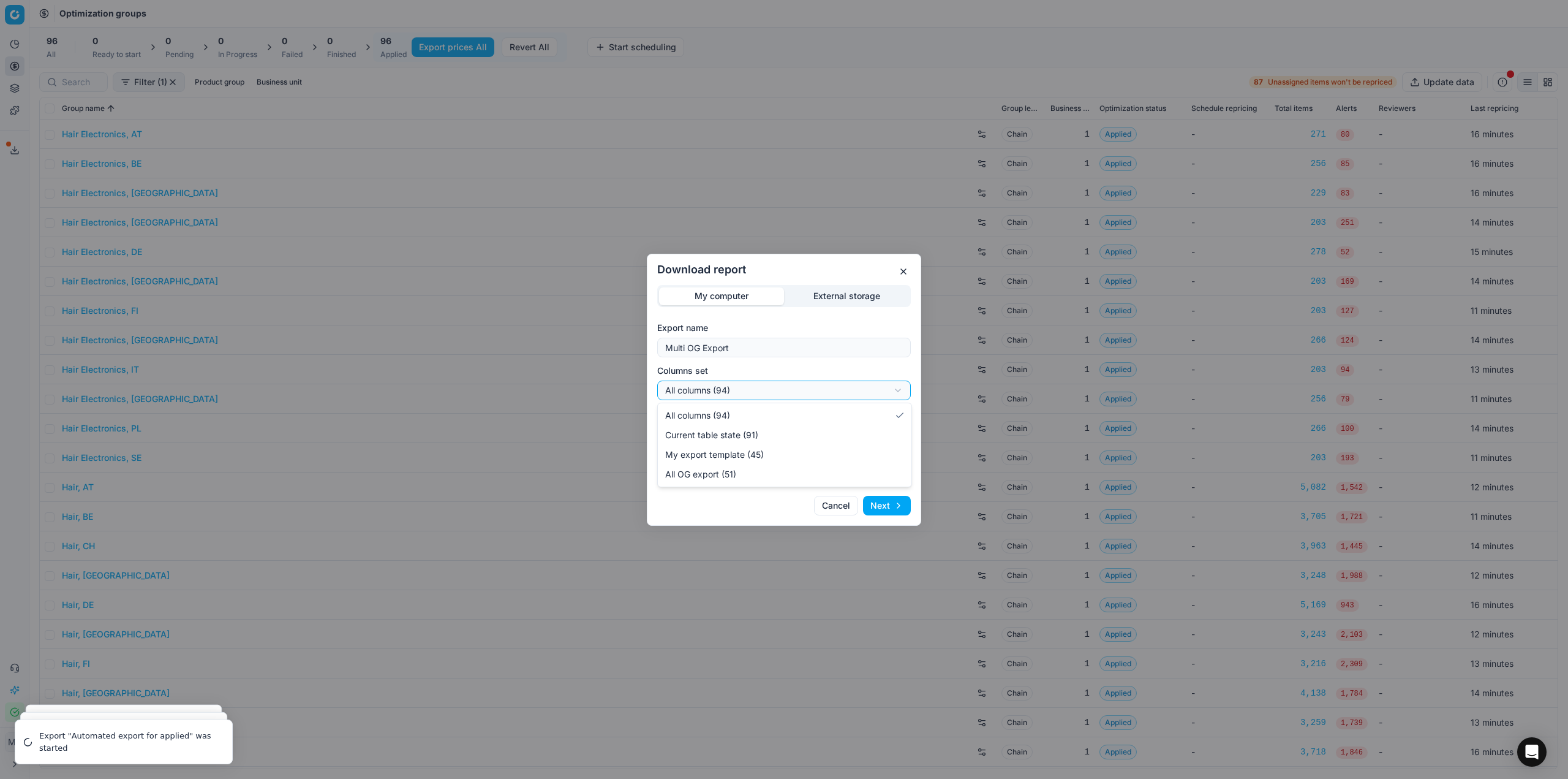
click at [772, 393] on div "Download report My computer External storage Export name Multi OG Export Column…" at bounding box center [784, 389] width 1568 height 779
select select "custom"
click at [738, 432] on div "Download report My computer External storage Export name Multi OG Export Column…" at bounding box center [784, 389] width 1568 height 779
select select "csv"
click at [901, 504] on button "Next" at bounding box center [887, 505] width 48 height 20
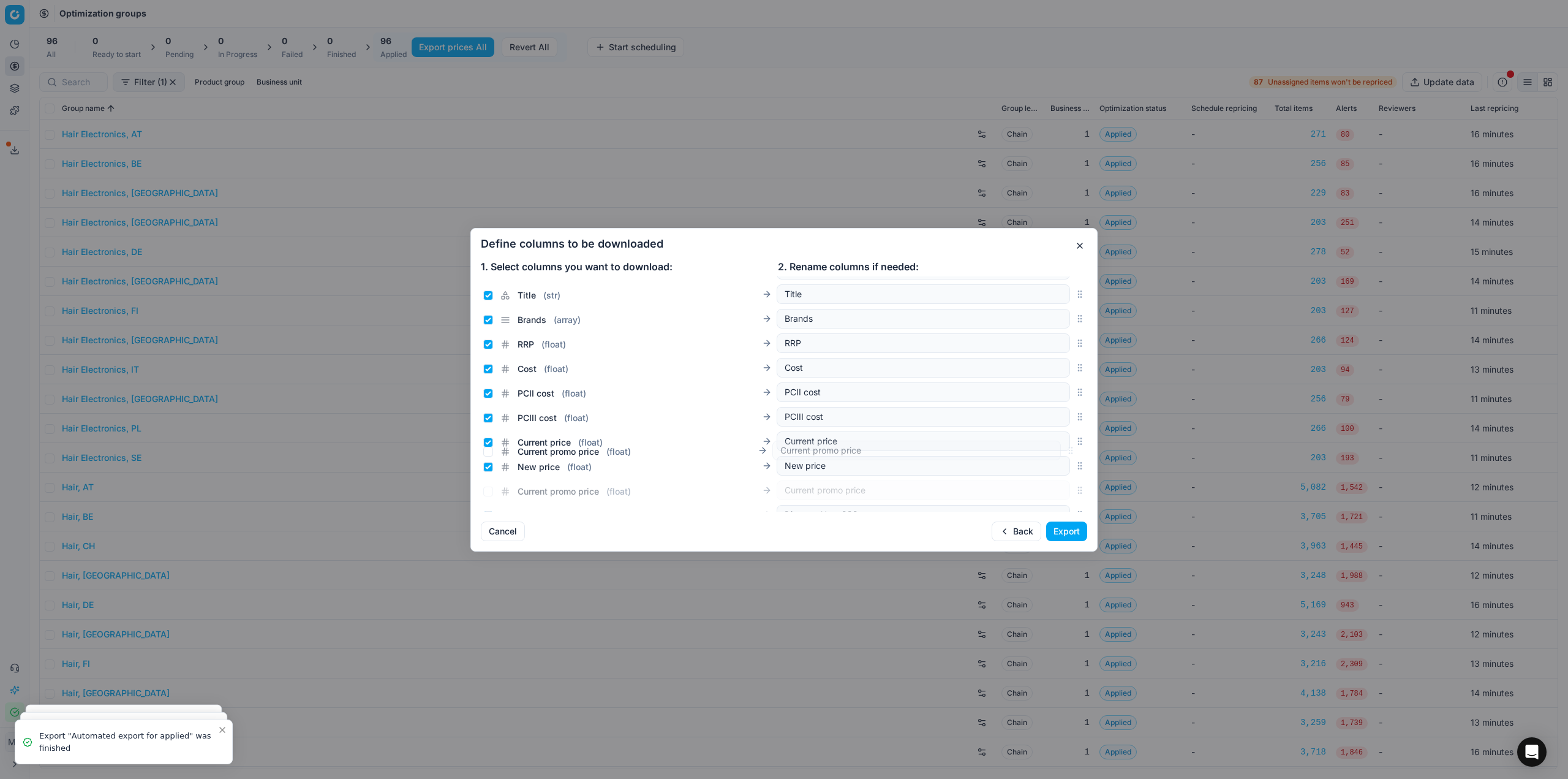
scroll to position [105, 0]
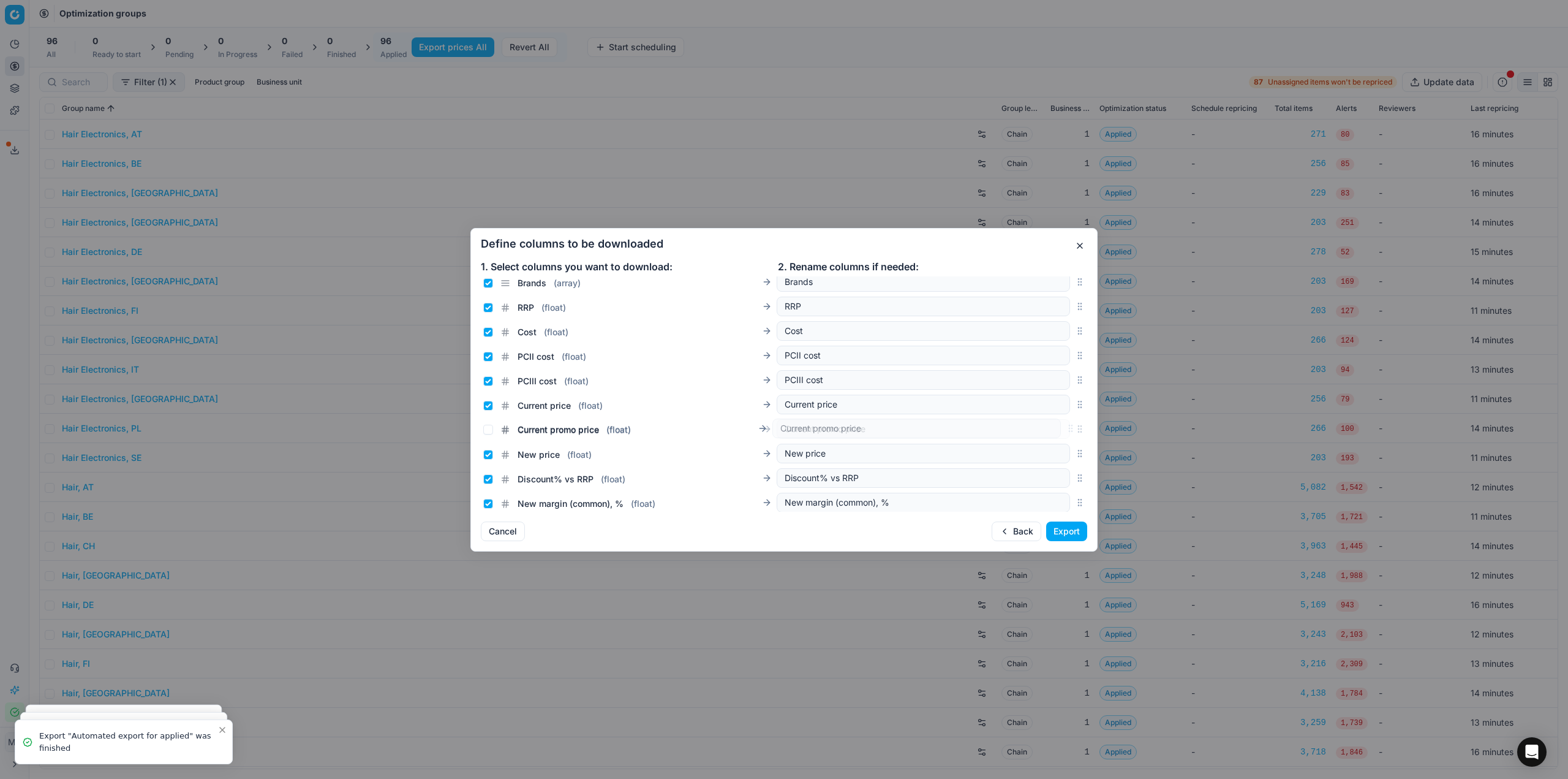
drag, startPoint x: 1069, startPoint y: 394, endPoint x: 1036, endPoint y: 430, distance: 48.8
click at [1036, 430] on div "Current promo price ( float ) Current promo price" at bounding box center [784, 429] width 606 height 25
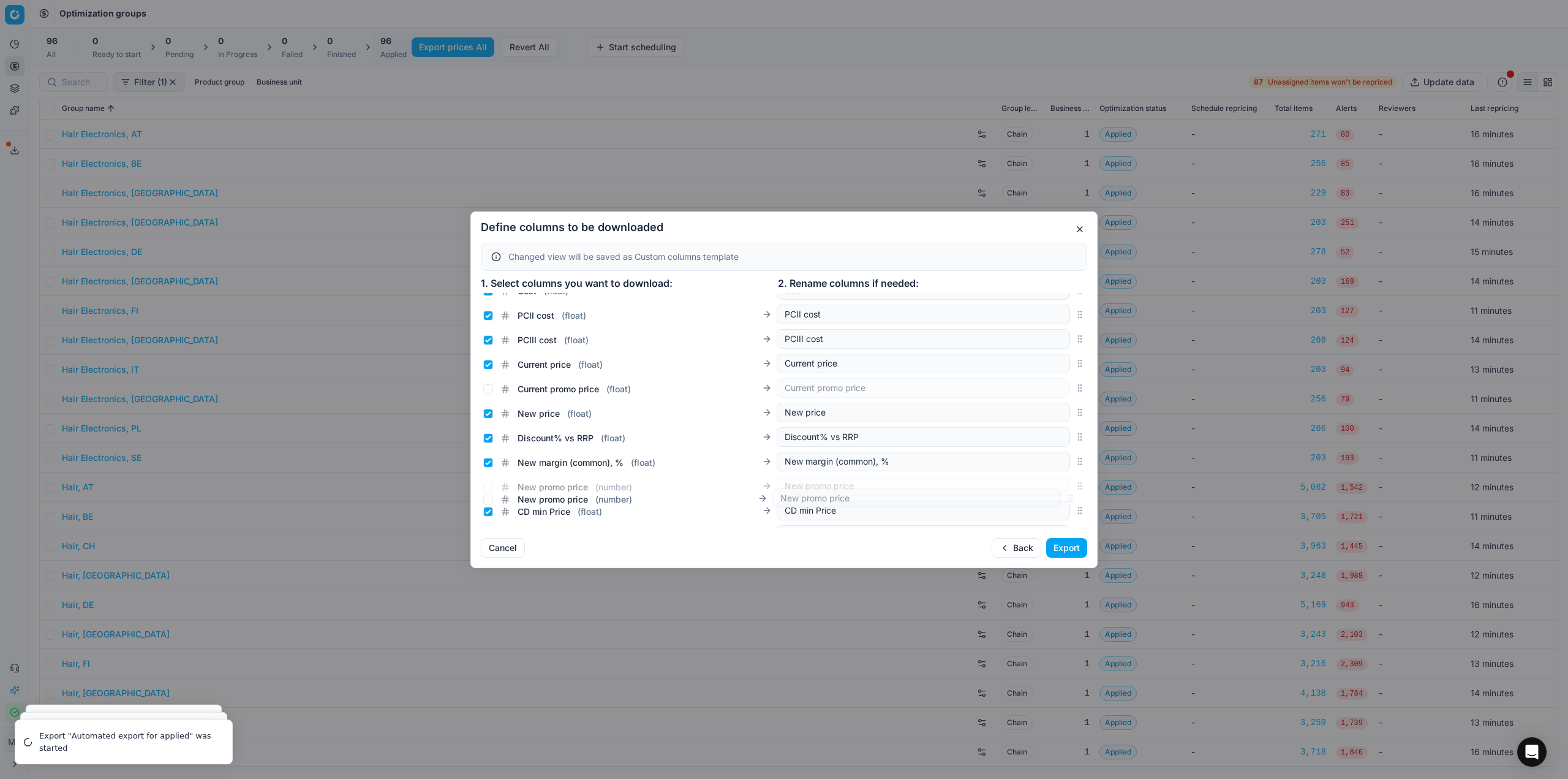
scroll to position [176, 0]
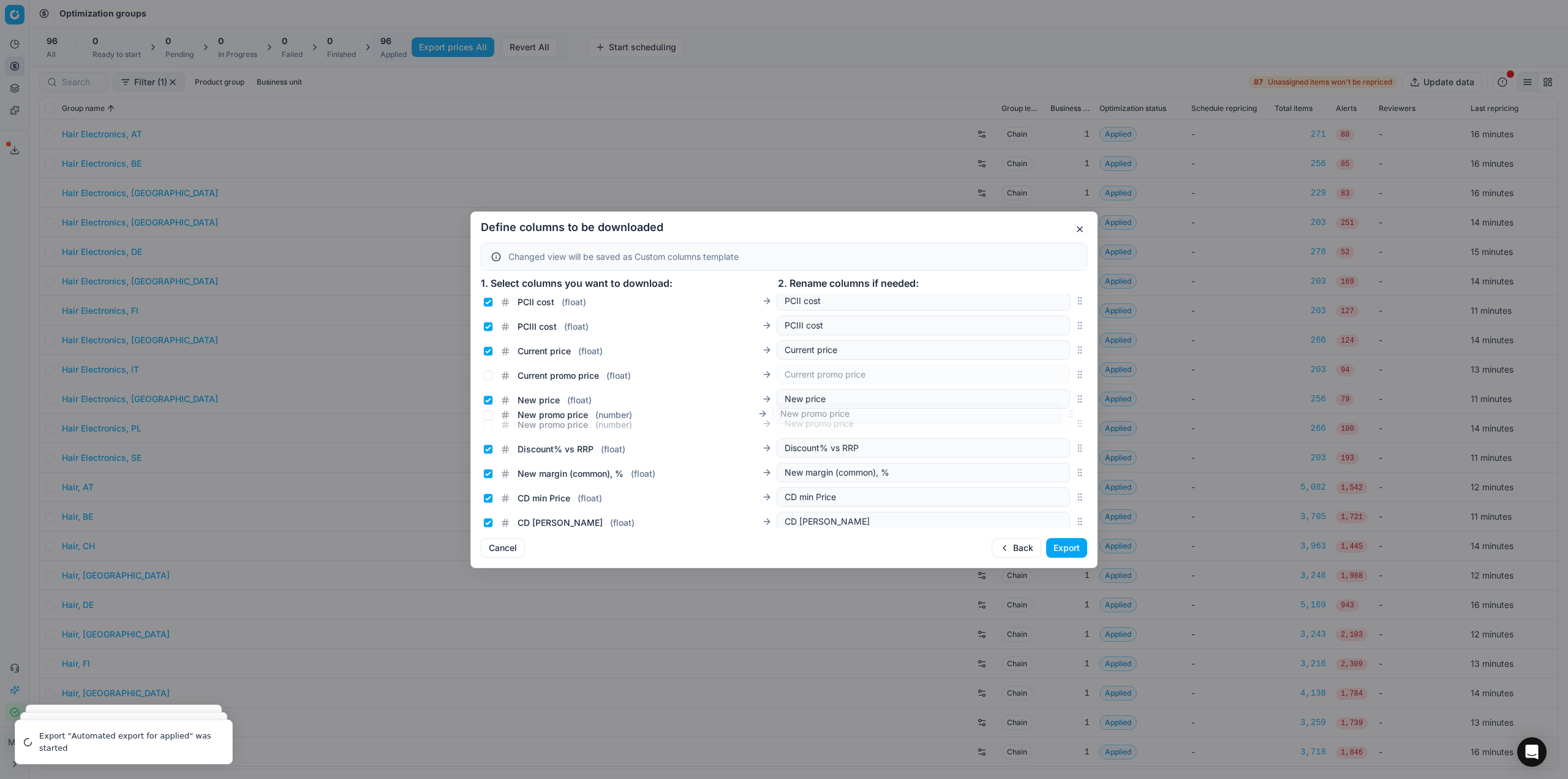
drag, startPoint x: 1067, startPoint y: 411, endPoint x: 1041, endPoint y: 415, distance: 26.3
click at [1041, 415] on div "New promo price ( number ) New promo price" at bounding box center [784, 423] width 606 height 25
click at [486, 378] on input "Current promo price ( float )" at bounding box center [488, 375] width 10 height 10
checkbox input "true"
click at [485, 350] on input "Current price ( float )" at bounding box center [488, 351] width 10 height 10
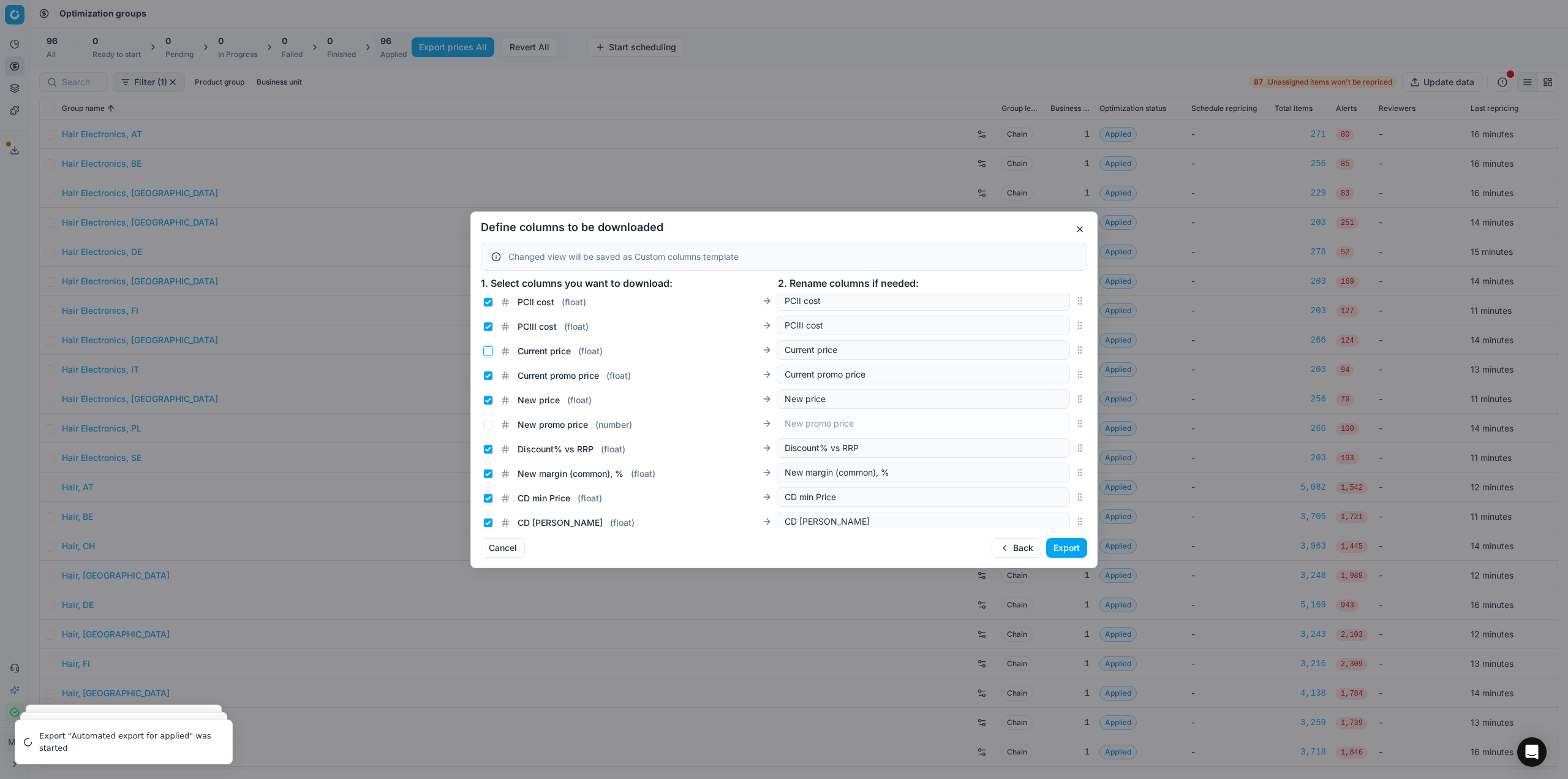
checkbox input "false"
click at [490, 399] on input "New price ( float )" at bounding box center [488, 400] width 10 height 10
checkbox input "false"
click at [489, 420] on input "New promo price ( number )" at bounding box center [488, 425] width 10 height 10
checkbox input "true"
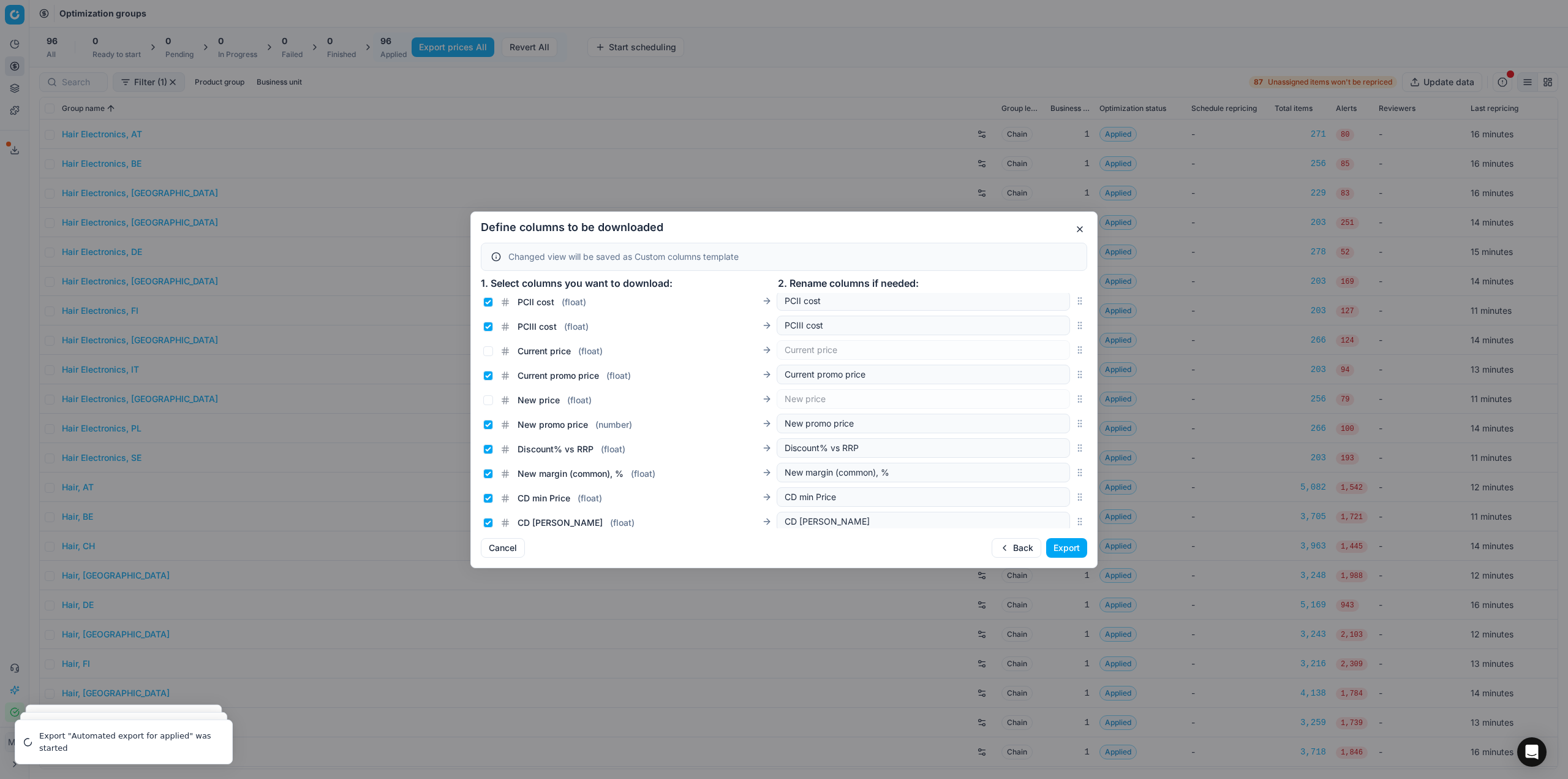
click at [862, 224] on h2 "Define columns to be downloaded" at bounding box center [784, 227] width 606 height 11
click at [1076, 552] on button "Export" at bounding box center [1067, 547] width 41 height 20
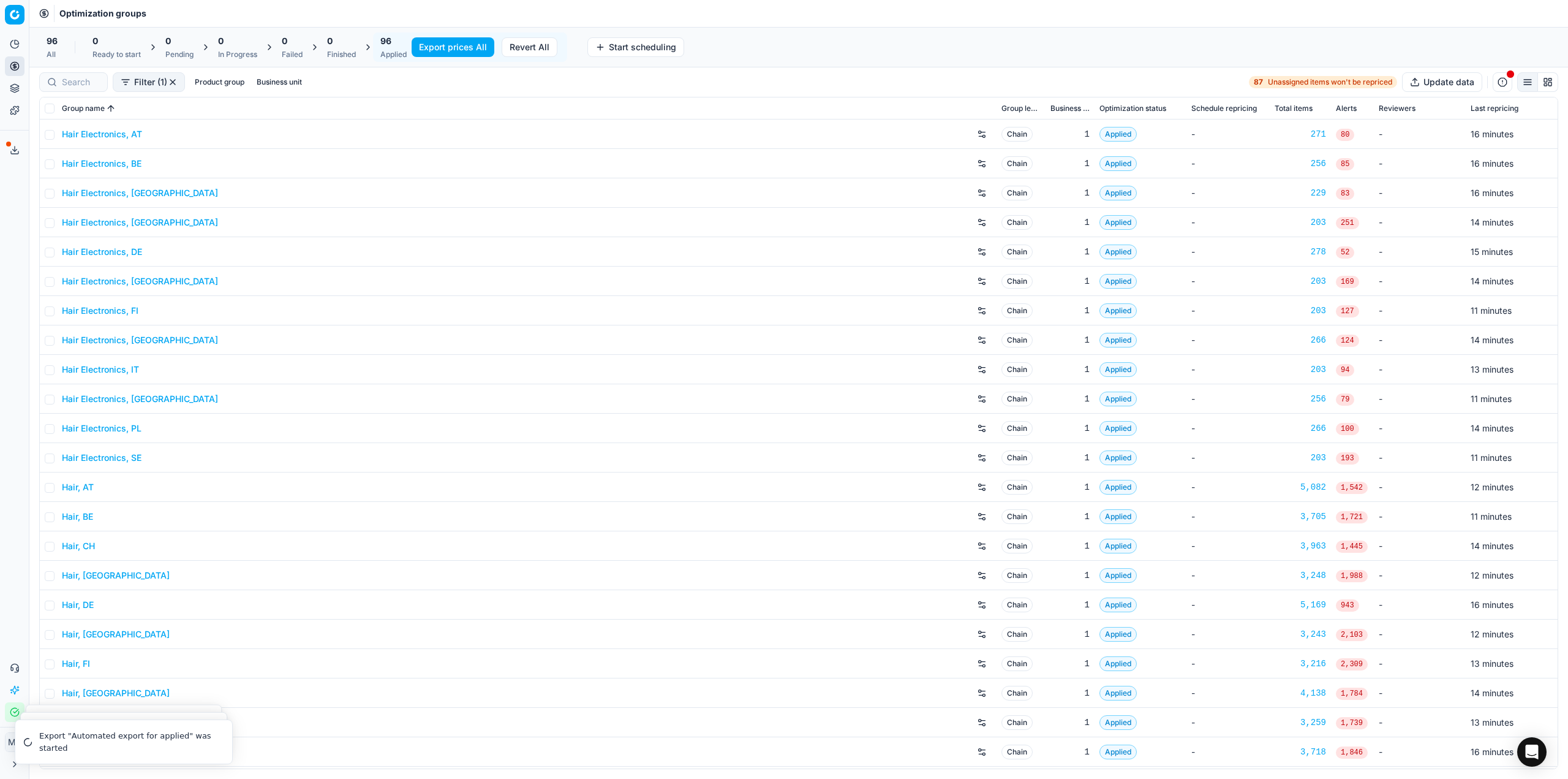
click at [18, 150] on icon at bounding box center [15, 150] width 10 height 10
click at [18, 157] on button "Export service" at bounding box center [14, 150] width 20 height 20
click at [22, 153] on button "Export service" at bounding box center [14, 150] width 20 height 20
click at [11, 148] on icon at bounding box center [15, 150] width 10 height 10
click at [12, 156] on button "Export service" at bounding box center [14, 150] width 20 height 20
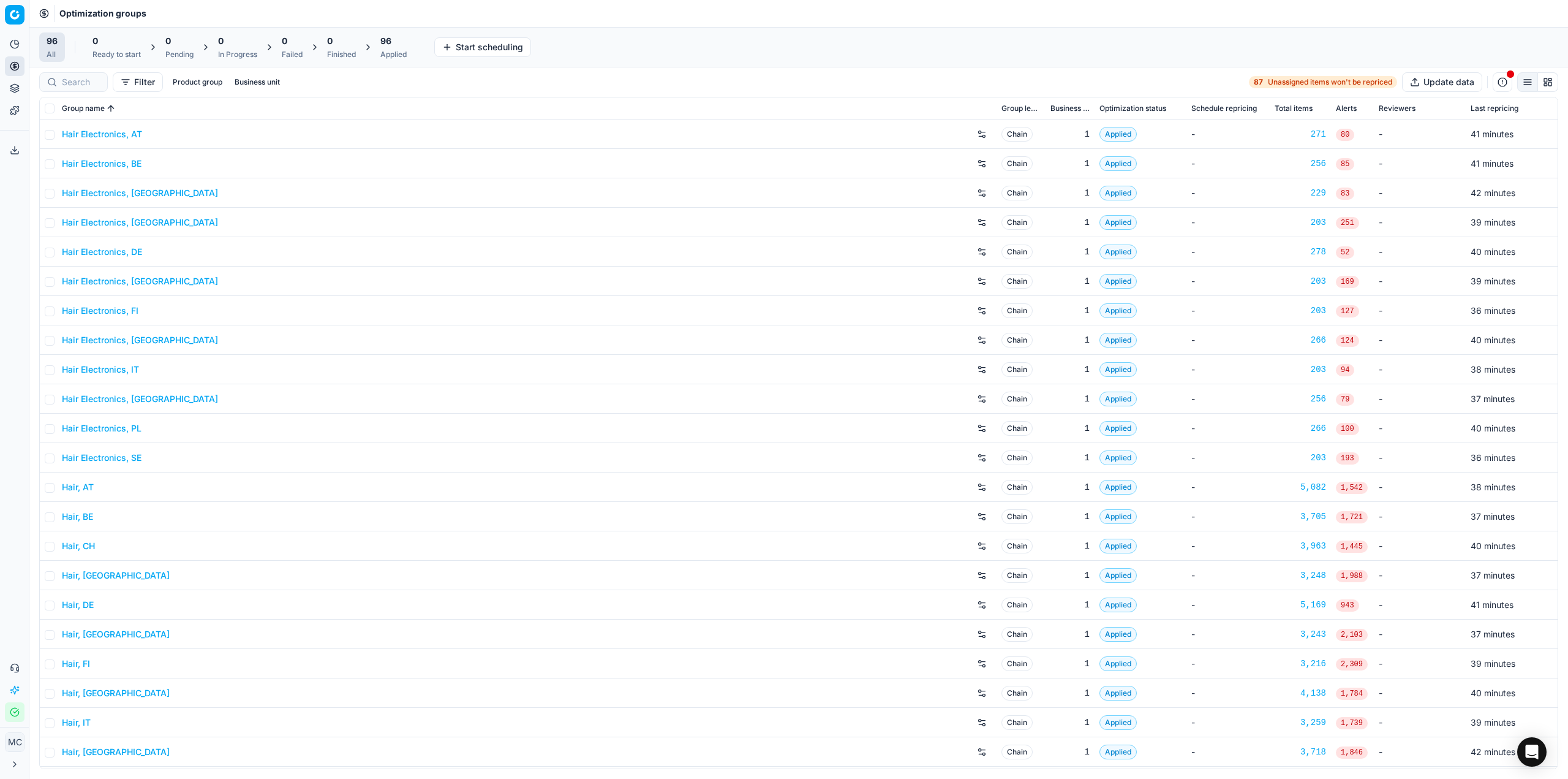
click at [18, 160] on div "Export service 18" at bounding box center [14, 150] width 29 height 30
click at [15, 150] on icon at bounding box center [15, 150] width 10 height 10
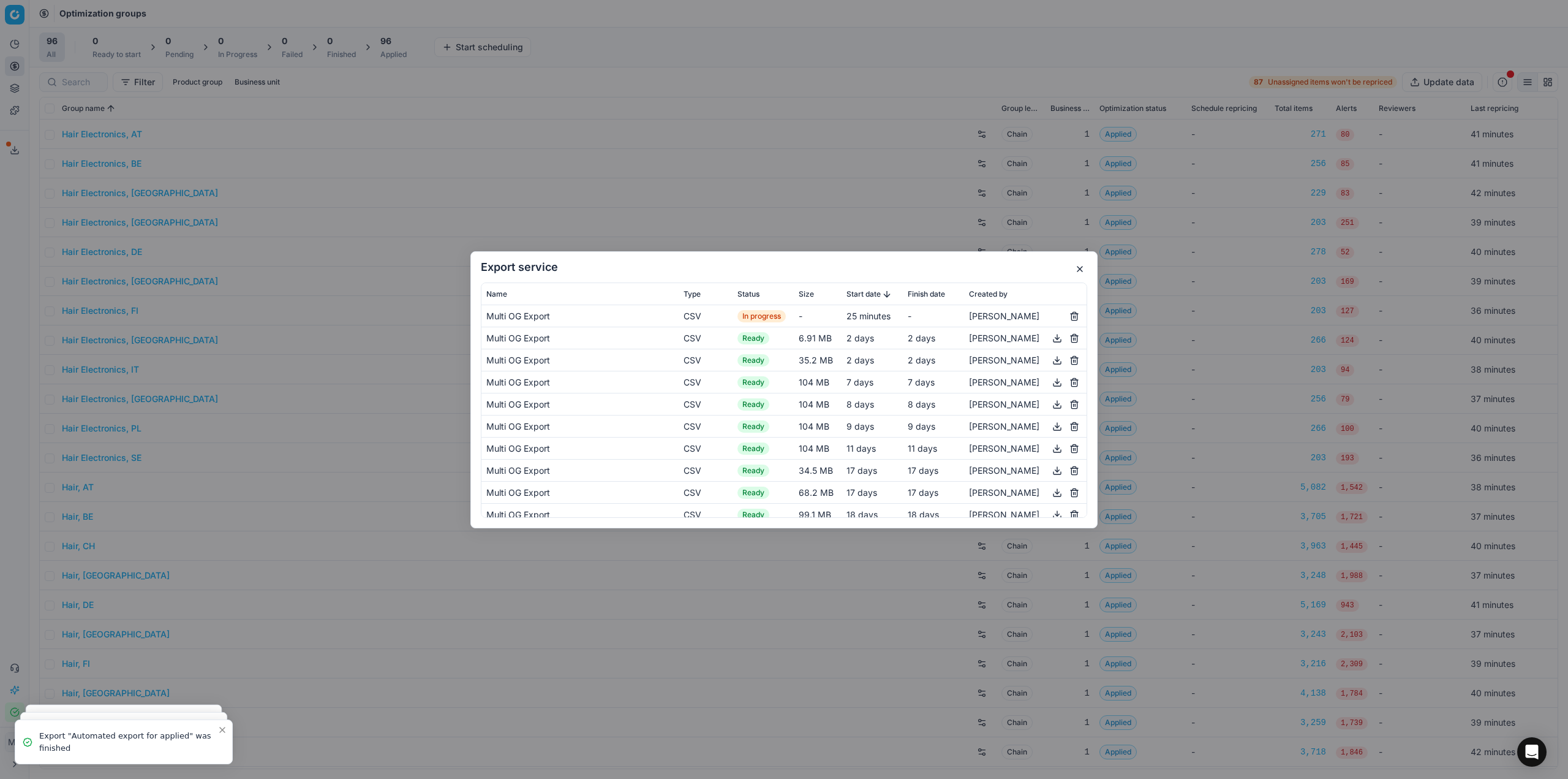
click at [220, 730] on div "Export service Name Type Status Size Start date Finish date Created by Multi OG…" at bounding box center [784, 389] width 1568 height 779
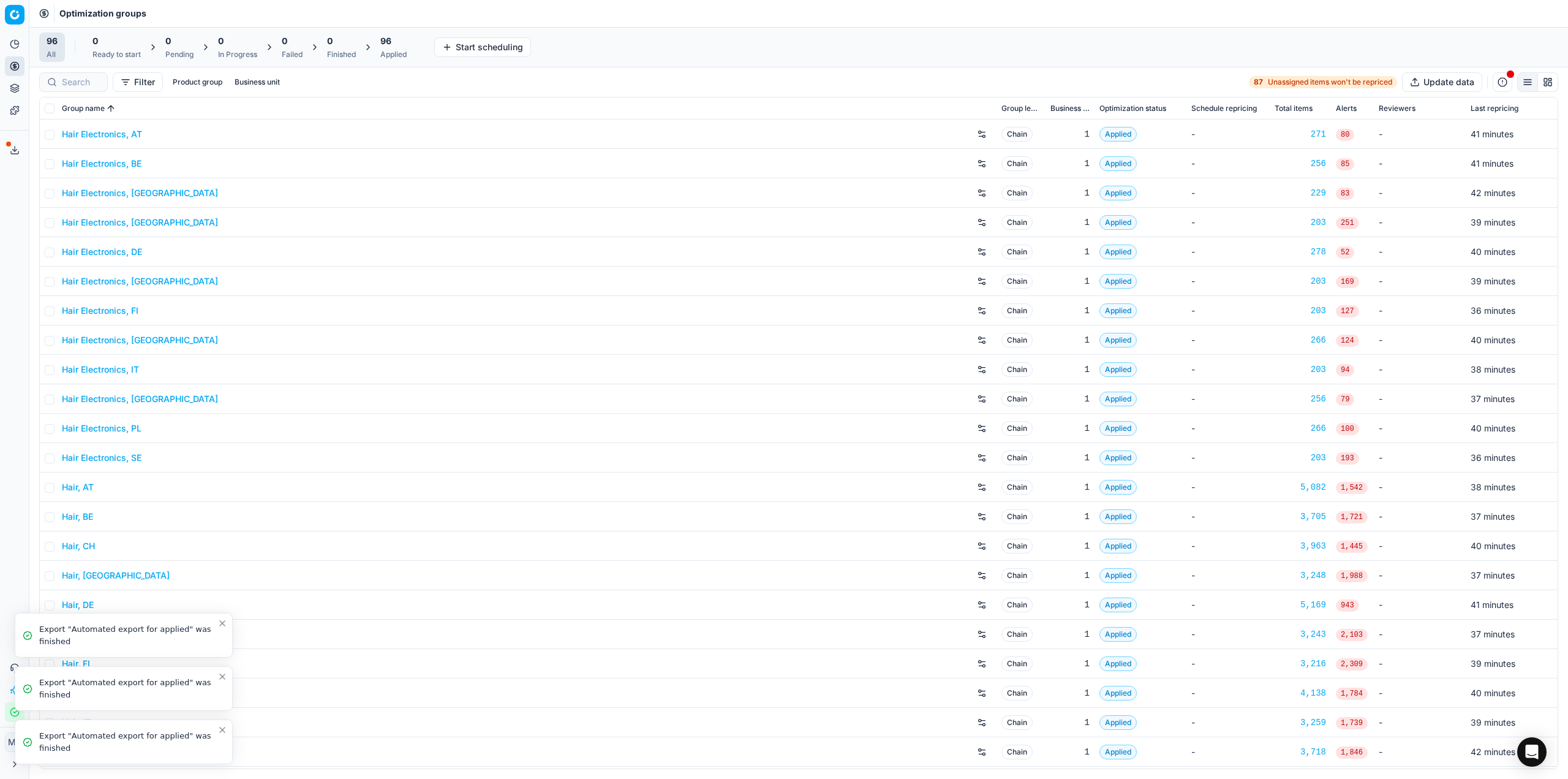
click at [221, 730] on icon "Close toast" at bounding box center [222, 730] width 10 height 10
click at [222, 733] on icon "Close toast" at bounding box center [222, 730] width 10 height 10
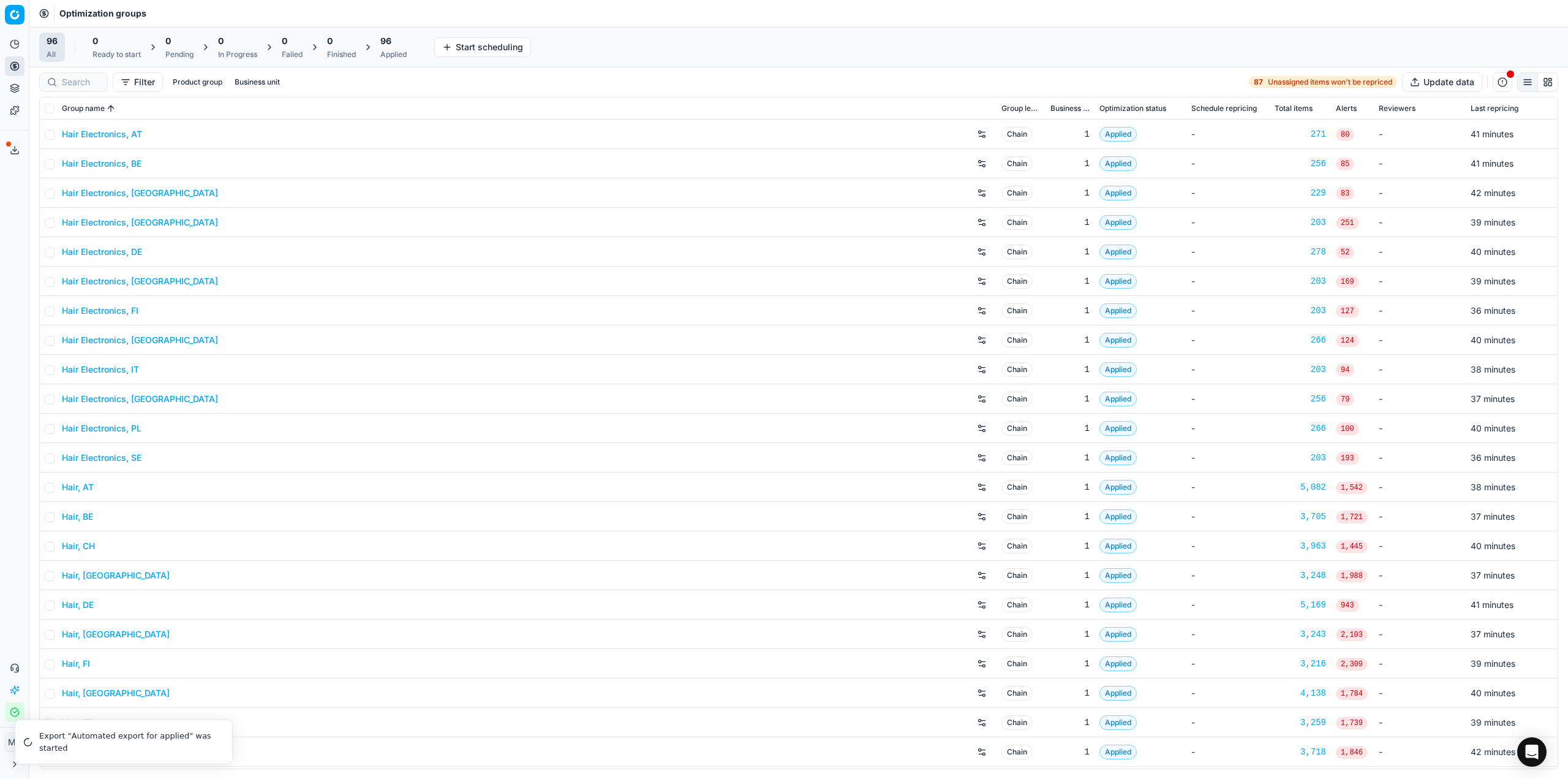
click at [222, 733] on li "Export "Automated export for applied" was started" at bounding box center [123, 742] width 218 height 45
click at [7, 375] on div "Analytics Pricing Product portfolio Templates Export service 18 Contact support…" at bounding box center [14, 378] width 29 height 697
click at [12, 153] on icon at bounding box center [15, 150] width 10 height 10
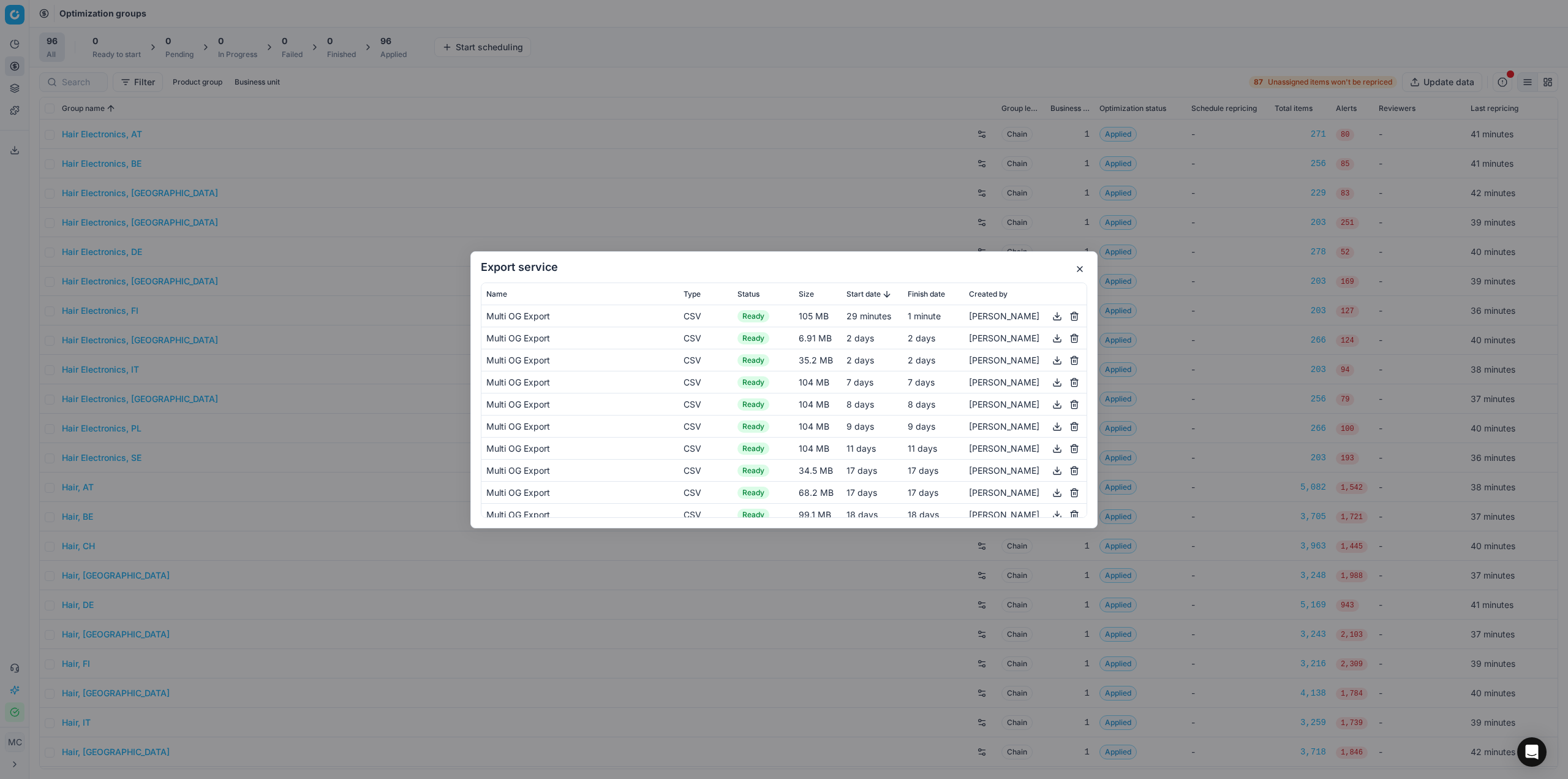
click at [1050, 315] on button "button" at bounding box center [1057, 315] width 14 height 14
